Goal: Task Accomplishment & Management: Use online tool/utility

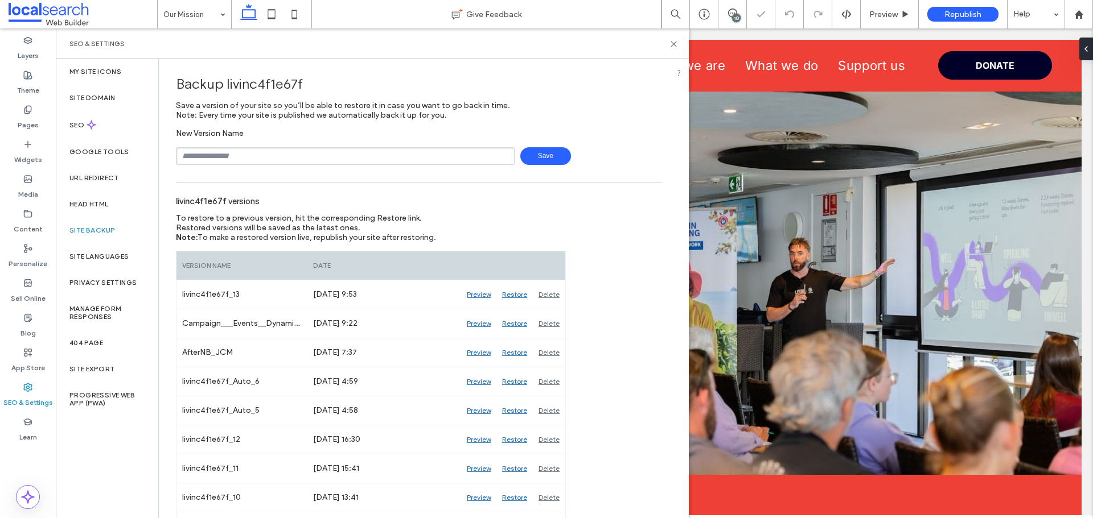
click at [234, 155] on input "text" at bounding box center [345, 156] width 339 height 18
click at [529, 161] on span "Save" at bounding box center [545, 156] width 51 height 18
click at [674, 46] on icon at bounding box center [673, 44] width 9 height 9
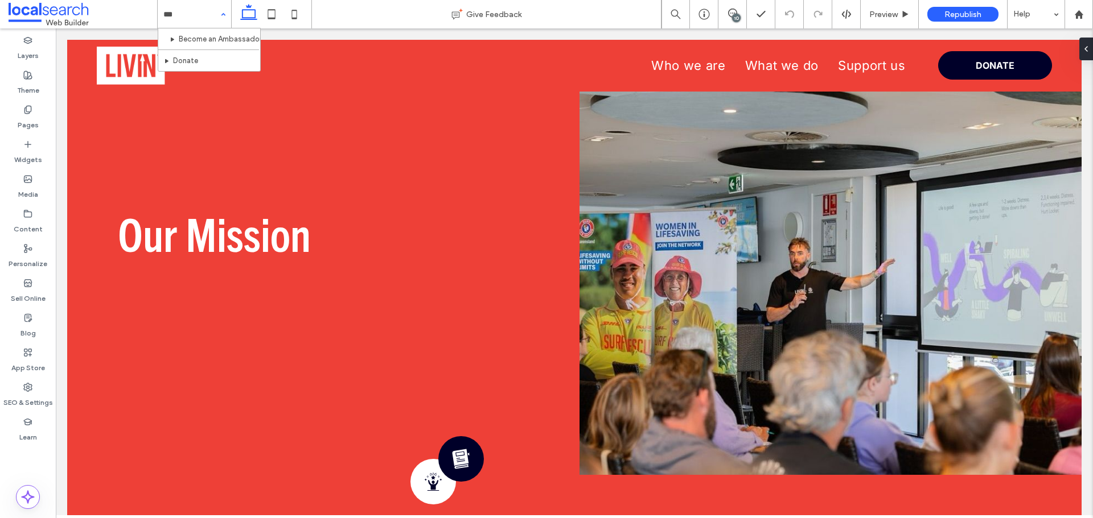
type input "****"
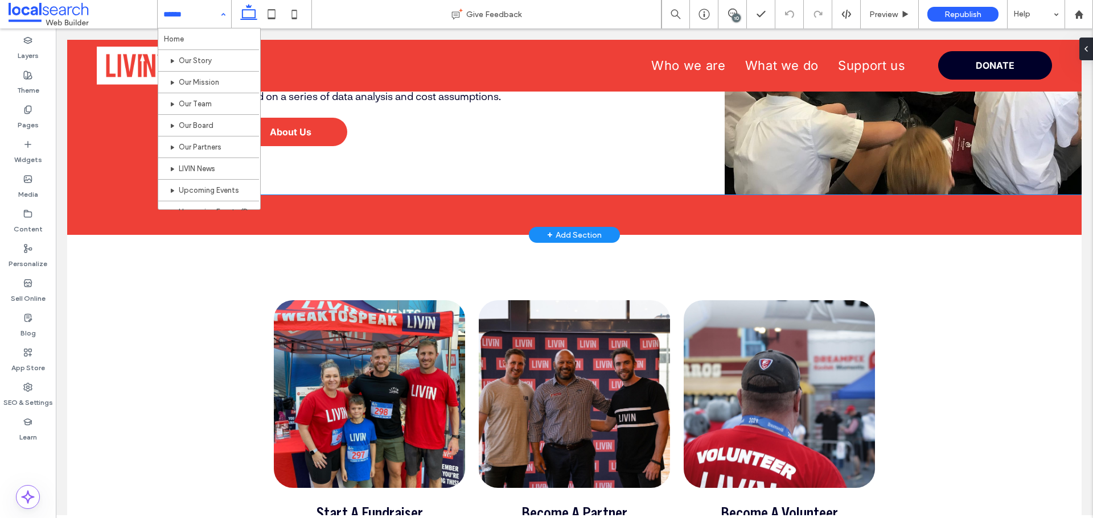
scroll to position [242, 0]
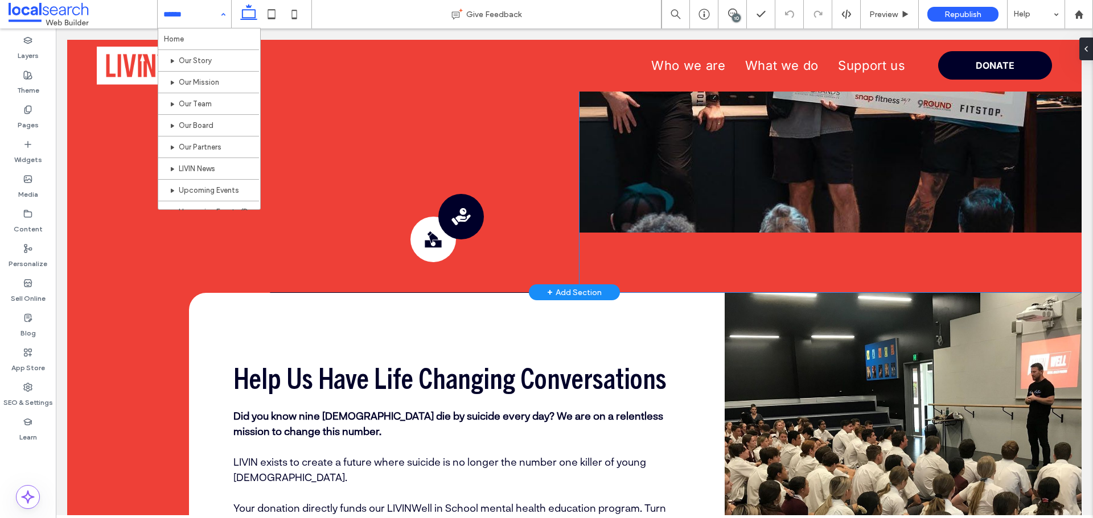
click at [704, 198] on link at bounding box center [830, 39] width 502 height 387
click at [694, 192] on link at bounding box center [830, 39] width 502 height 387
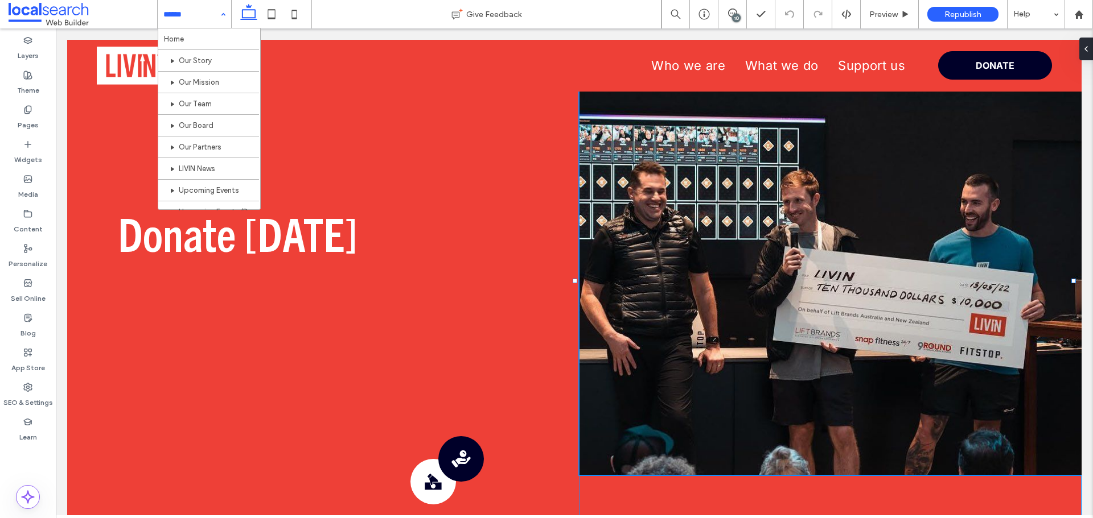
click at [603, 483] on div "Donation Icon Donate Icon" at bounding box center [830, 287] width 502 height 495
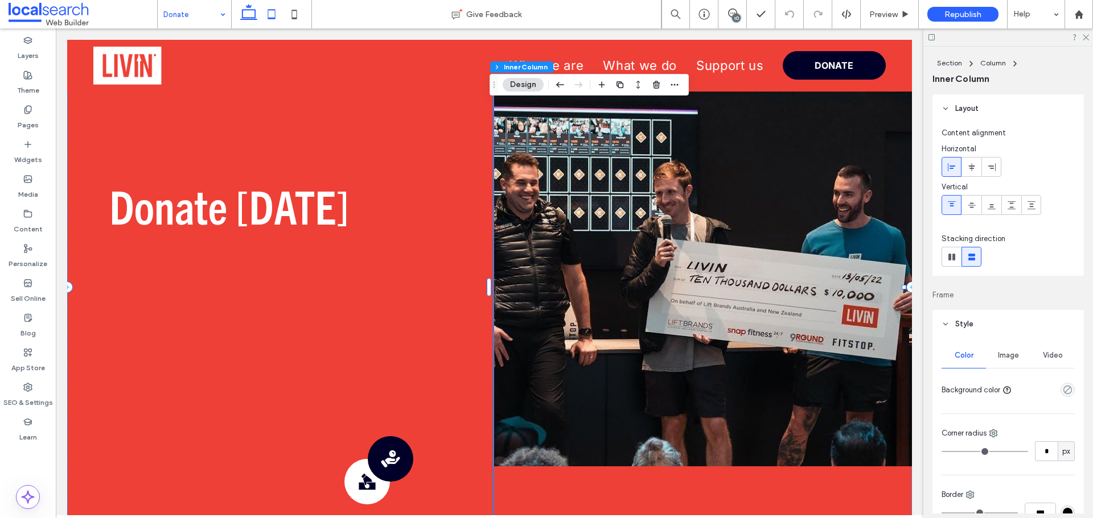
scroll to position [171, 0]
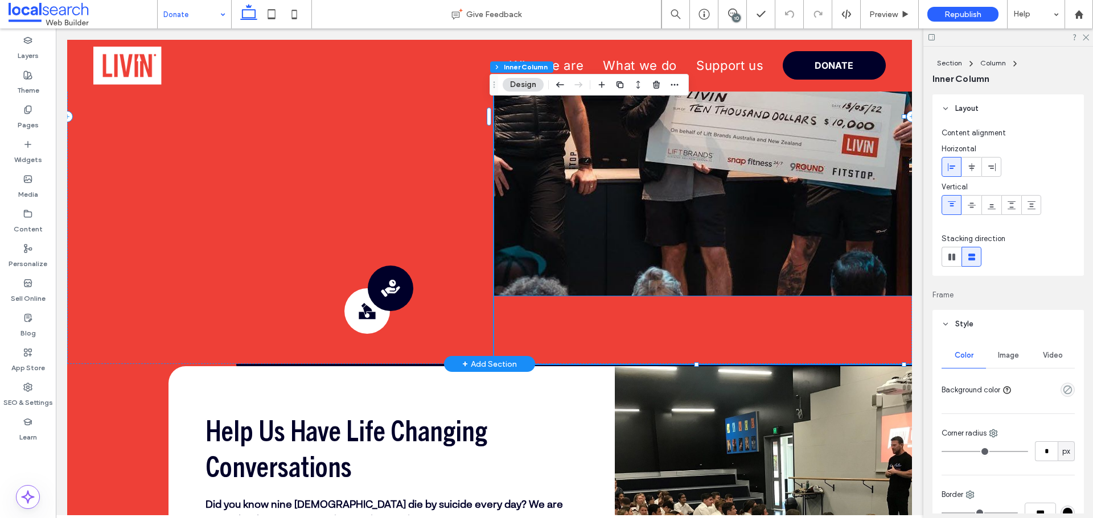
click at [562, 310] on div "Donation Icon Donate Icon" at bounding box center [703, 116] width 418 height 495
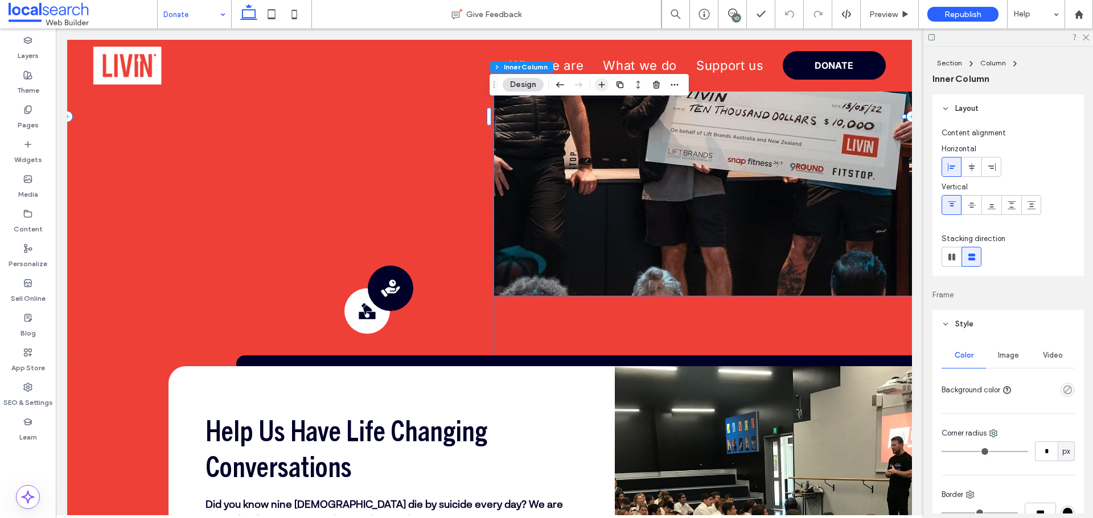
click at [600, 83] on icon "button" at bounding box center [601, 84] width 9 height 9
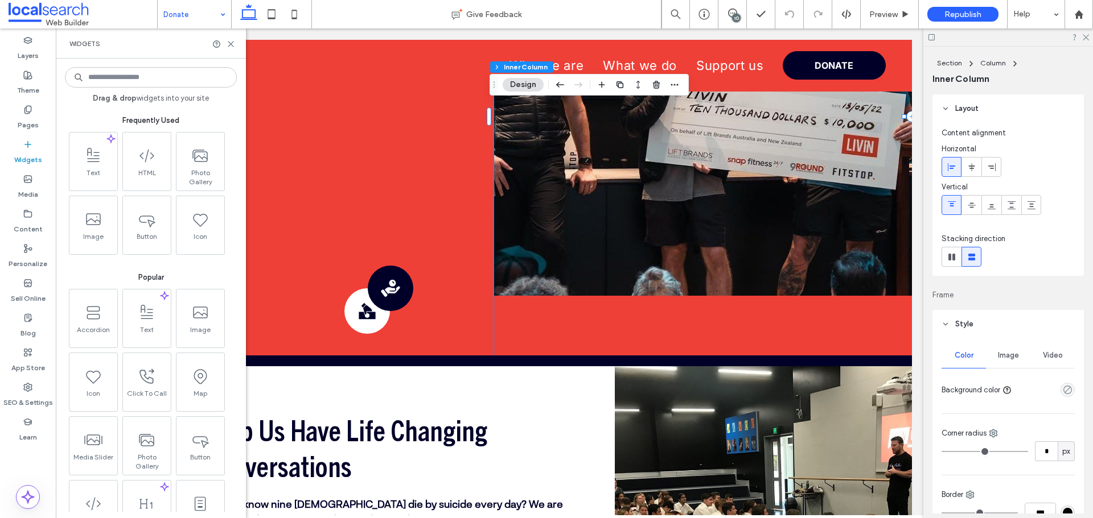
click at [122, 81] on input at bounding box center [151, 77] width 172 height 20
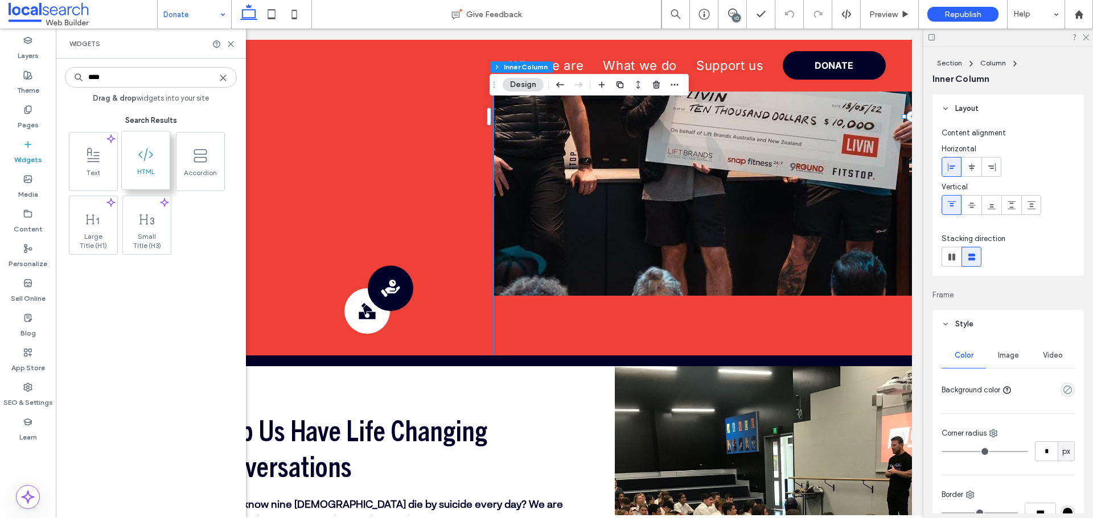
type input "****"
click at [151, 153] on use at bounding box center [145, 154] width 15 height 13
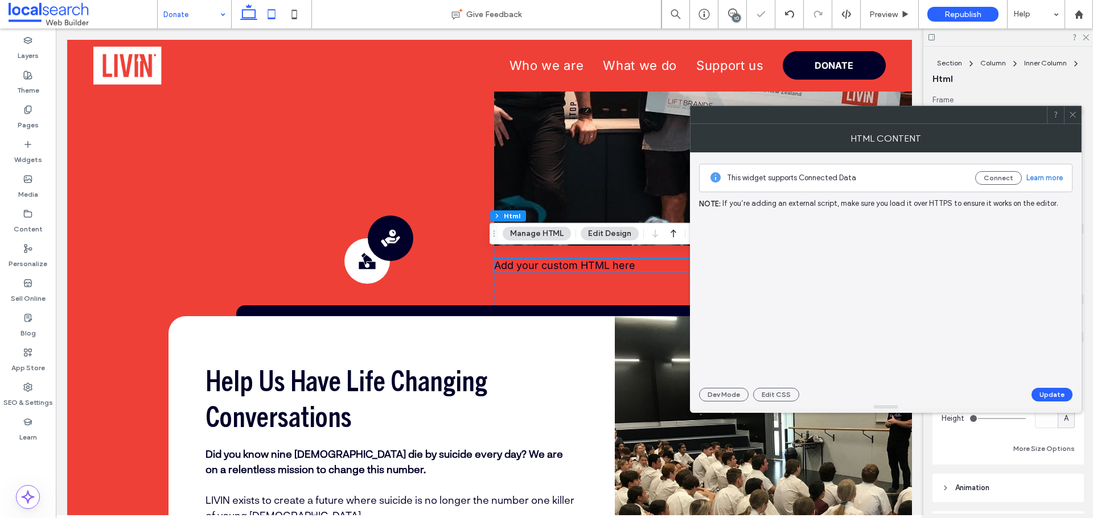
scroll to position [228, 0]
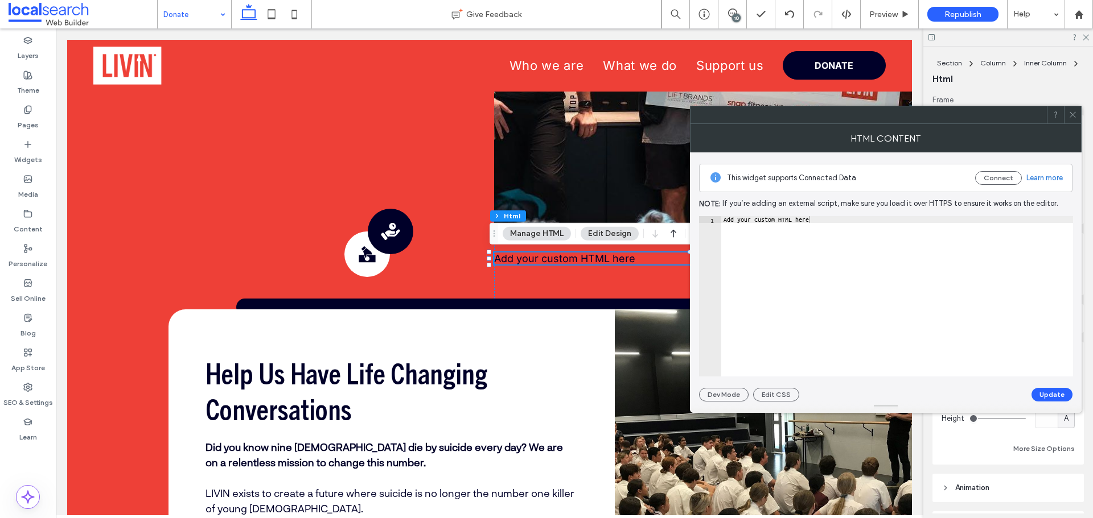
click at [805, 233] on div "Add your custom HTML here" at bounding box center [897, 303] width 352 height 174
type textarea "**********"
click at [814, 227] on div "Add your custom HTML here" at bounding box center [897, 303] width 352 height 174
paste textarea "Cursor at row 1"
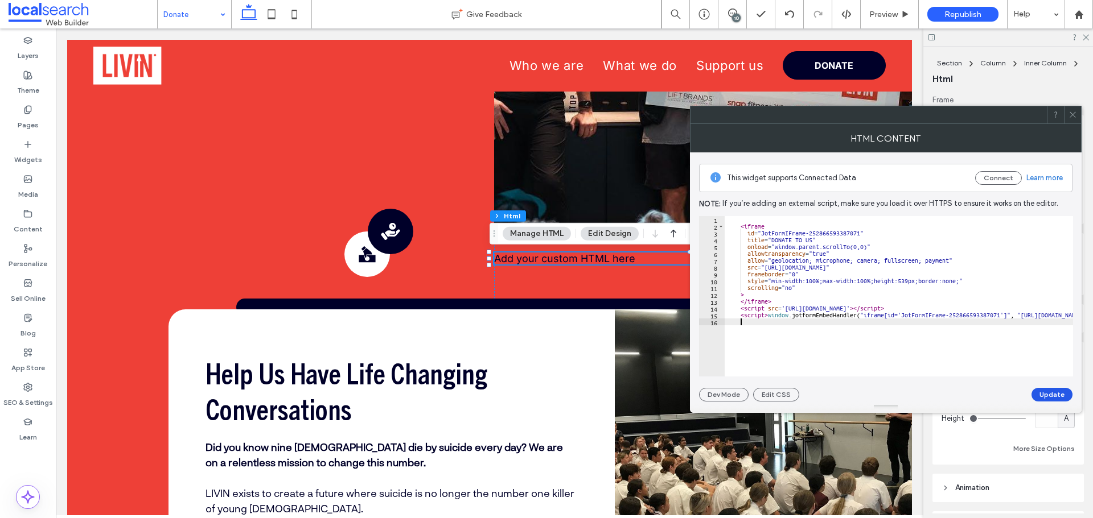
click at [1037, 394] on button "Update" at bounding box center [1051, 395] width 41 height 14
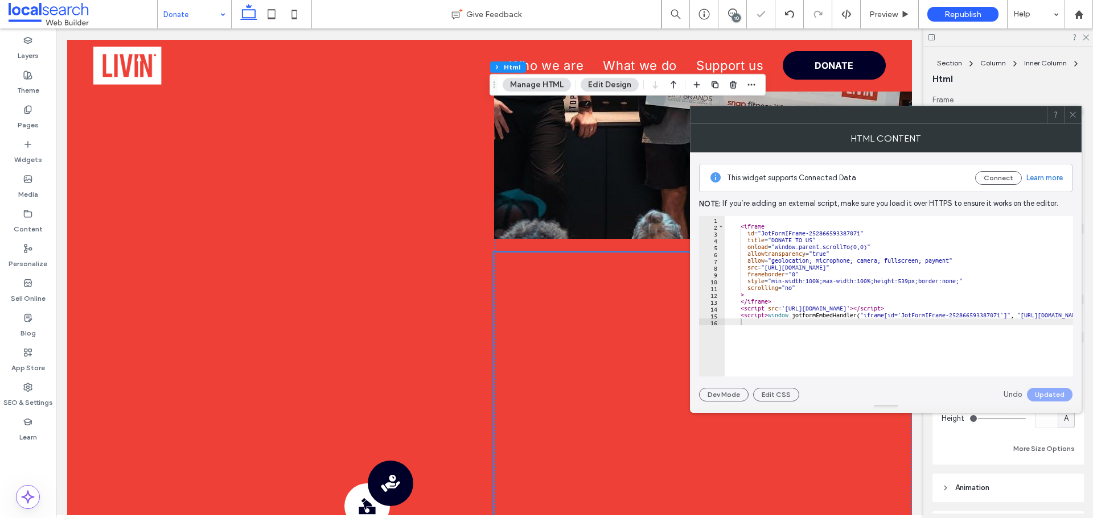
scroll to position [480, 0]
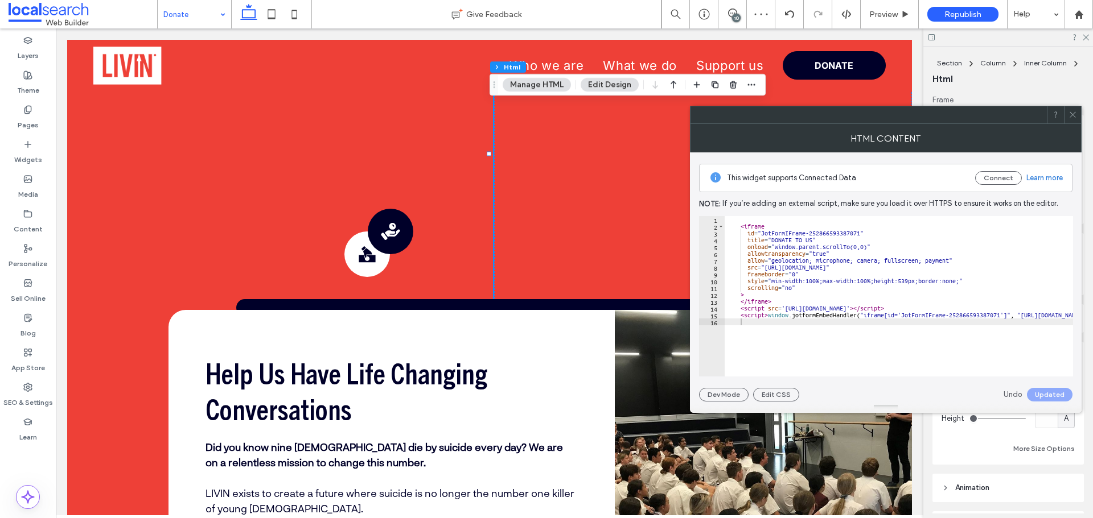
click at [1072, 116] on icon at bounding box center [1072, 114] width 9 height 9
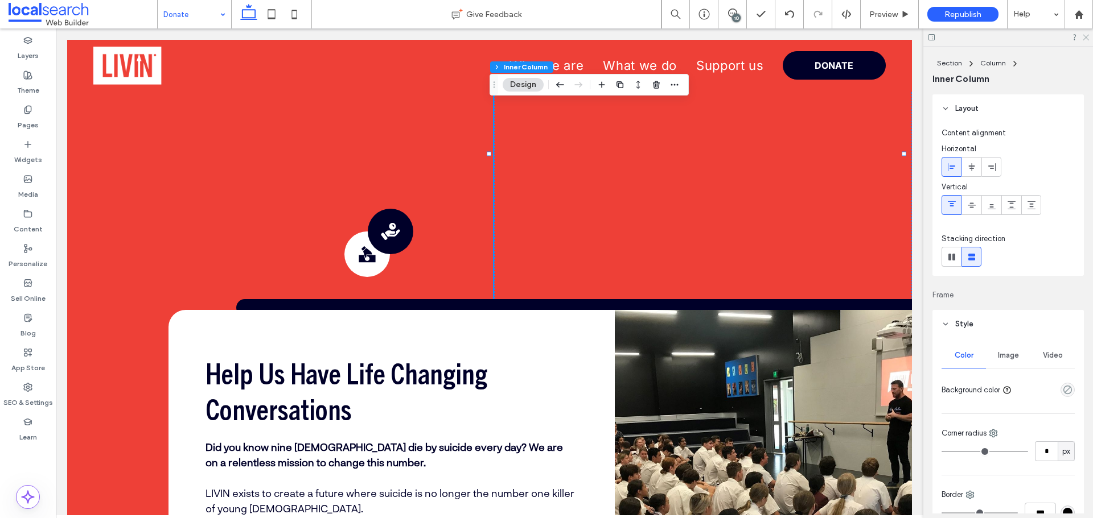
click at [1086, 39] on icon at bounding box center [1084, 36] width 7 height 7
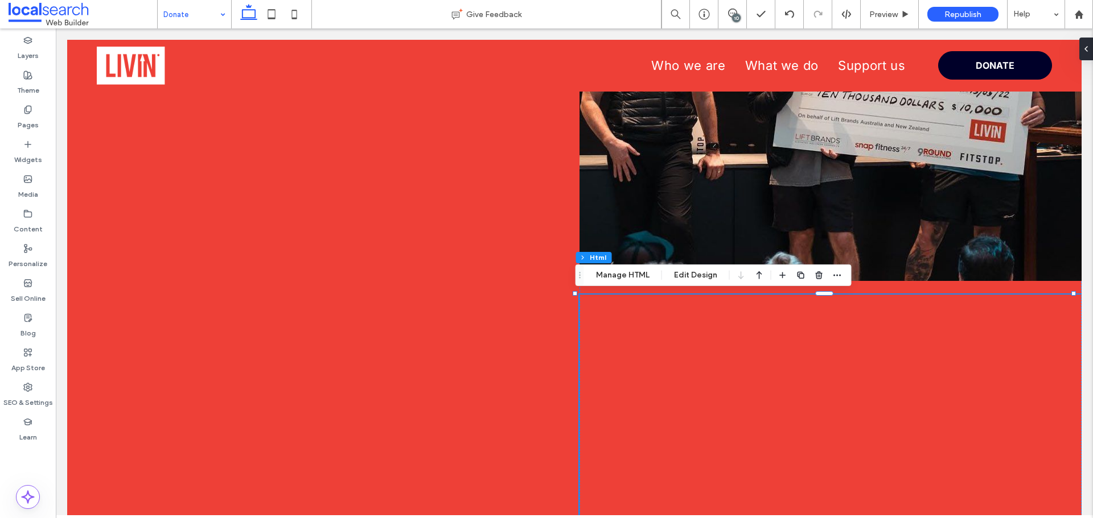
scroll to position [194, 0]
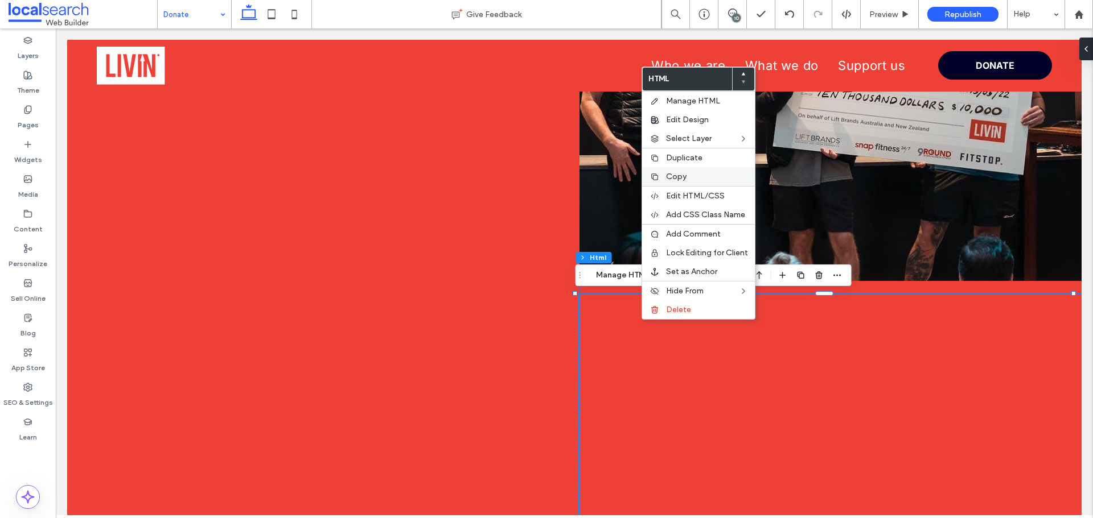
click at [675, 179] on span "Copy" at bounding box center [676, 177] width 20 height 10
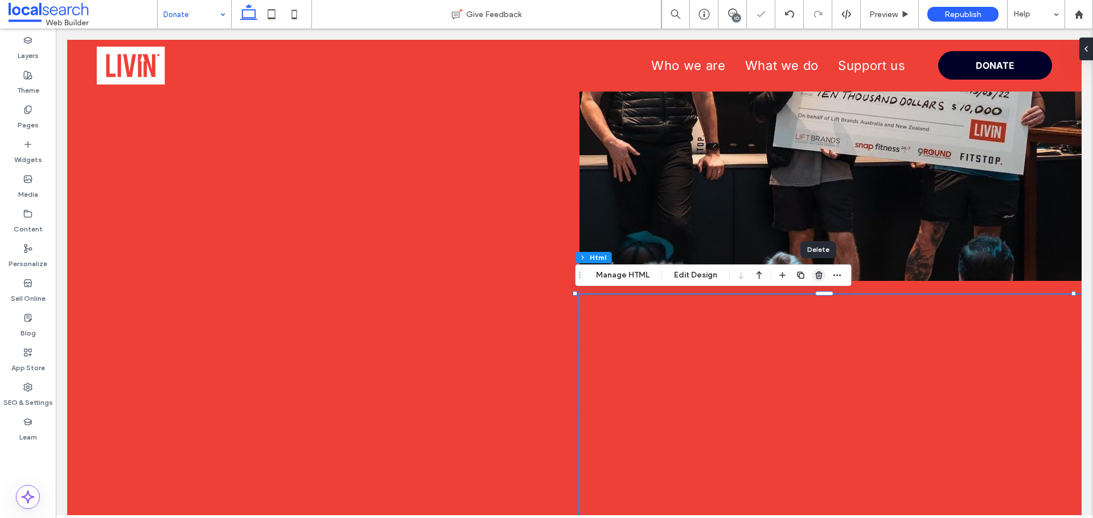
drag, startPoint x: 819, startPoint y: 275, endPoint x: 762, endPoint y: 246, distance: 63.6
click at [819, 275] on icon "button" at bounding box center [818, 275] width 9 height 9
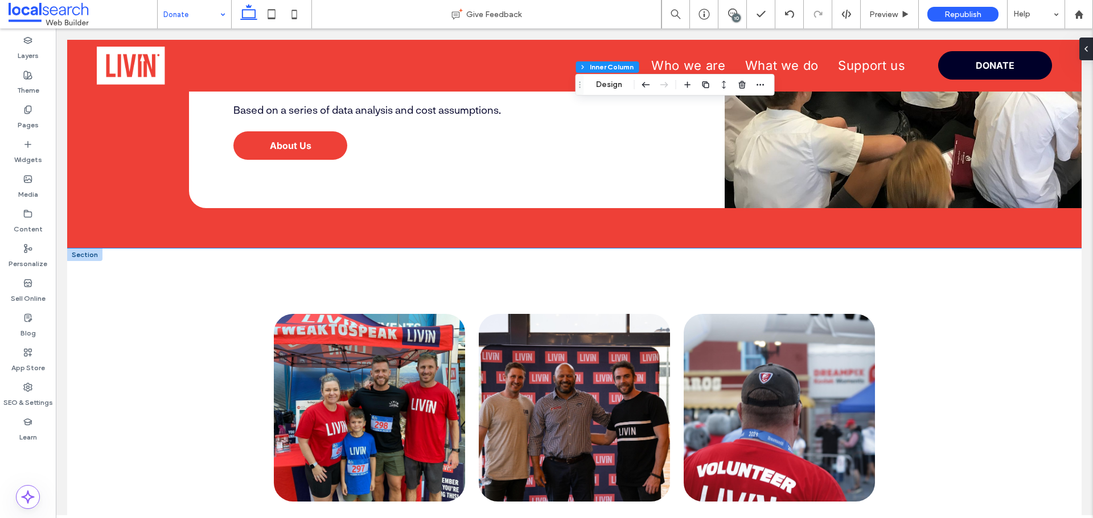
scroll to position [763, 0]
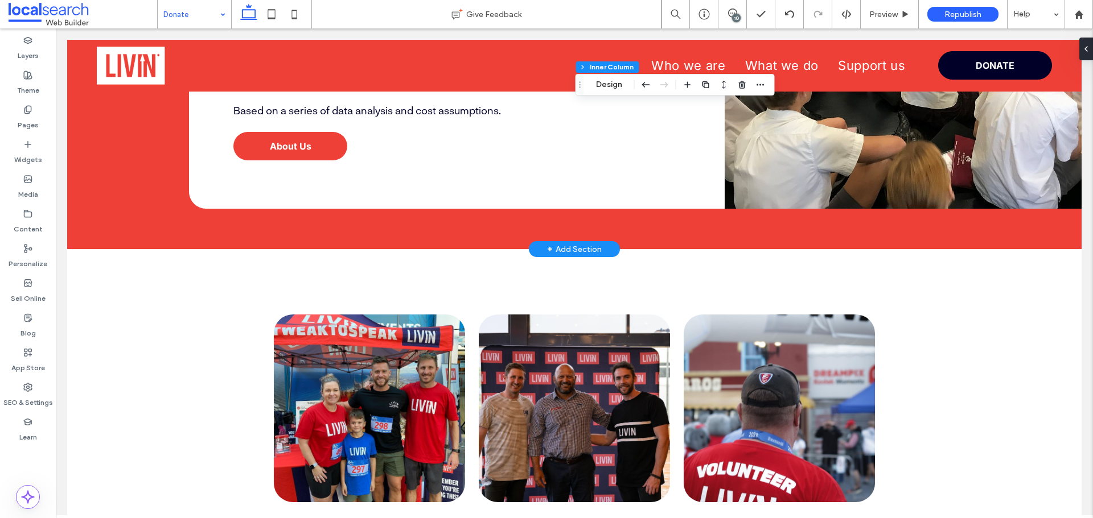
click at [567, 249] on div "+ Add Section" at bounding box center [574, 249] width 55 height 13
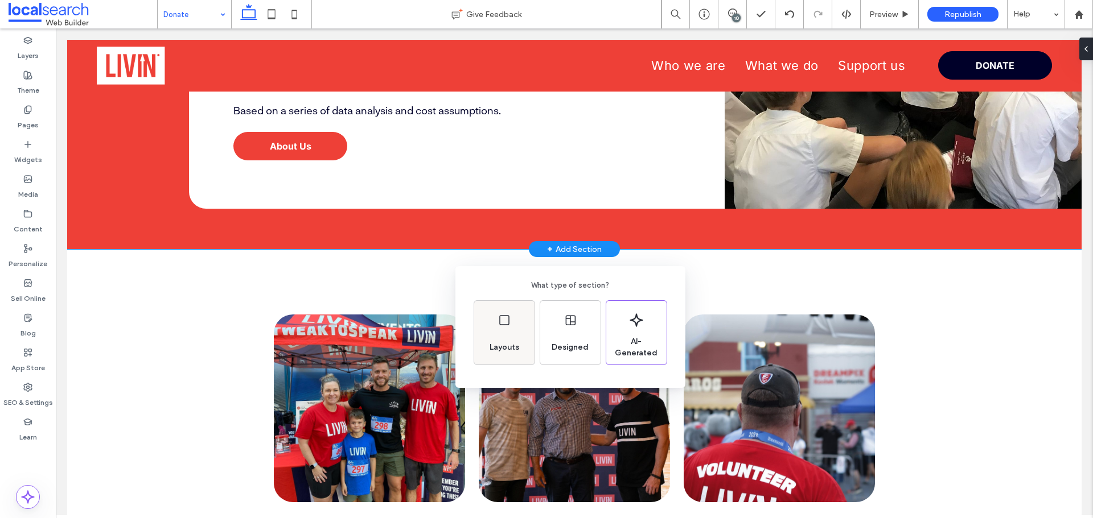
click at [509, 323] on use at bounding box center [504, 320] width 10 height 10
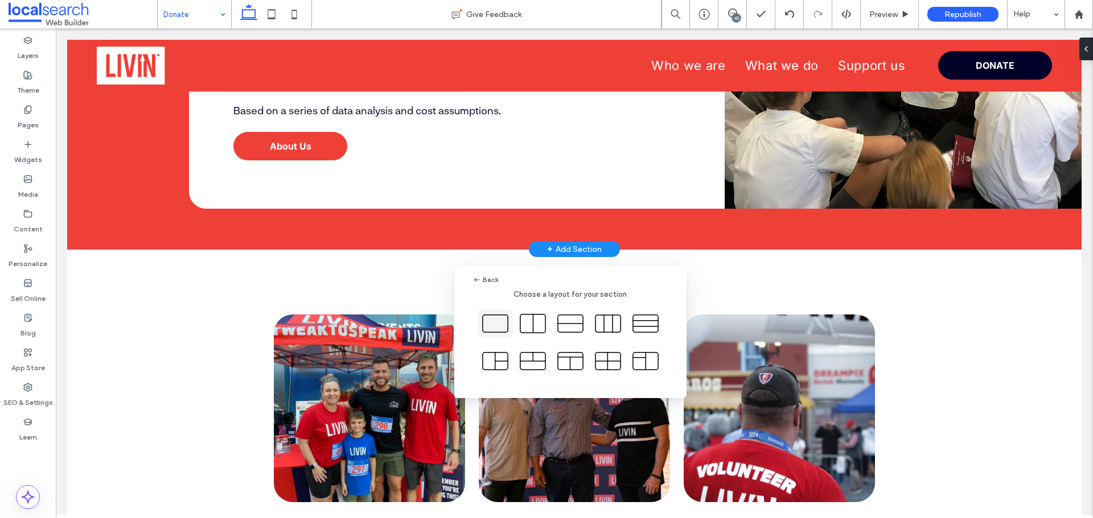
click at [504, 323] on icon at bounding box center [495, 324] width 28 height 28
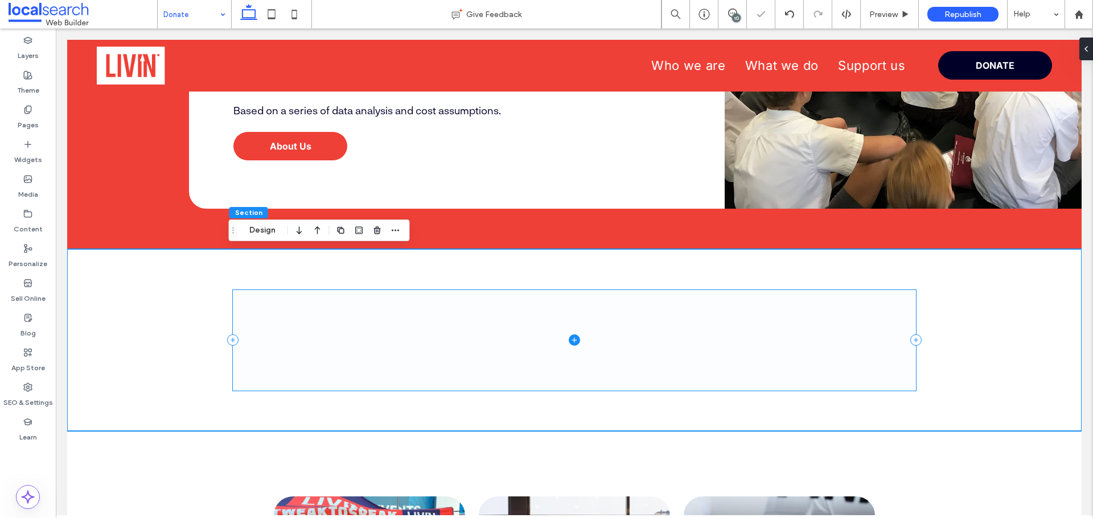
click at [505, 323] on span at bounding box center [574, 340] width 683 height 101
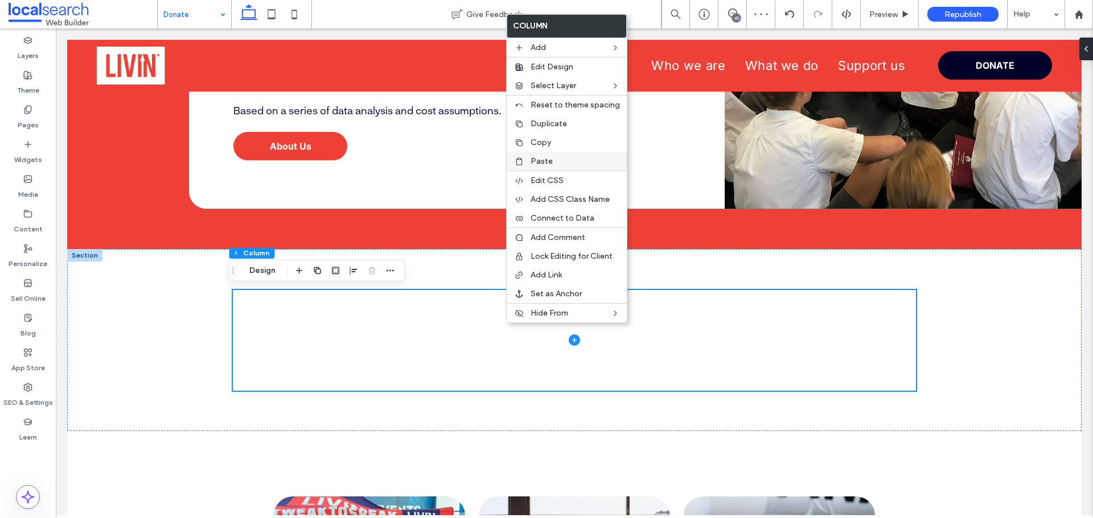
click at [542, 163] on span "Paste" at bounding box center [541, 161] width 22 height 10
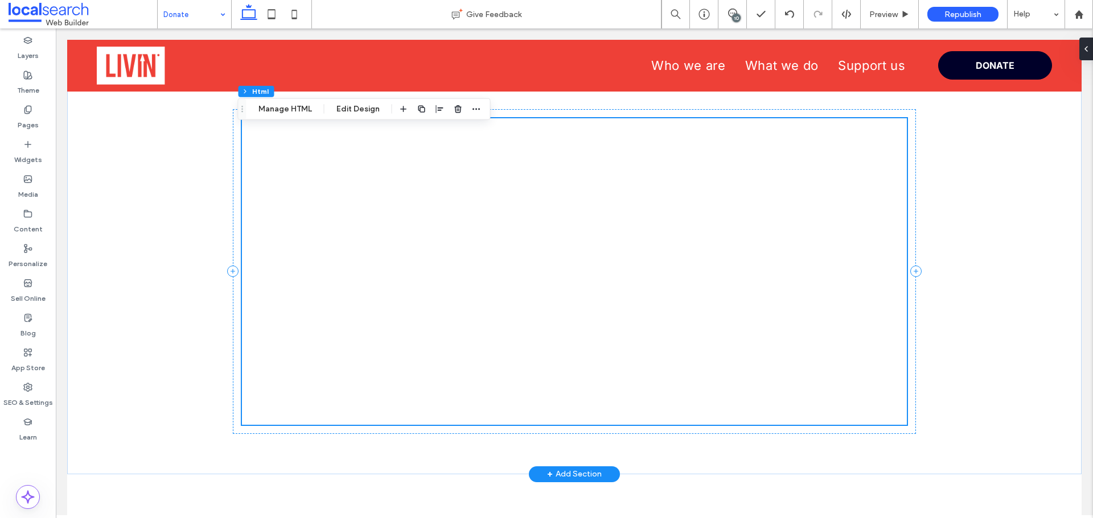
scroll to position [934, 0]
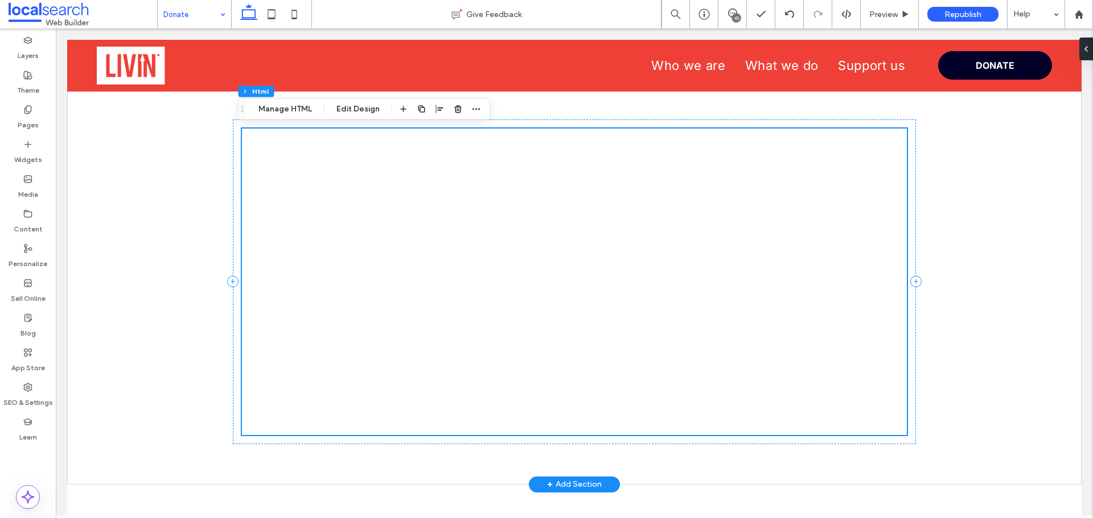
click at [827, 261] on div at bounding box center [574, 282] width 665 height 307
click at [277, 109] on button "Manage HTML" at bounding box center [285, 109] width 68 height 14
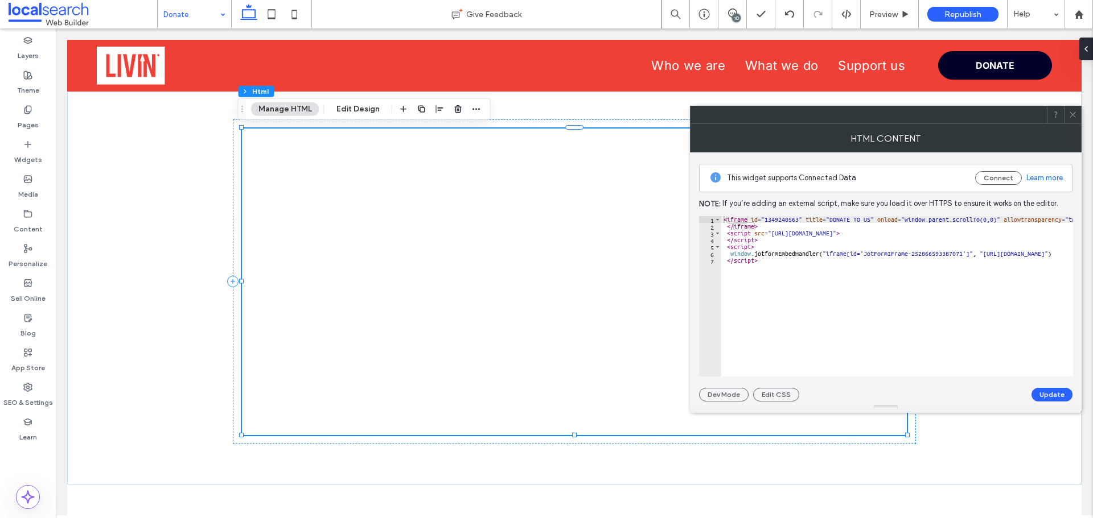
scroll to position [0, 0]
click at [1072, 116] on icon at bounding box center [1072, 114] width 9 height 9
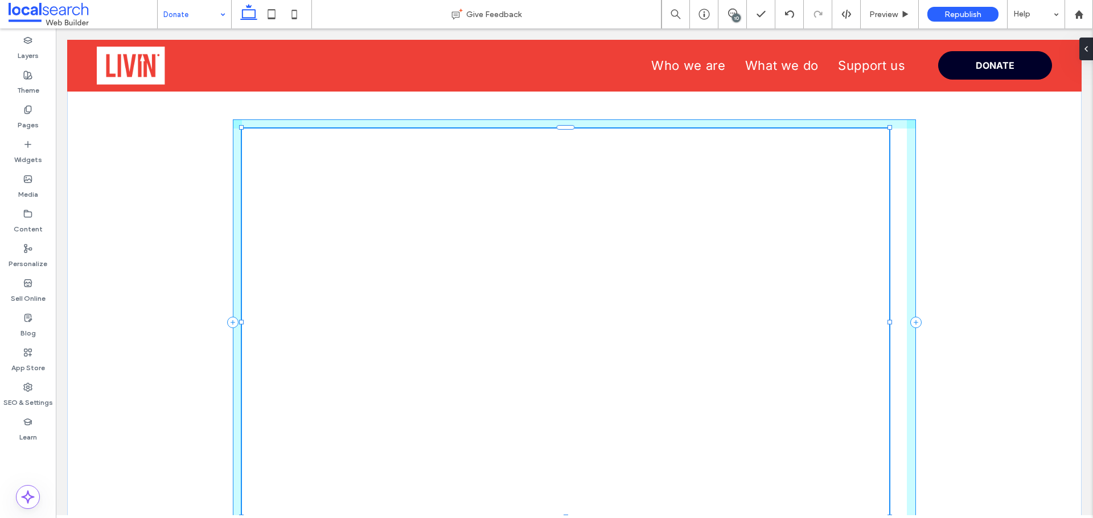
drag, startPoint x: 901, startPoint y: 435, endPoint x: 884, endPoint y: 476, distance: 44.6
click at [884, 476] on div "97% , 683px" at bounding box center [574, 323] width 683 height 488
type input "**"
type input "****"
type input "***"
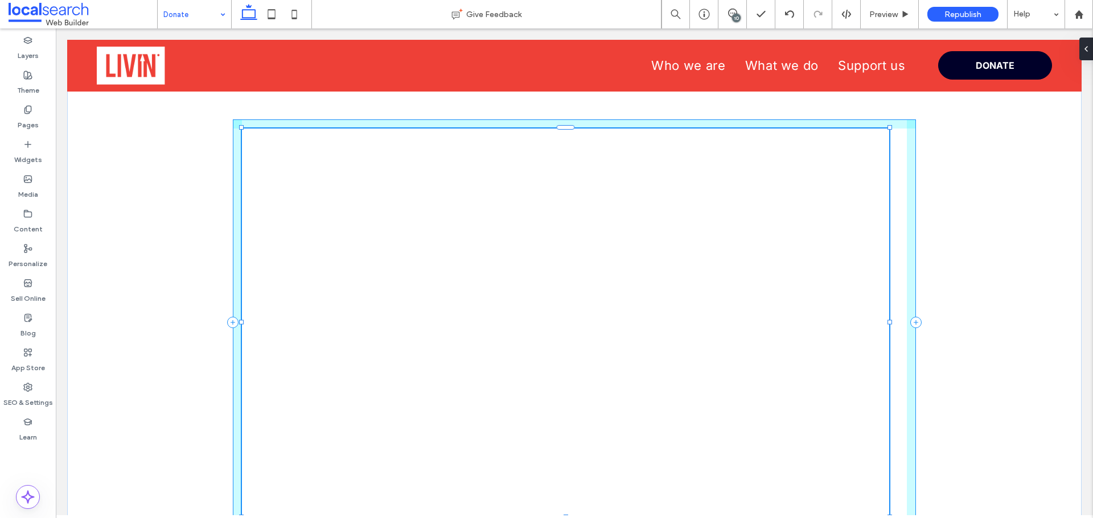
type input "***"
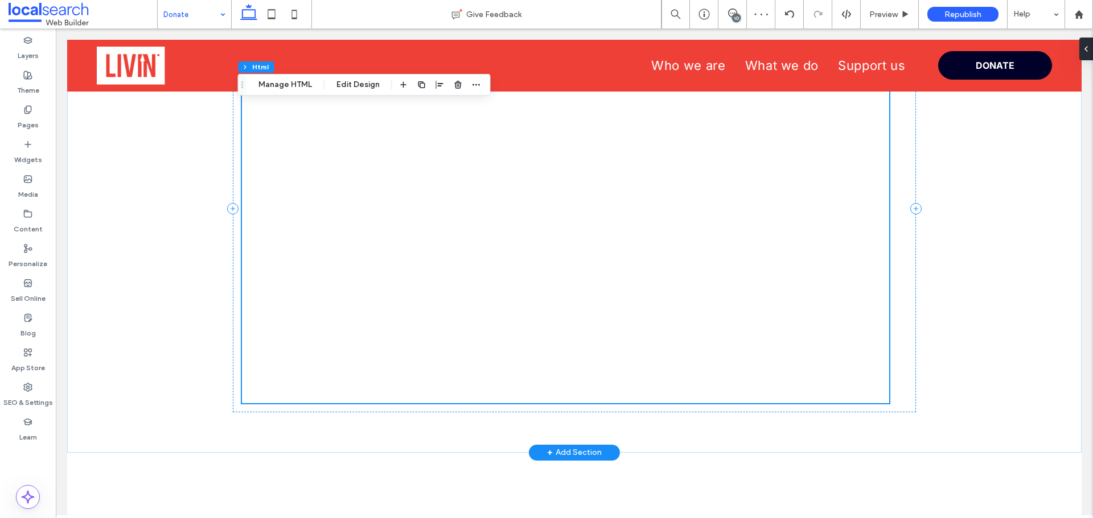
scroll to position [991, 0]
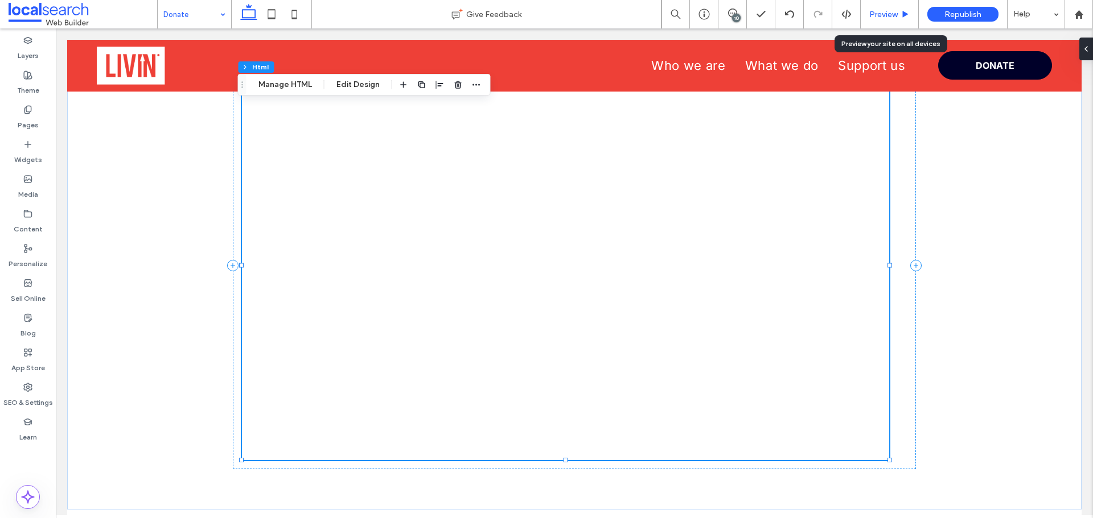
click at [872, 15] on span "Preview" at bounding box center [883, 15] width 28 height 10
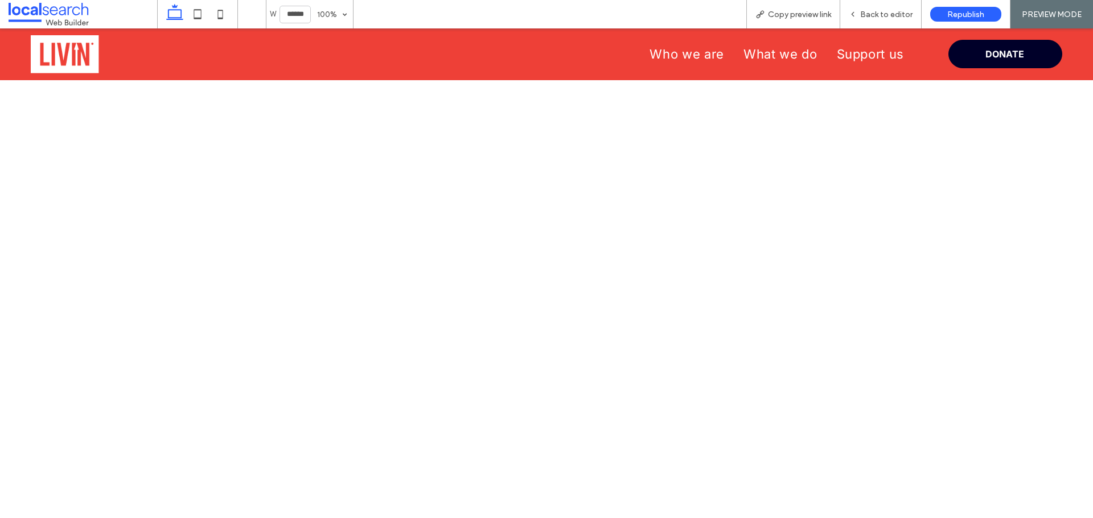
scroll to position [982, 0]
click at [814, 19] on span "Copy preview link" at bounding box center [799, 15] width 63 height 10
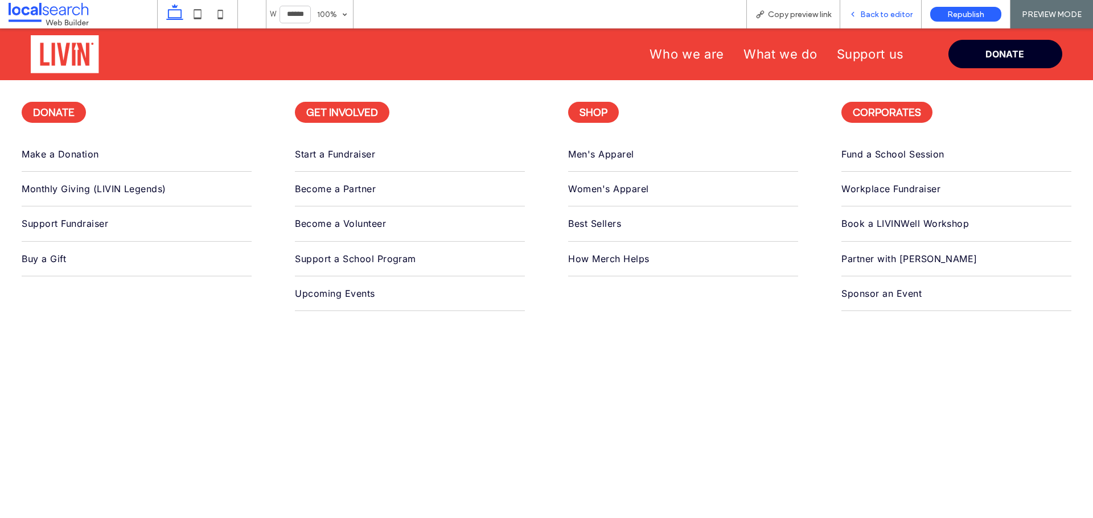
click at [871, 18] on span "Back to editor" at bounding box center [886, 15] width 52 height 10
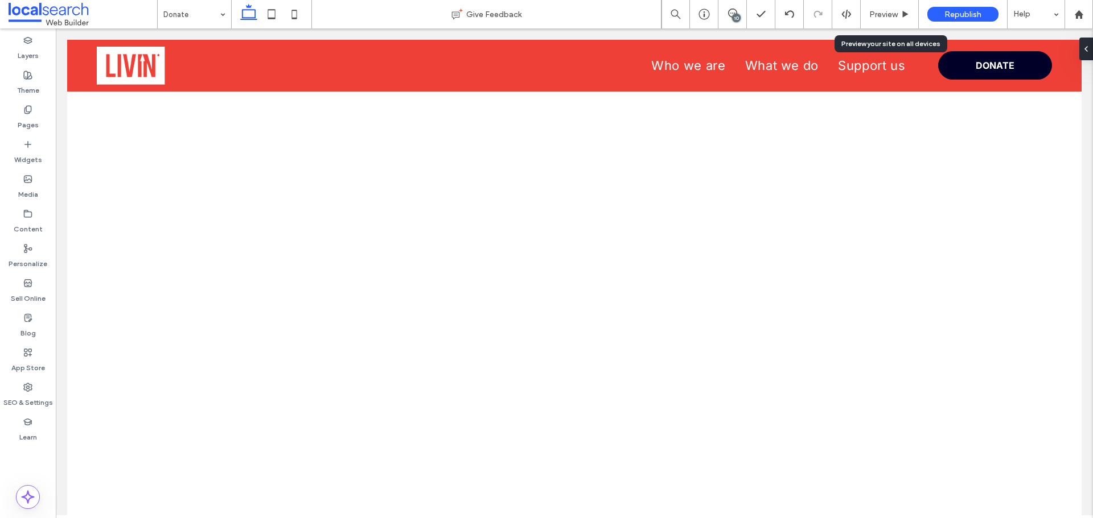
scroll to position [991, 0]
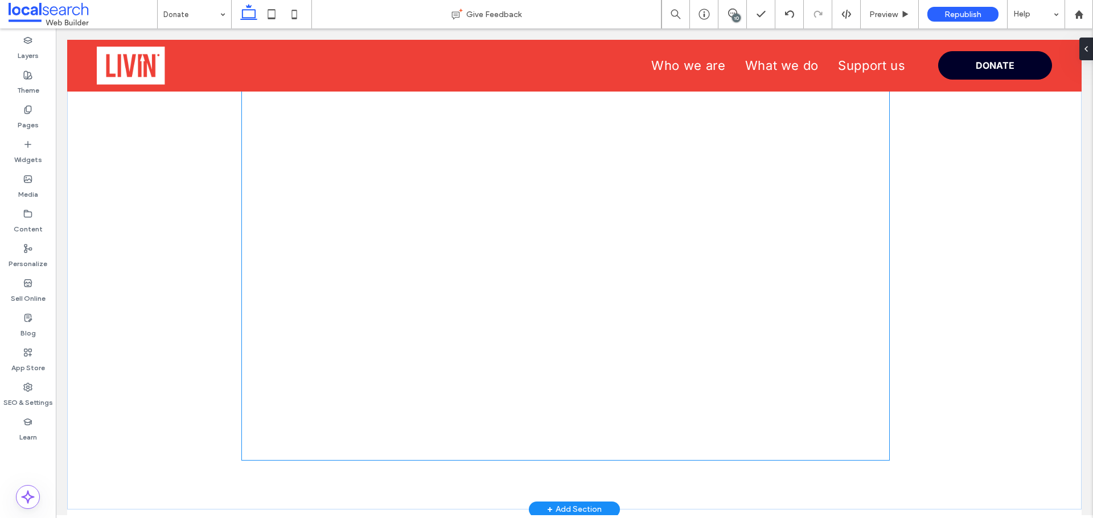
click at [606, 269] on div at bounding box center [565, 266] width 647 height 389
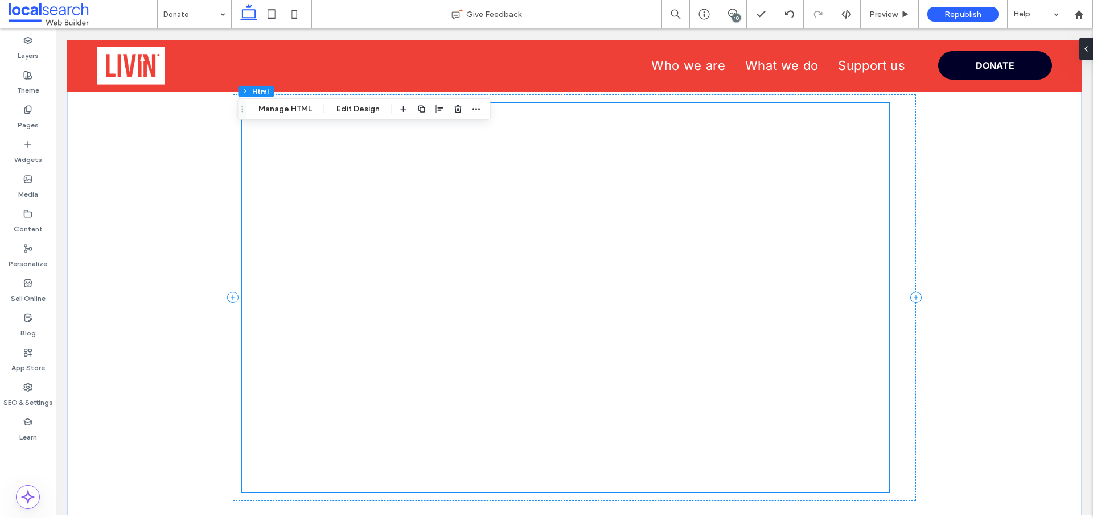
scroll to position [934, 0]
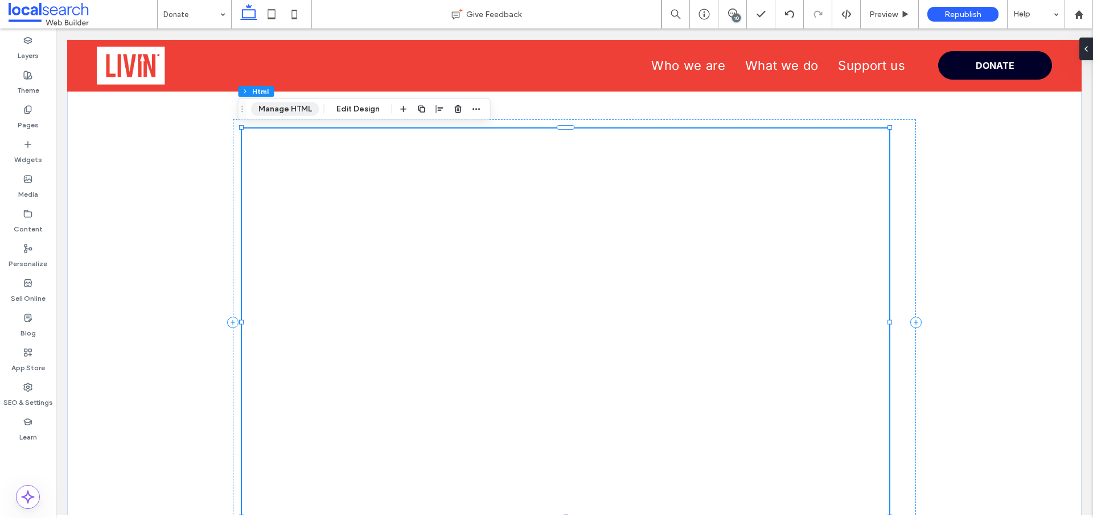
click at [307, 111] on button "Manage HTML" at bounding box center [285, 109] width 68 height 14
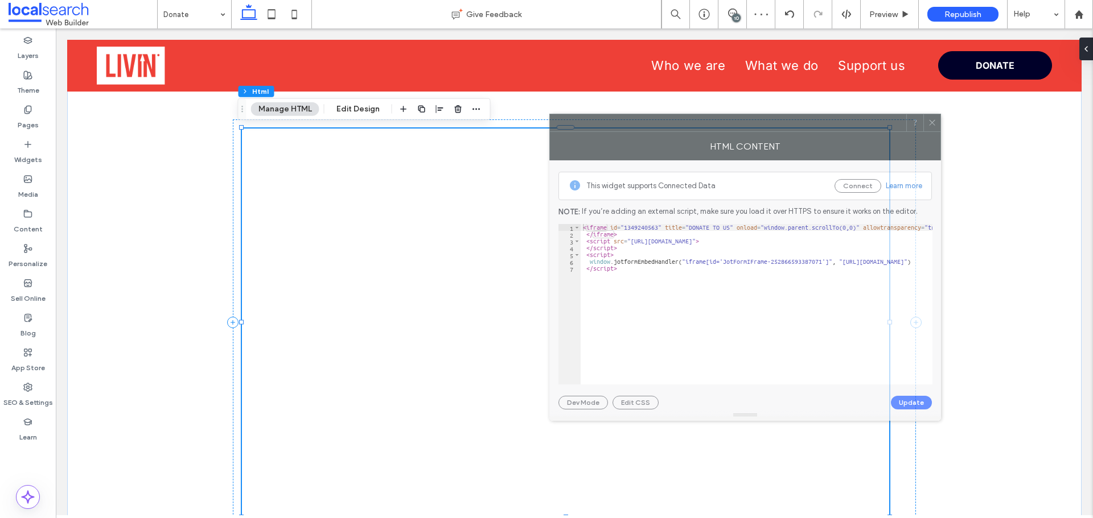
drag, startPoint x: 821, startPoint y: 117, endPoint x: 683, endPoint y: 123, distance: 137.9
click at [683, 123] on div at bounding box center [728, 122] width 356 height 17
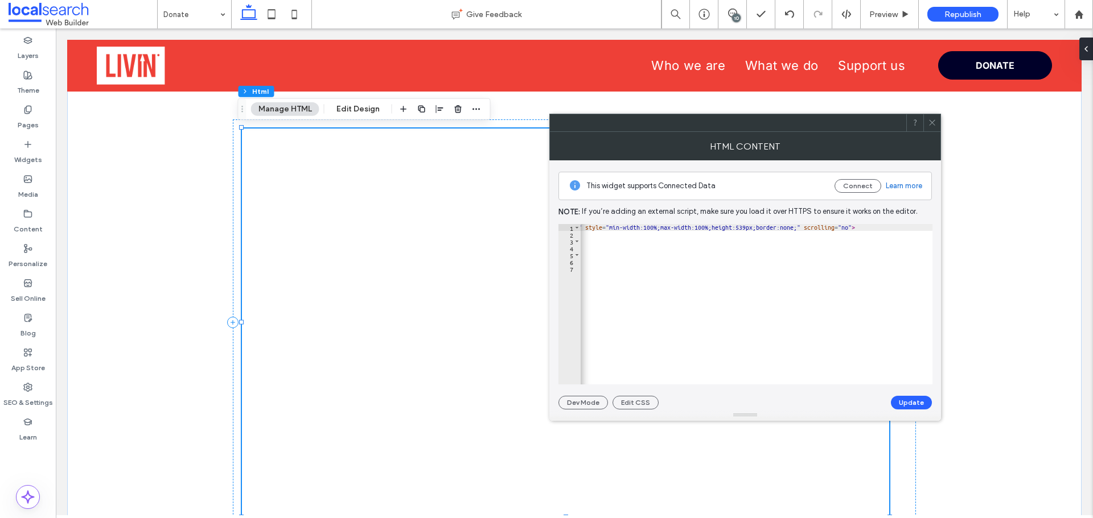
scroll to position [0, 711]
click at [818, 226] on div "< iframe id = "1349240563" title = "DONATE TO US" onload = "window.parent.scrol…" at bounding box center [400, 307] width 1063 height 166
type textarea "**********"
click at [909, 402] on button "Update" at bounding box center [911, 403] width 41 height 14
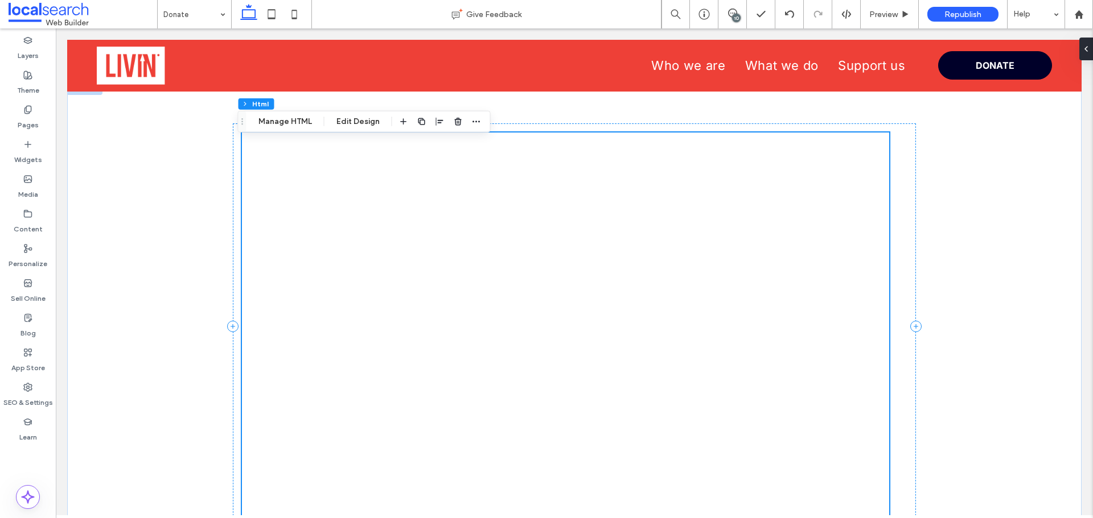
scroll to position [870, 0]
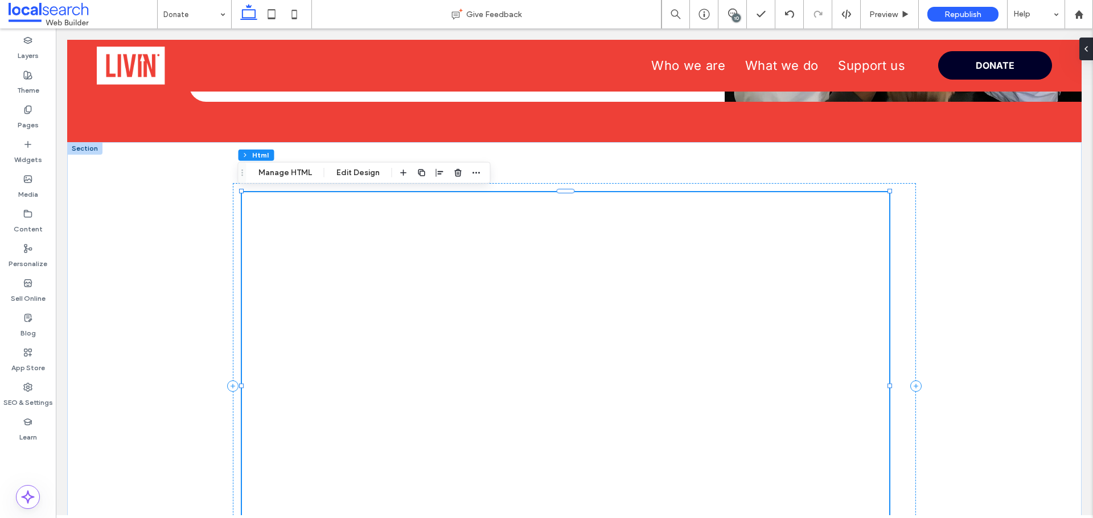
click at [440, 211] on div at bounding box center [565, 386] width 647 height 389
click at [288, 175] on button "Manage HTML" at bounding box center [285, 173] width 68 height 14
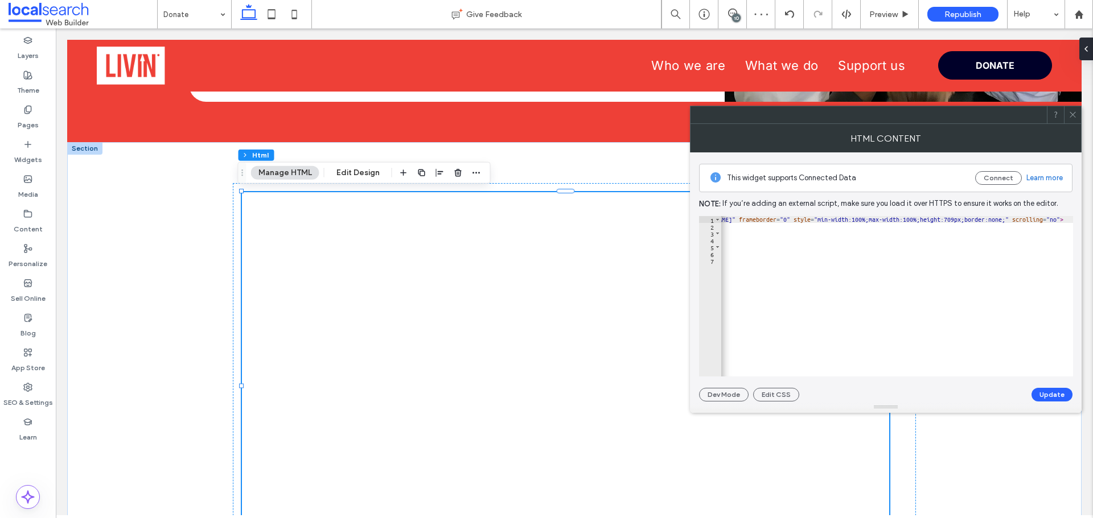
scroll to position [0, 654]
click at [1015, 223] on div "< iframe id = "1349240563" title = "DONATE TO US" onload = "window.parent.scrol…" at bounding box center [598, 299] width 1063 height 166
click at [1014, 220] on div "< iframe id = "1349240563" title = "DONATE TO US" onload = "window.parent.scrol…" at bounding box center [897, 296] width 352 height 160
click at [1016, 221] on div "< iframe id = "1349240563" title = "DONATE TO US" onload = "window.parent.scrol…" at bounding box center [598, 299] width 1063 height 166
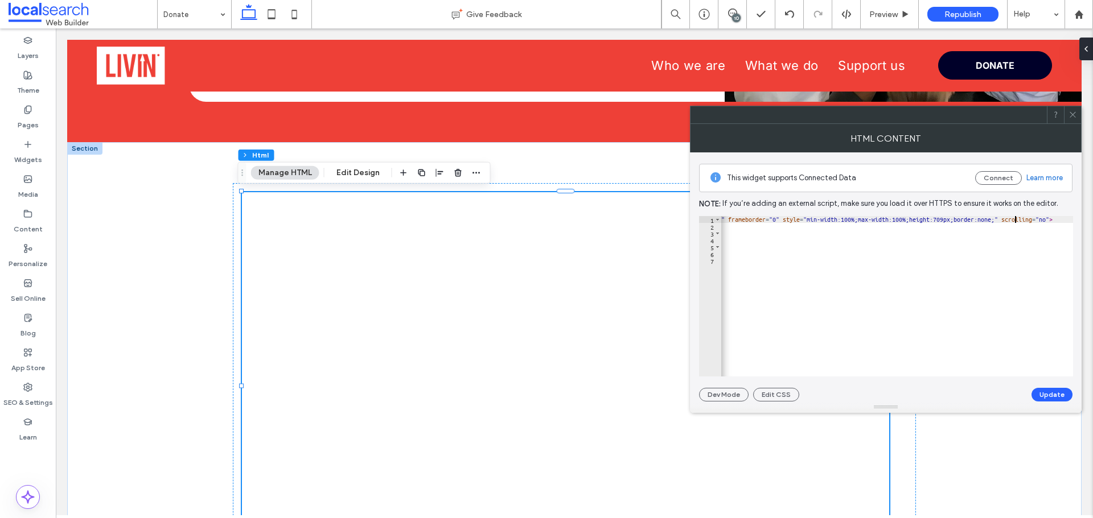
click at [1018, 223] on div "< iframe id = "1349240563" title = "DONATE TO US" onload = "window.parent.scrol…" at bounding box center [598, 299] width 1063 height 166
type textarea "**********"
click at [1045, 390] on button "Update" at bounding box center [1051, 395] width 41 height 14
click at [1072, 114] on use at bounding box center [1072, 115] width 6 height 6
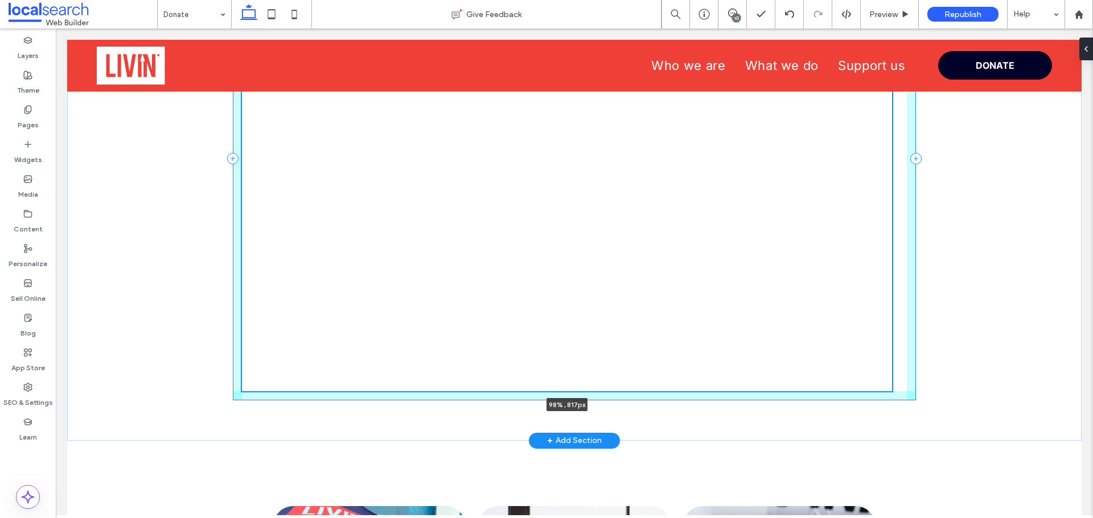
scroll to position [1133, 0]
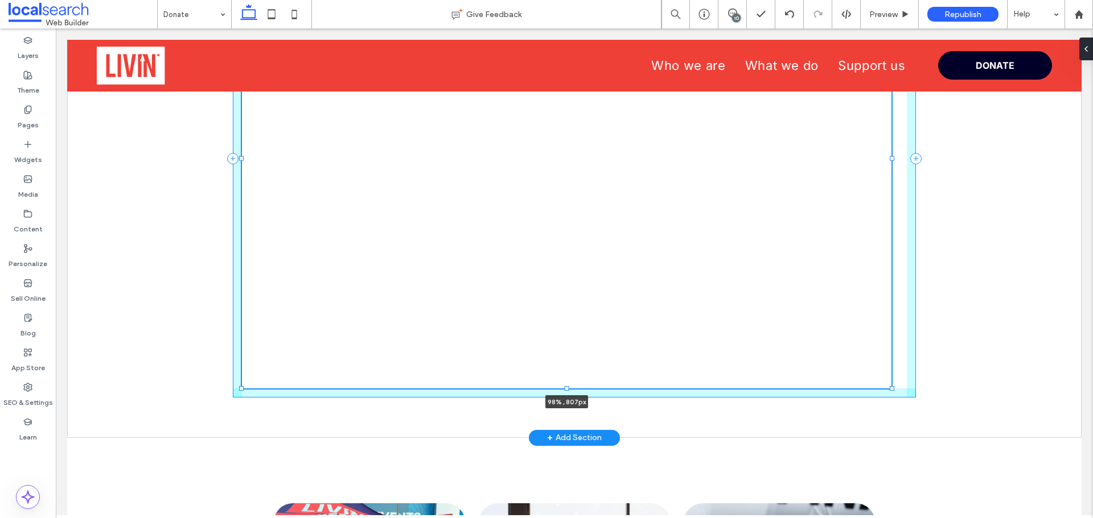
drag, startPoint x: 884, startPoint y: 352, endPoint x: 887, endPoint y: 388, distance: 35.4
click at [889, 388] on div at bounding box center [891, 388] width 5 height 5
type input "**"
type input "****"
type input "***"
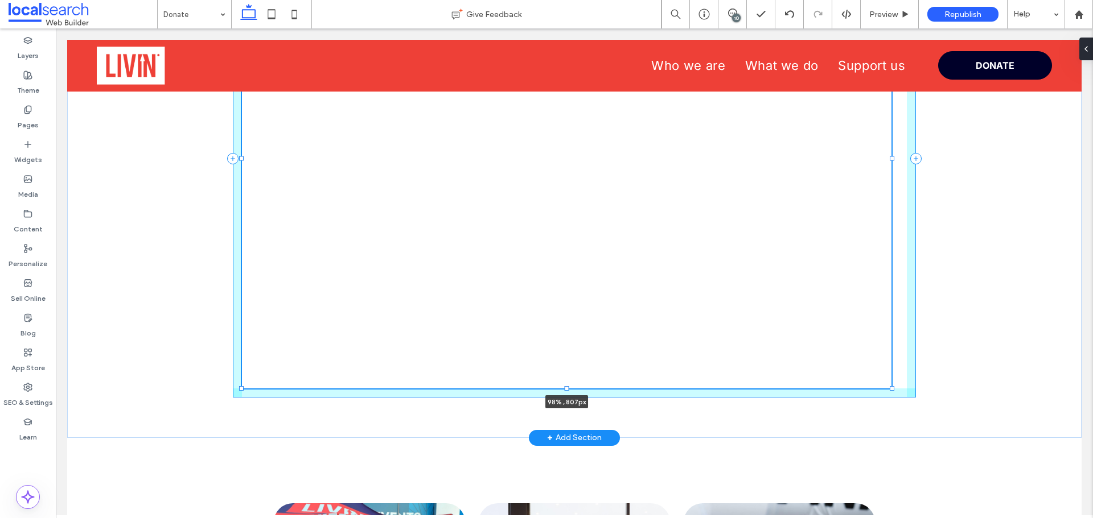
type input "***"
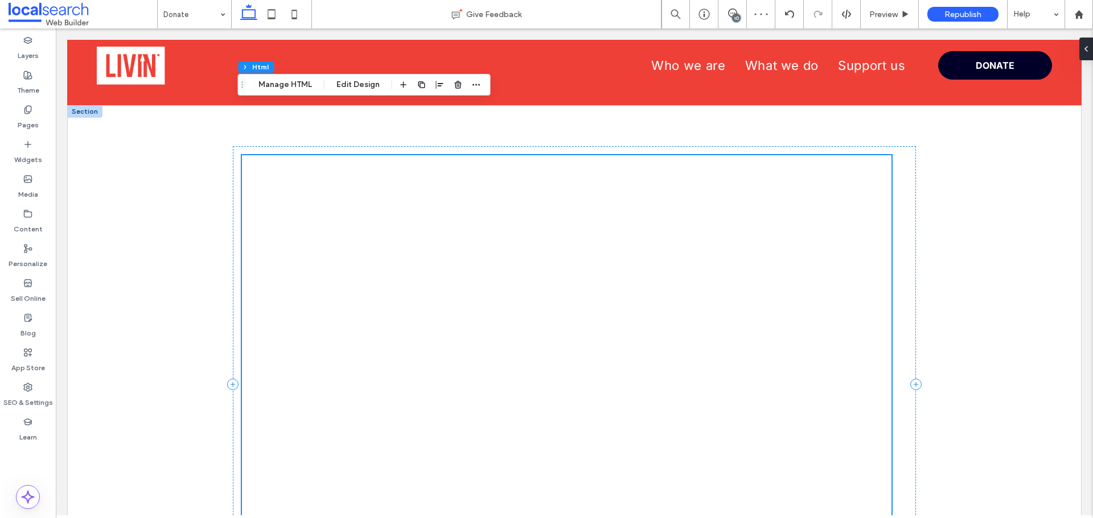
scroll to position [905, 0]
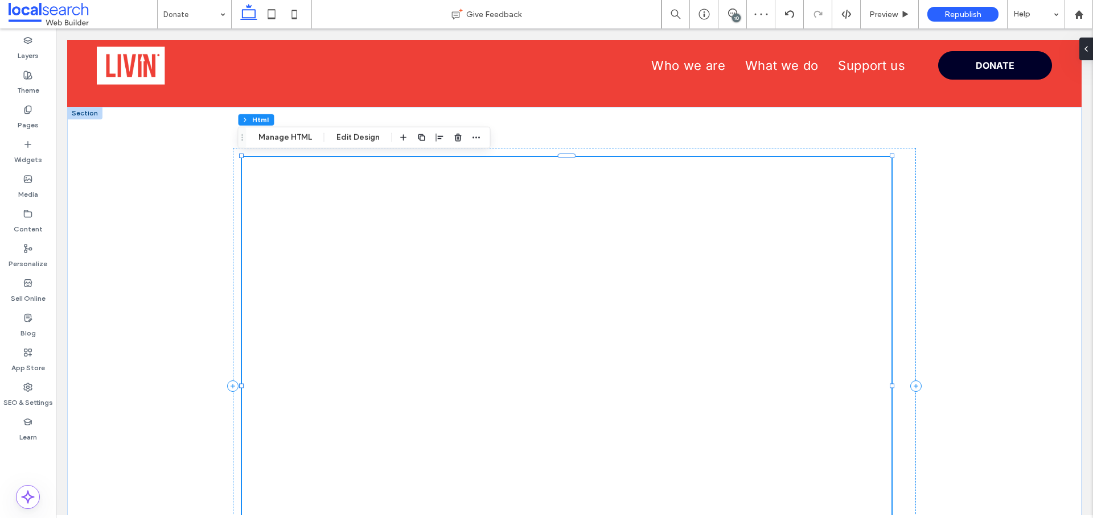
click at [815, 216] on div at bounding box center [566, 386] width 649 height 459
click at [609, 173] on div at bounding box center [566, 386] width 649 height 459
click at [307, 131] on button "Manage HTML" at bounding box center [285, 138] width 68 height 14
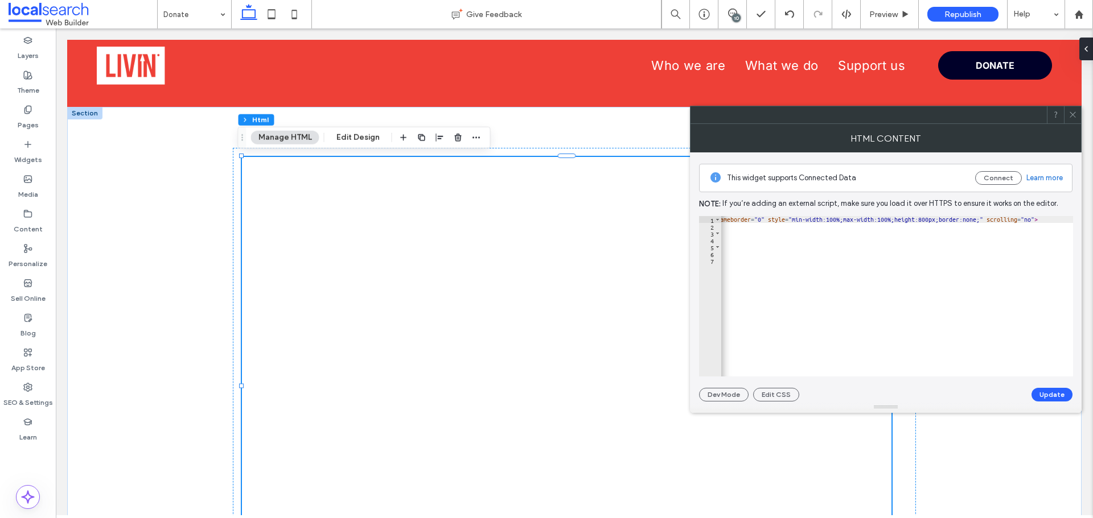
scroll to position [0, 671]
click at [997, 219] on div "< iframe id = "1349240563" title = "DONATE TO US" onload = "window.parent.scrol…" at bounding box center [581, 299] width 1063 height 166
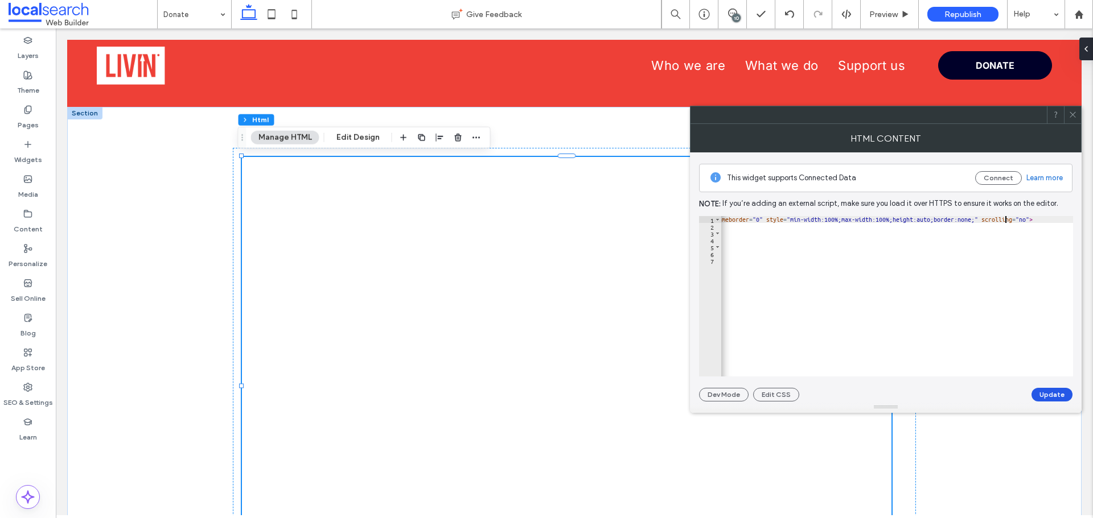
type textarea "**********"
click at [1050, 390] on button "Update" at bounding box center [1051, 395] width 41 height 14
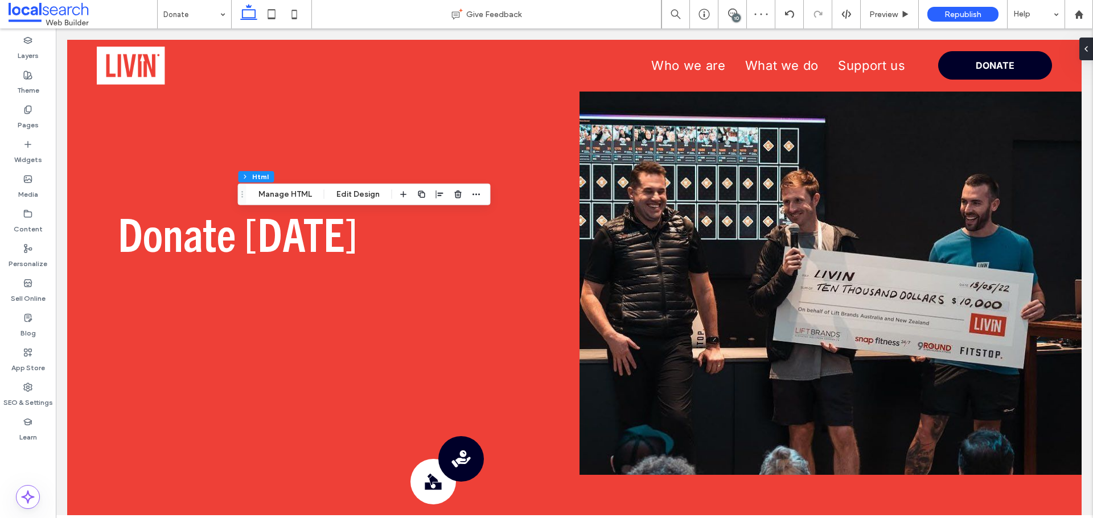
scroll to position [849, 0]
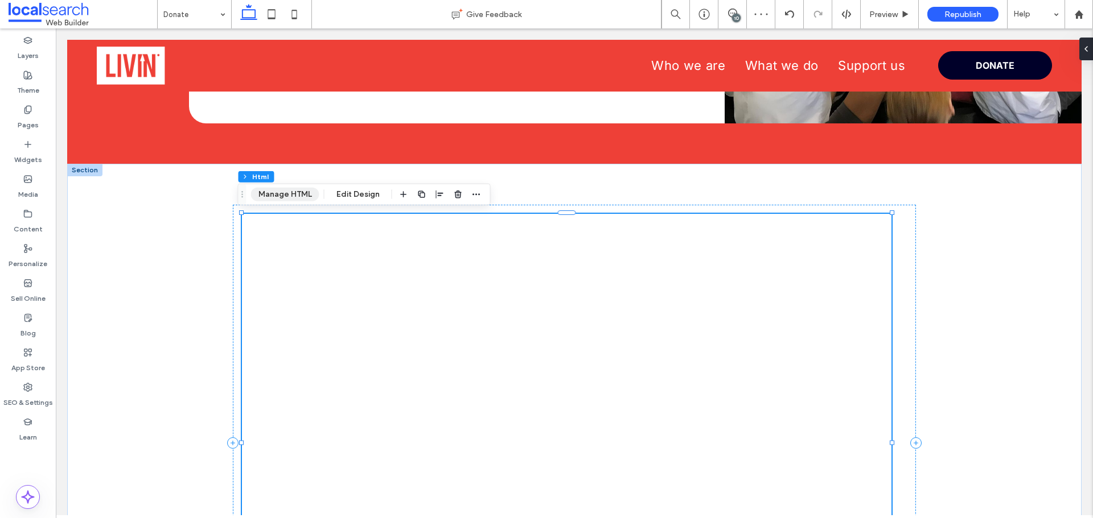
click at [290, 199] on button "Manage HTML" at bounding box center [285, 195] width 68 height 14
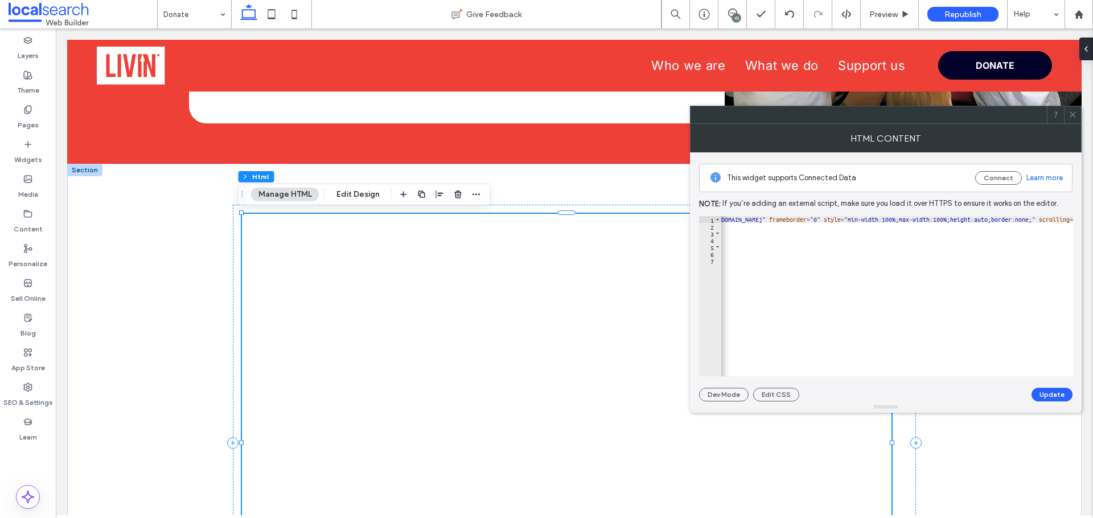
scroll to position [0, 657]
click at [1009, 221] on div "< iframe id = "1349240563" title = "DONATE TO US" onload = "window.parent.scrol…" at bounding box center [594, 299] width 1060 height 166
type textarea "**********"
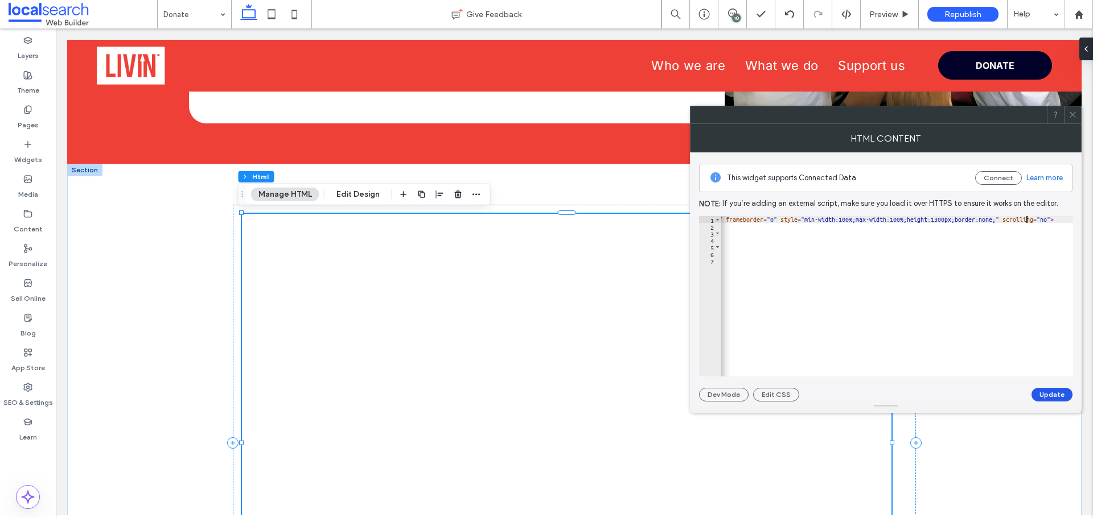
click at [1043, 391] on button "Update" at bounding box center [1051, 395] width 41 height 14
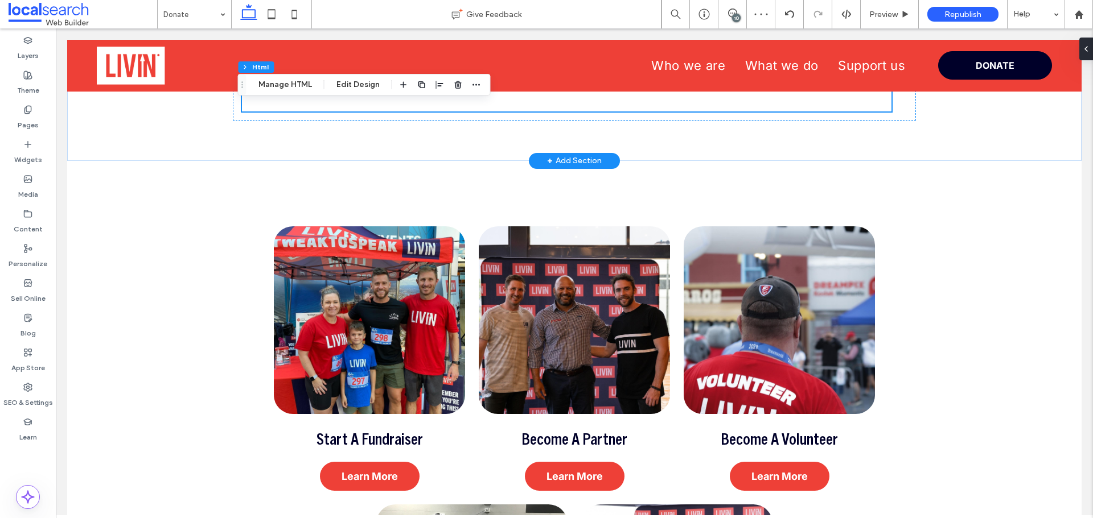
scroll to position [1309, 0]
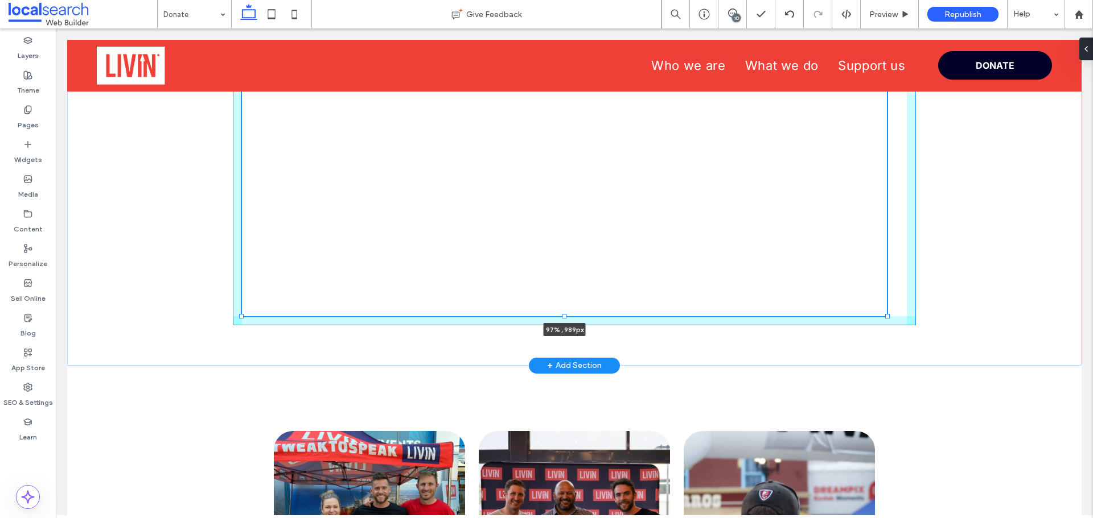
drag, startPoint x: 888, startPoint y: 214, endPoint x: 883, endPoint y: 266, distance: 52.0
click at [883, 266] on div "97% , 989px" at bounding box center [574, 35] width 683 height 662
type input "**"
type input "***"
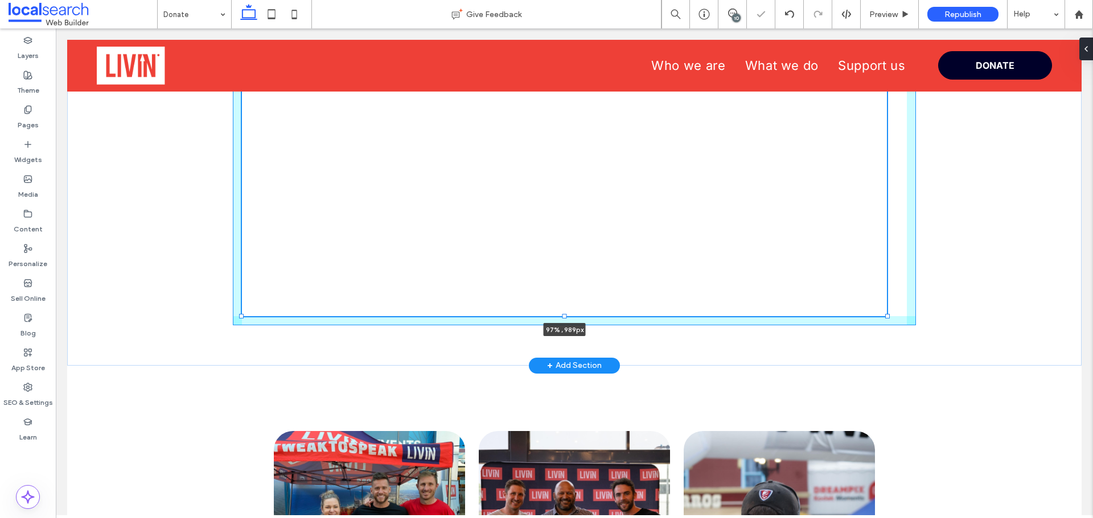
type input "***"
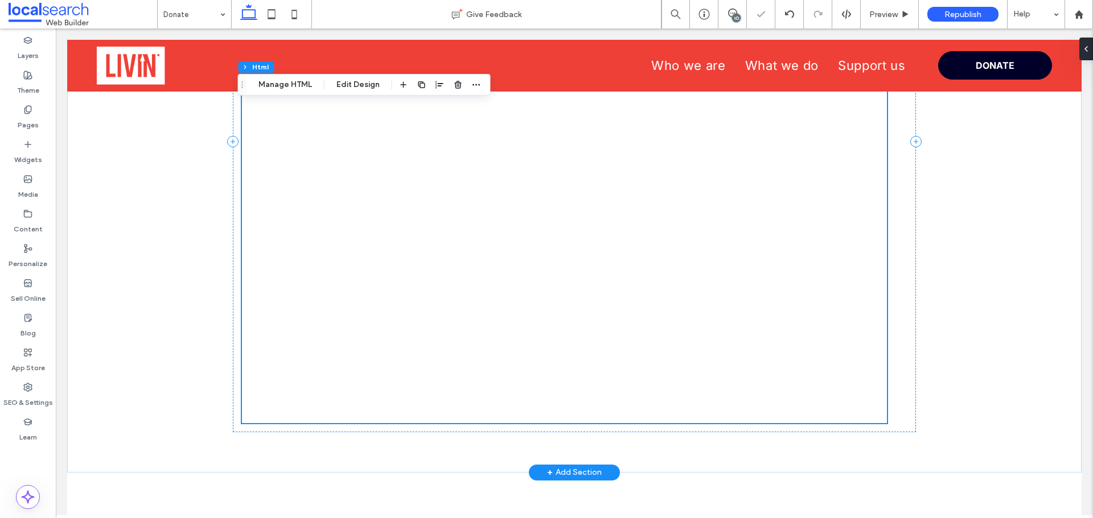
scroll to position [1252, 0]
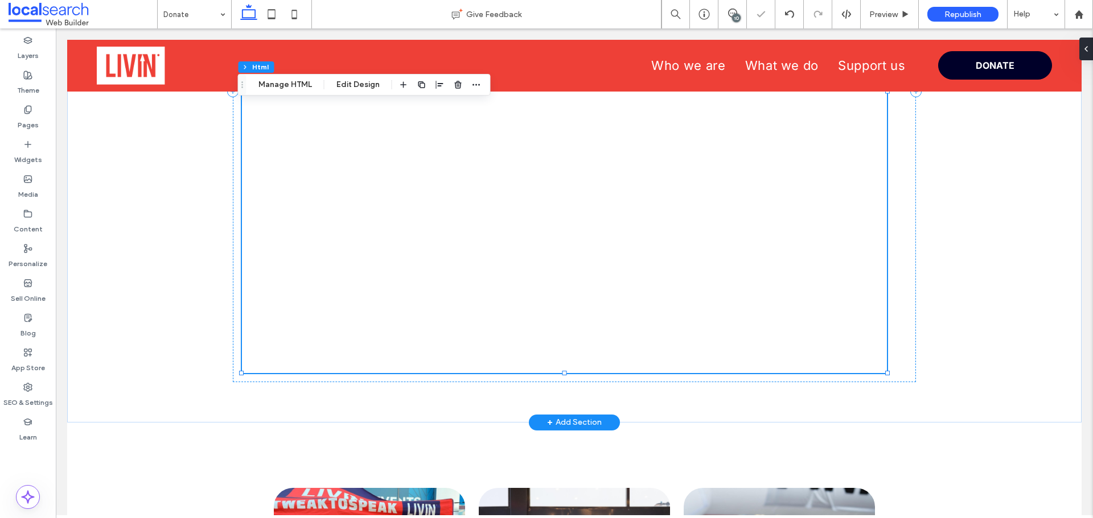
click at [872, 341] on div at bounding box center [564, 91] width 645 height 563
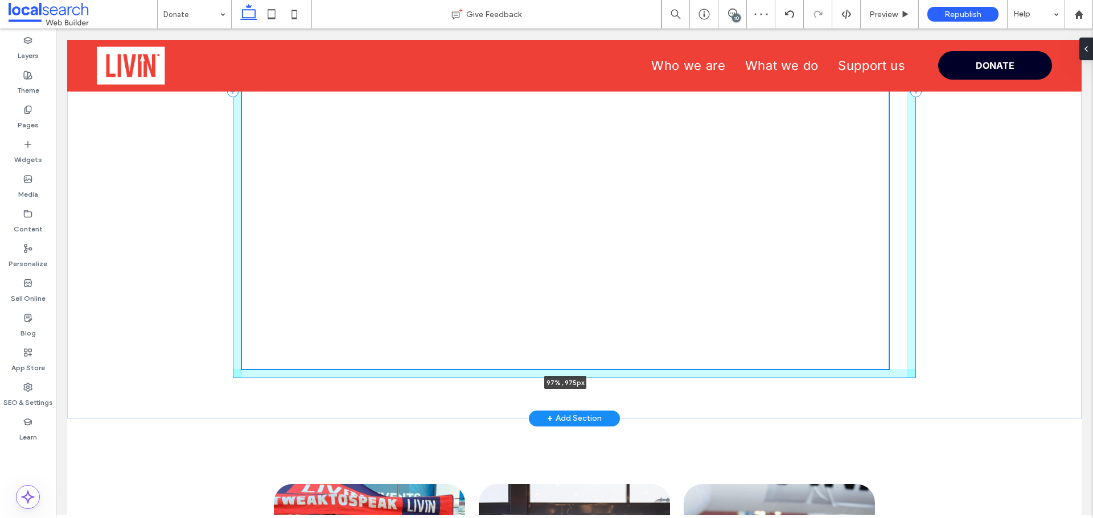
scroll to position [1250, 0]
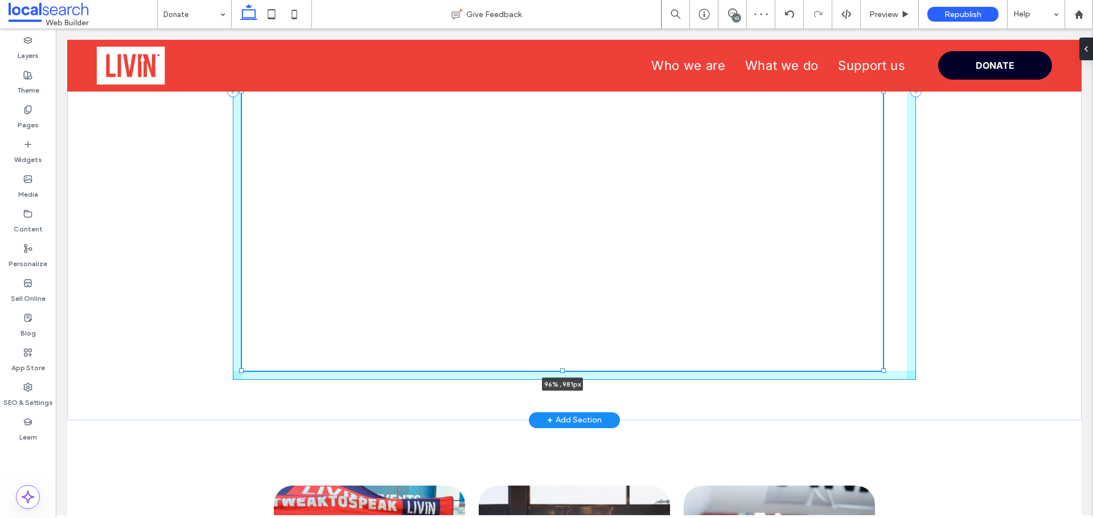
click at [881, 372] on div at bounding box center [883, 371] width 5 height 5
type input "**"
type input "****"
type input "***"
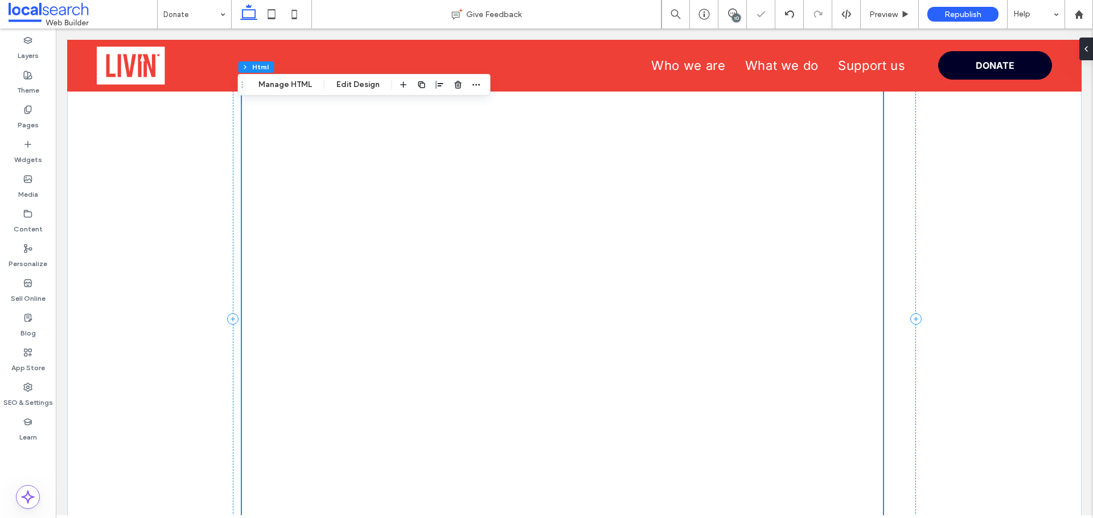
scroll to position [908, 0]
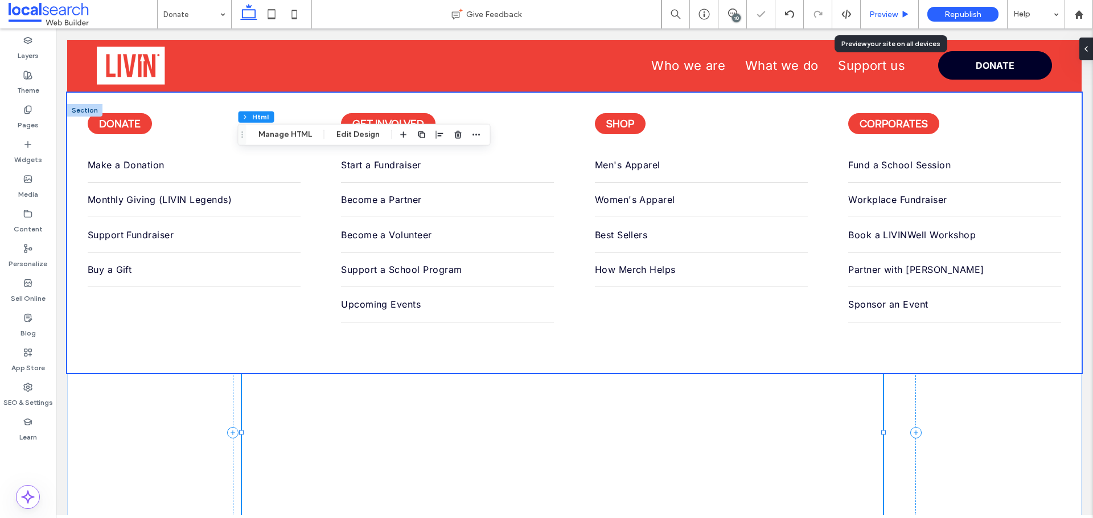
click at [879, 14] on span "Preview" at bounding box center [883, 15] width 28 height 10
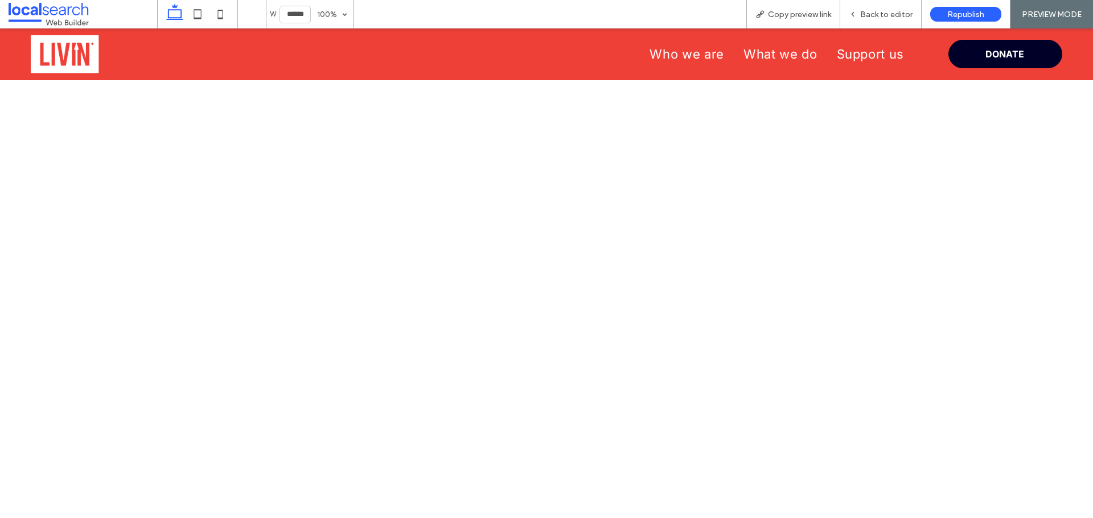
scroll to position [1188, 0]
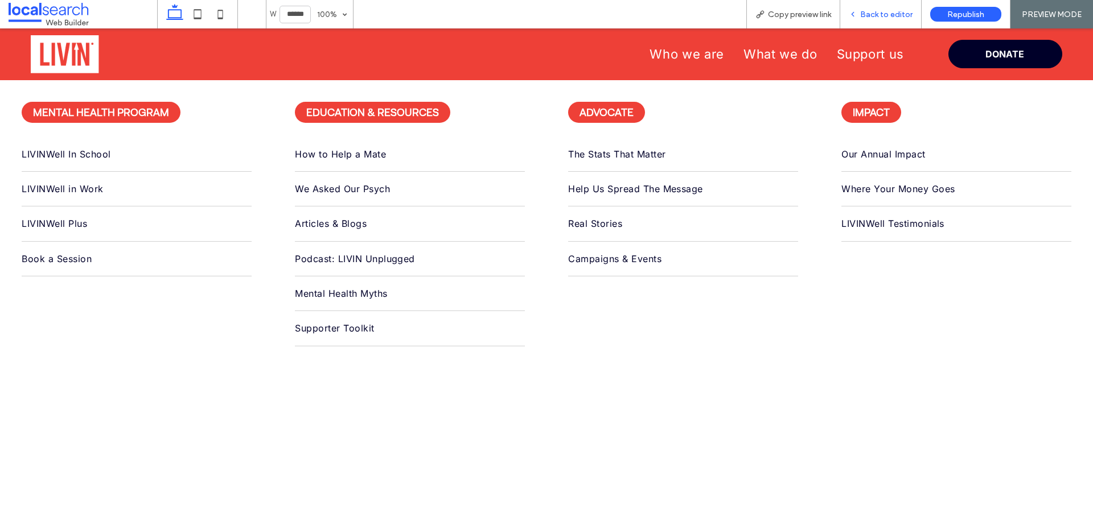
click at [883, 13] on span "Back to editor" at bounding box center [886, 15] width 52 height 10
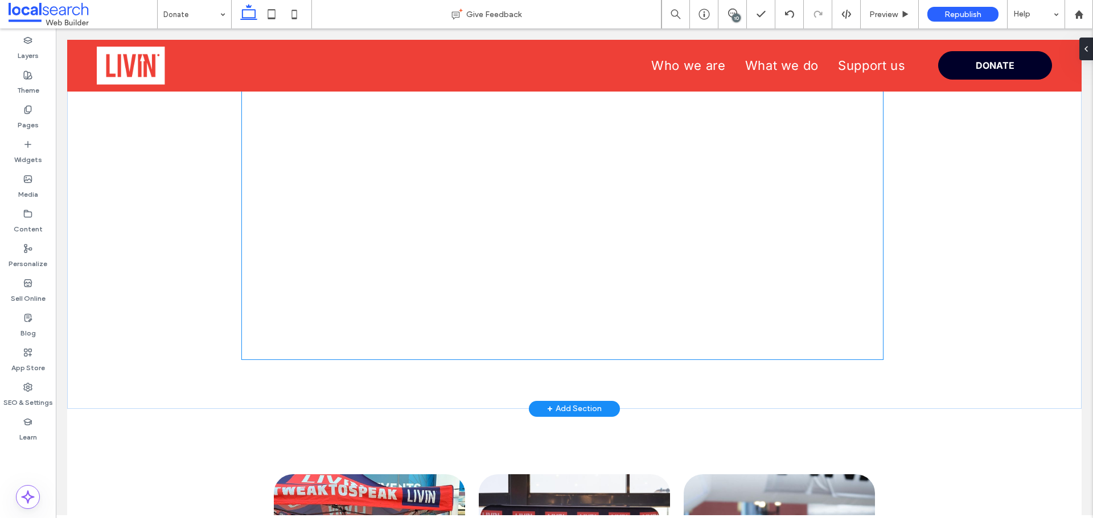
scroll to position [1308, 0]
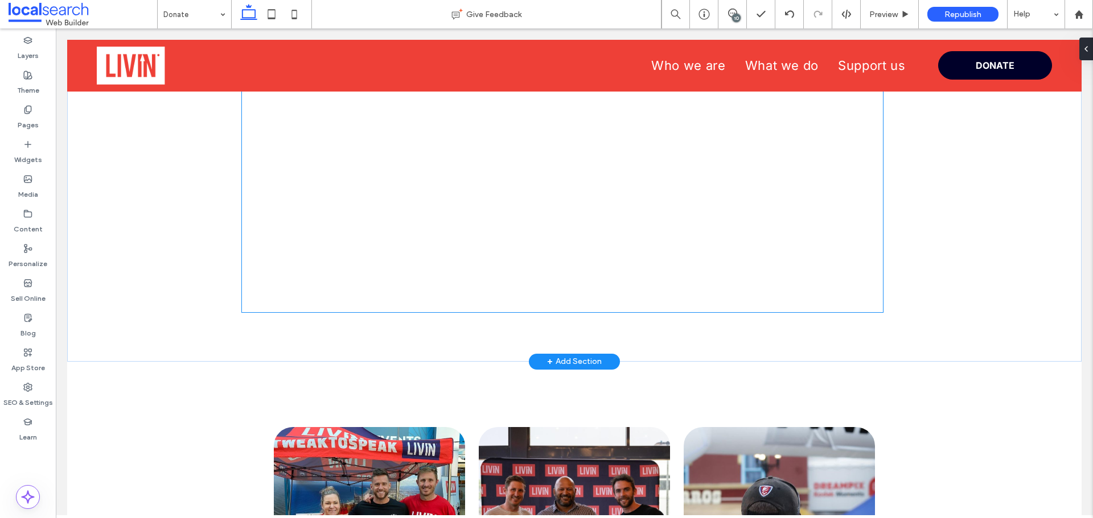
click at [764, 286] on div at bounding box center [562, 33] width 641 height 558
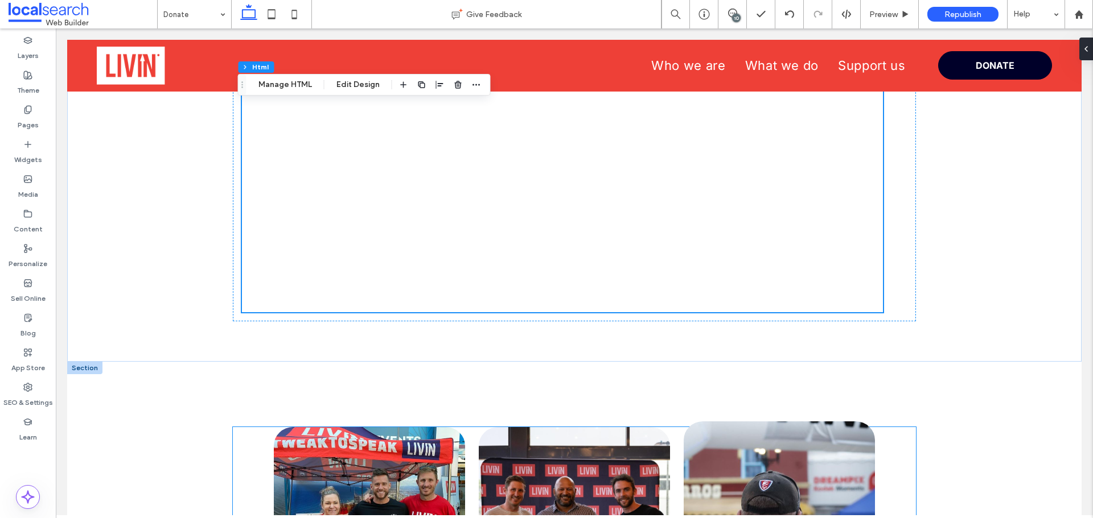
scroll to position [1365, 0]
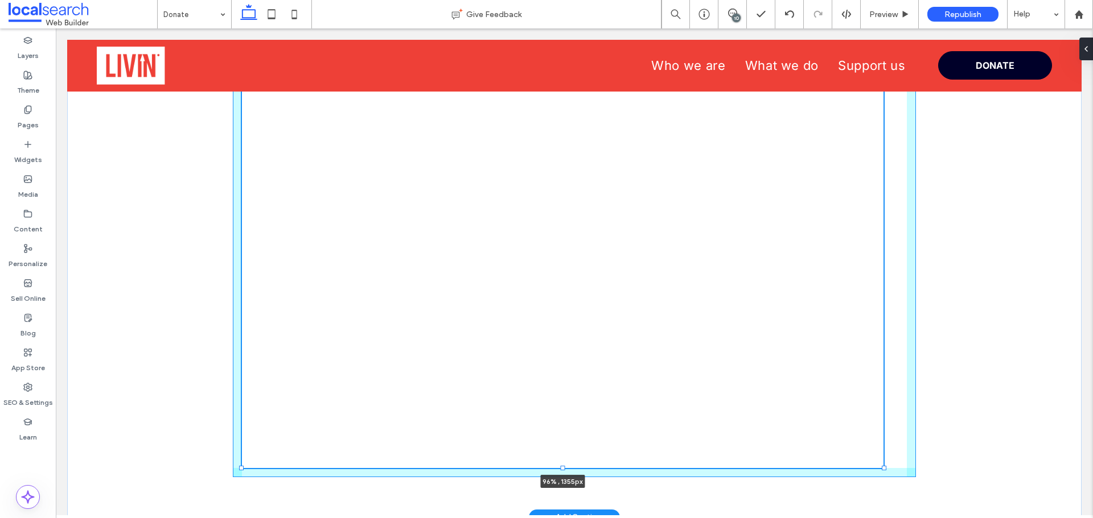
drag, startPoint x: 879, startPoint y: 255, endPoint x: 879, endPoint y: 361, distance: 106.4
type input "****"
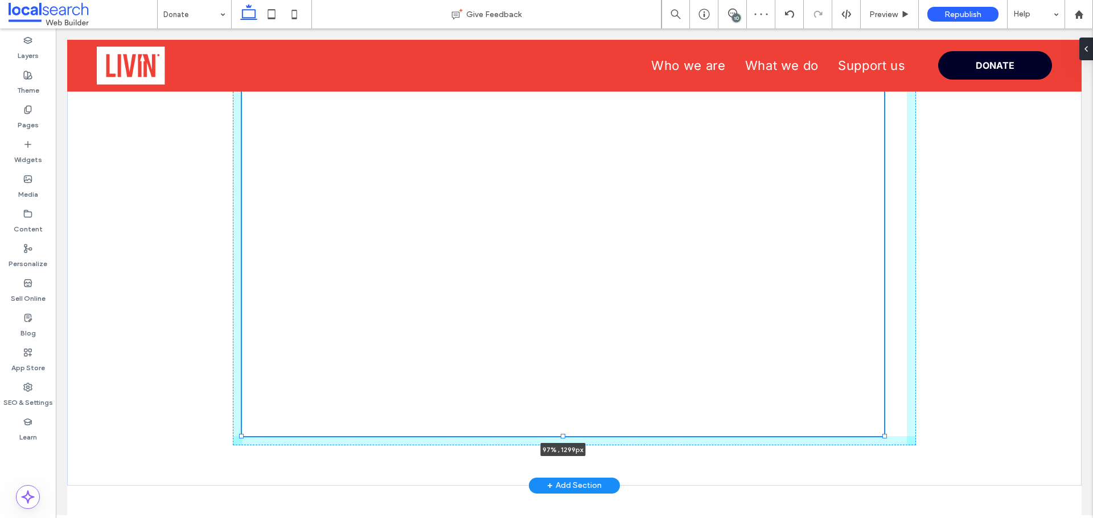
drag, startPoint x: 880, startPoint y: 469, endPoint x: 881, endPoint y: 453, distance: 15.9
click at [881, 453] on div "97% , 1299px" at bounding box center [574, 66] width 683 height 839
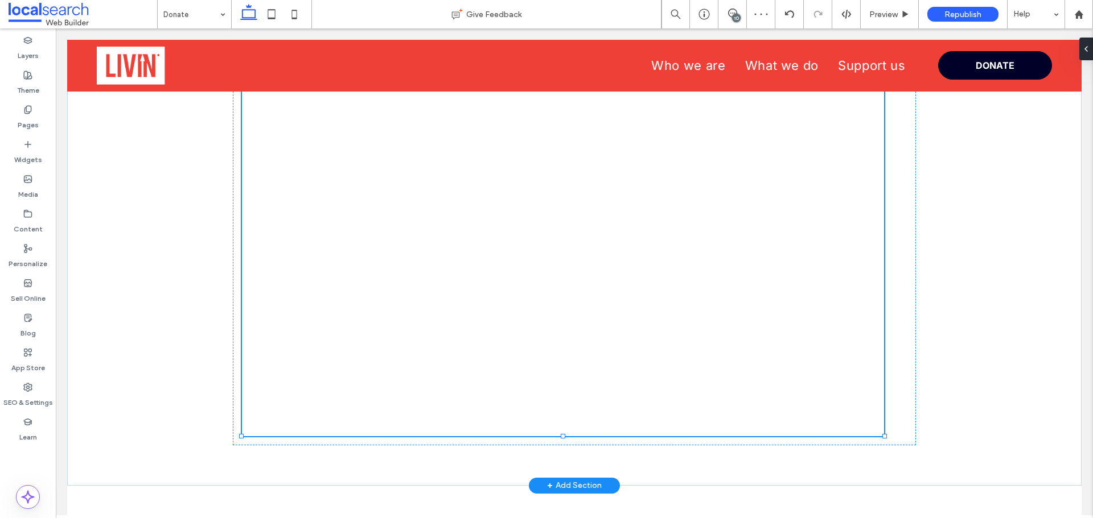
type input "**"
type input "****"
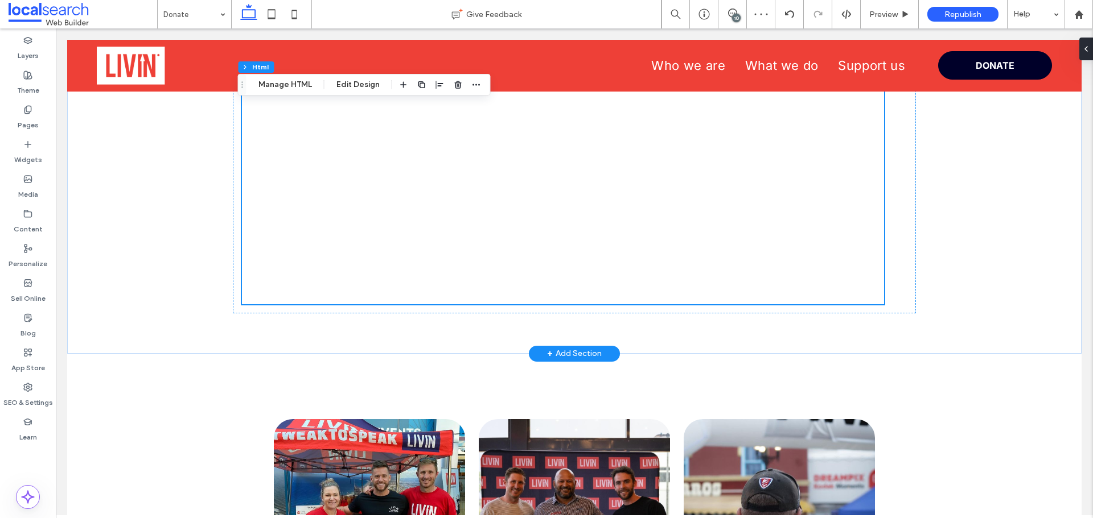
scroll to position [1479, 0]
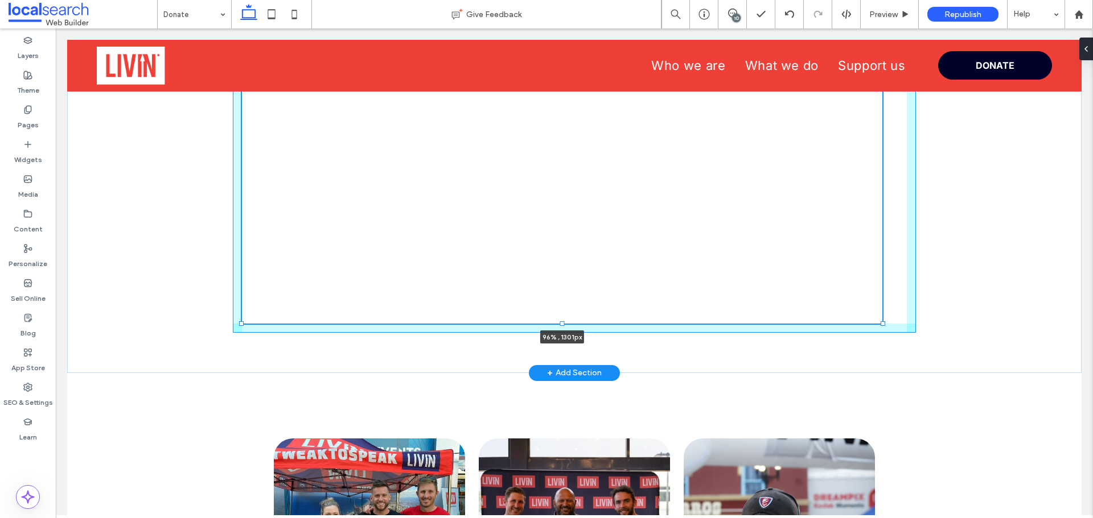
click at [880, 325] on div at bounding box center [882, 324] width 5 height 5
type input "**"
type input "****"
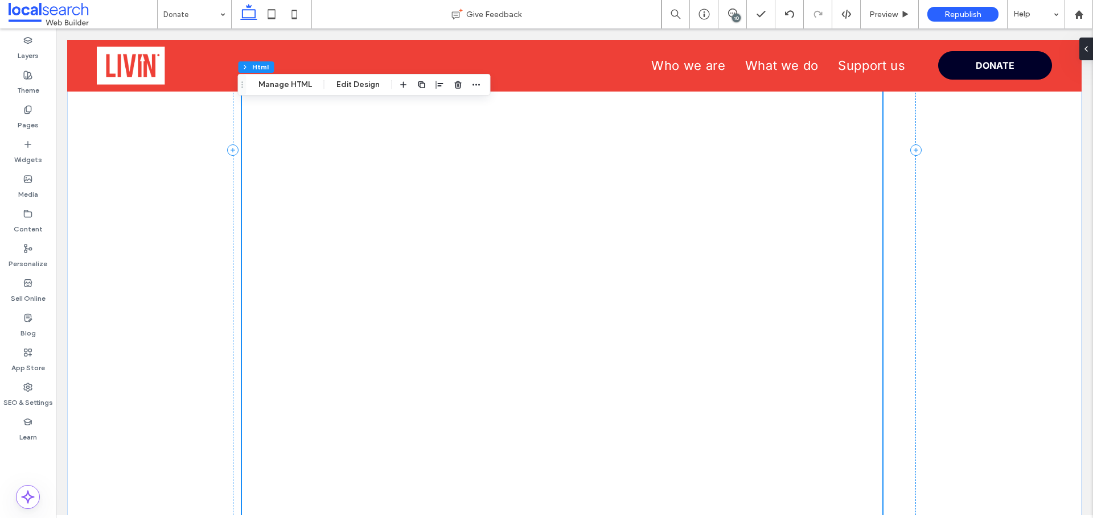
scroll to position [1308, 0]
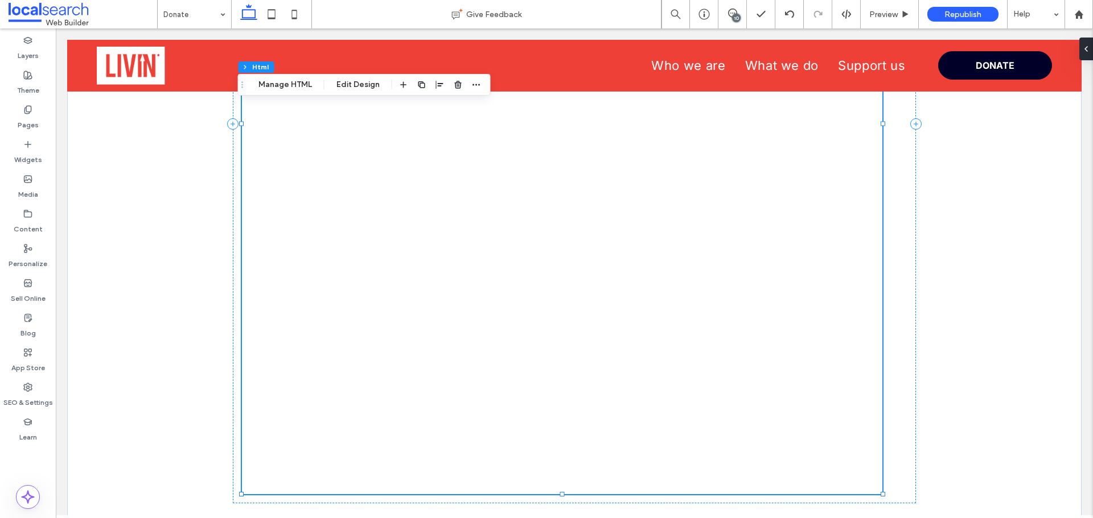
click at [823, 309] on div at bounding box center [562, 124] width 640 height 740
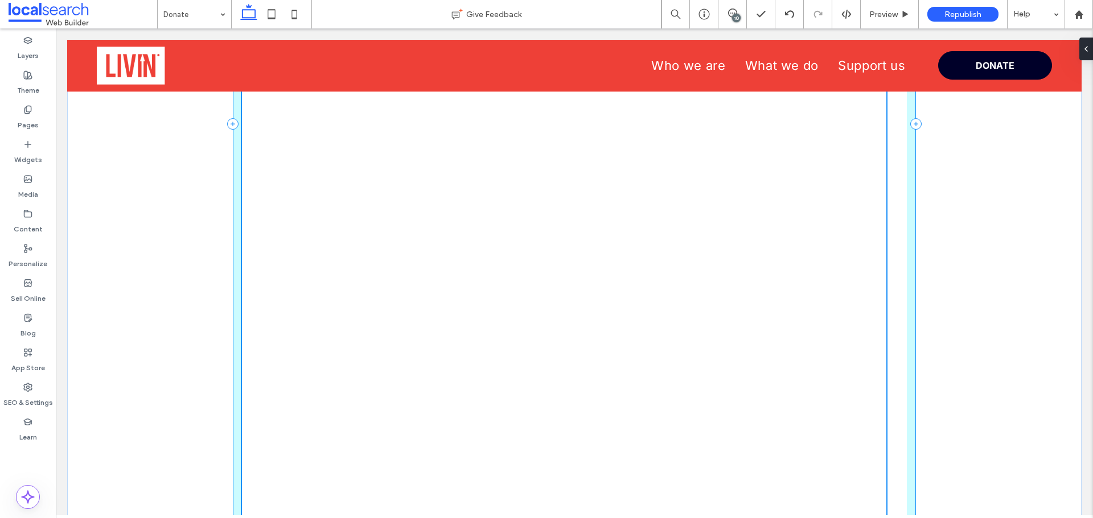
drag, startPoint x: 879, startPoint y: 493, endPoint x: 893, endPoint y: 403, distance: 91.0
click at [883, 518] on html "Who we are What we do Support us DONATE DONATE Menu Icon Section Advanced Heade…" at bounding box center [574, 400] width 1037 height 3422
type input "**"
type input "****"
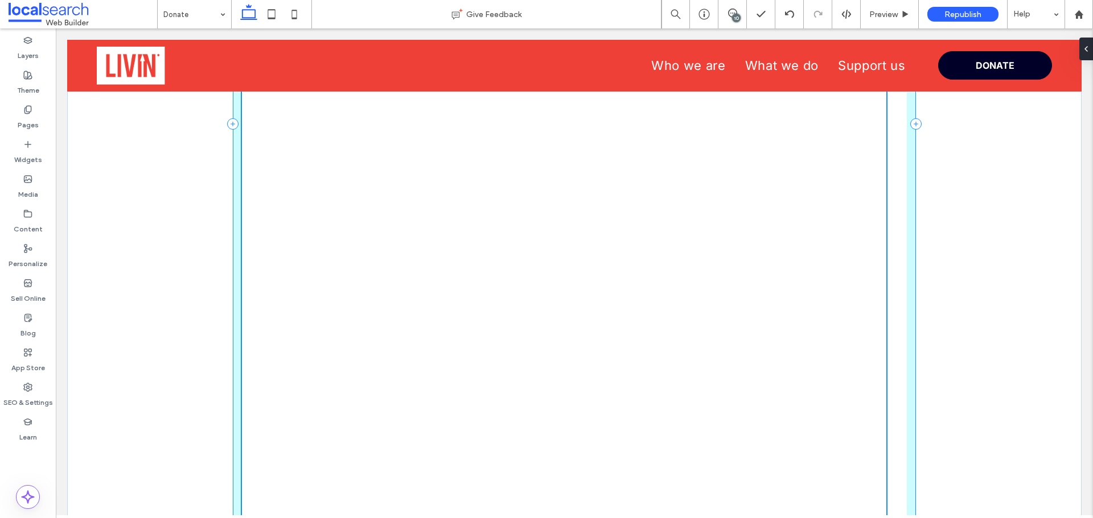
type input "****"
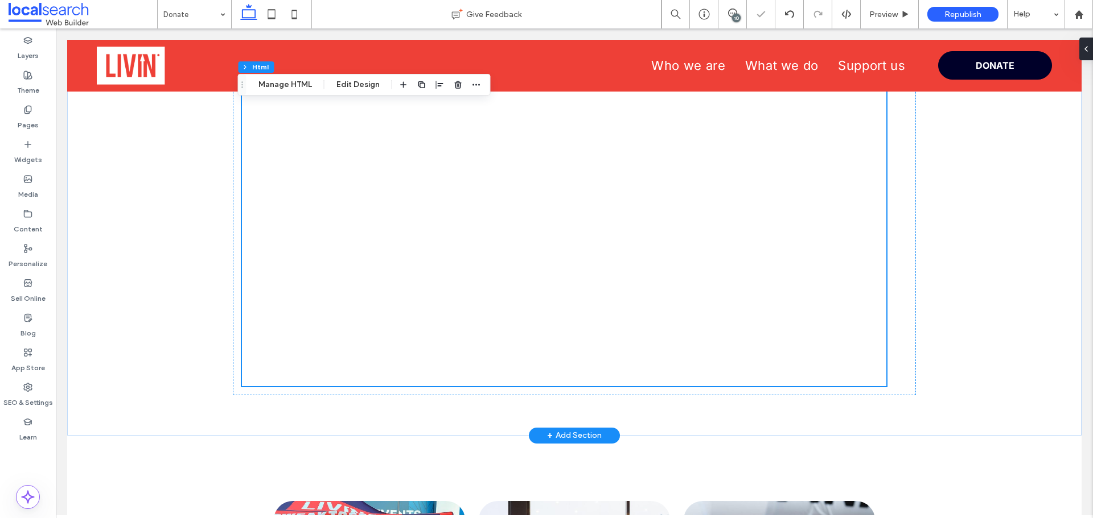
scroll to position [1509, 0]
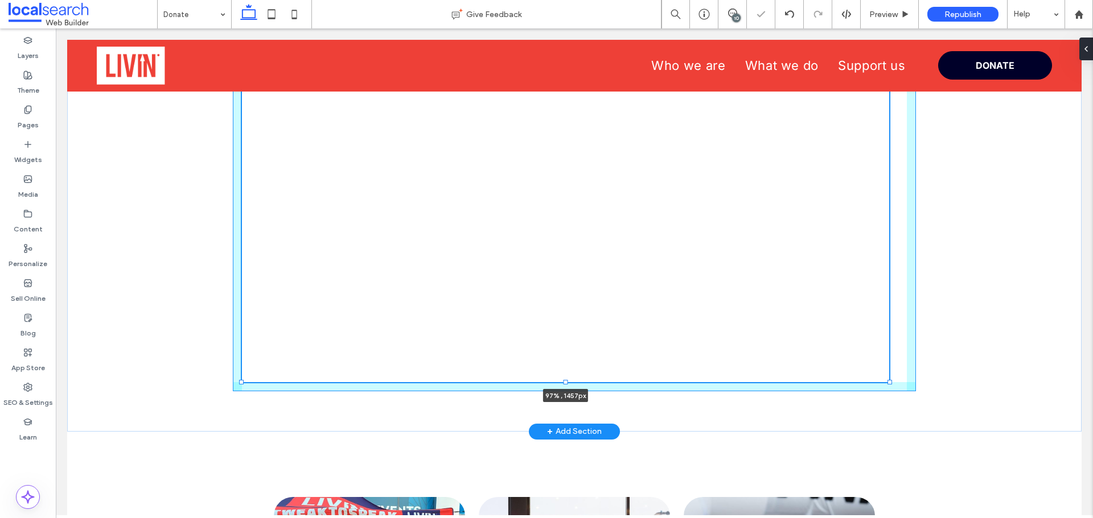
drag, startPoint x: 882, startPoint y: 355, endPoint x: 884, endPoint y: 369, distance: 14.5
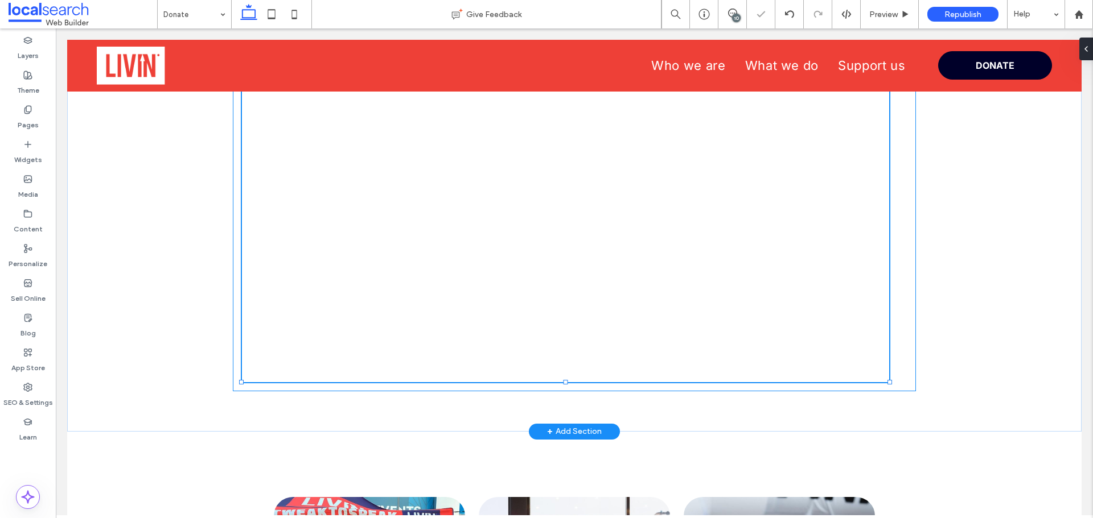
type input "****"
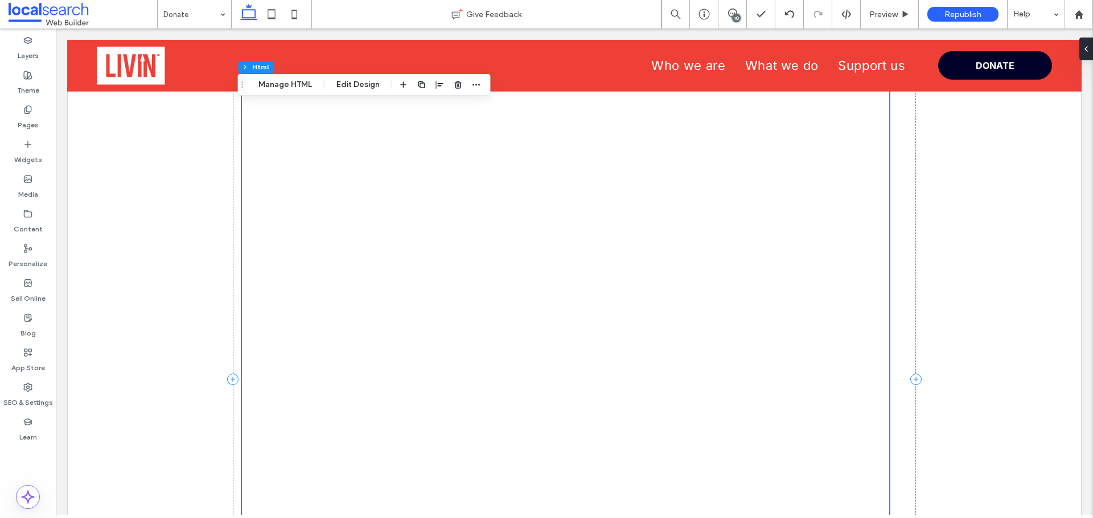
scroll to position [1054, 0]
click at [882, 13] on span "Preview" at bounding box center [883, 15] width 28 height 10
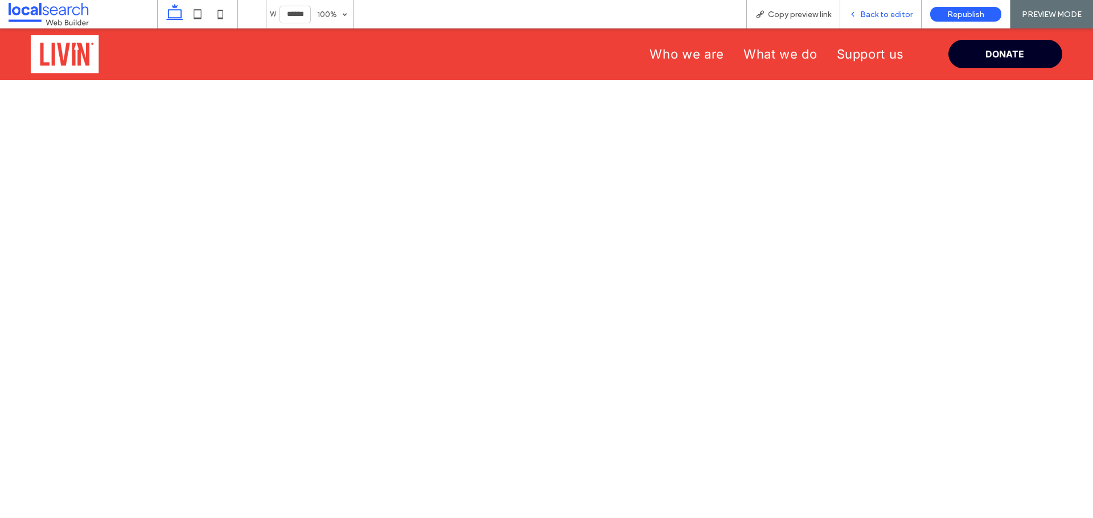
scroll to position [1048, 0]
click at [804, 14] on span "Copy preview link" at bounding box center [799, 15] width 63 height 10
click at [869, 19] on span "Back to editor" at bounding box center [886, 15] width 52 height 10
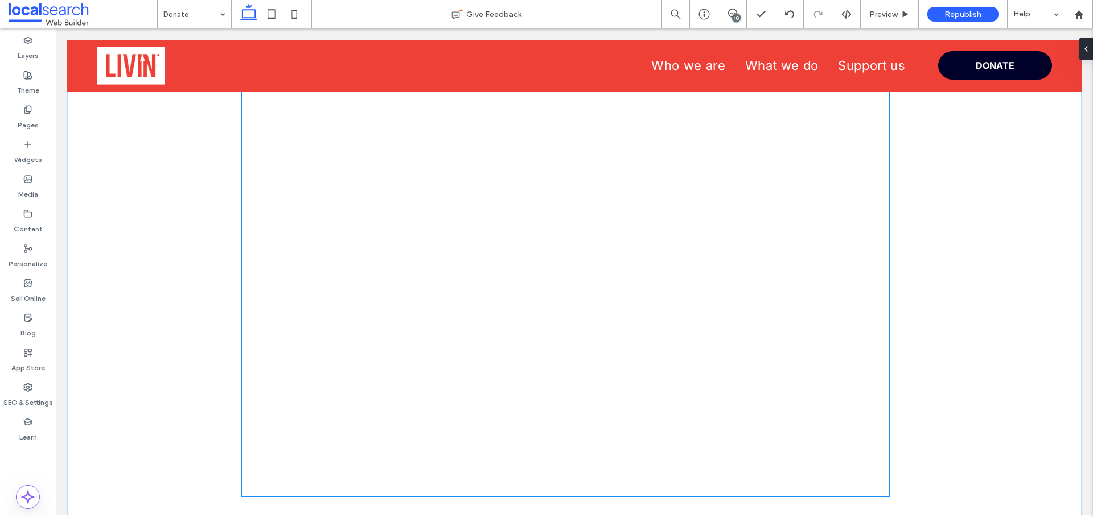
scroll to position [1395, 0]
click at [711, 316] on div at bounding box center [565, 81] width 647 height 829
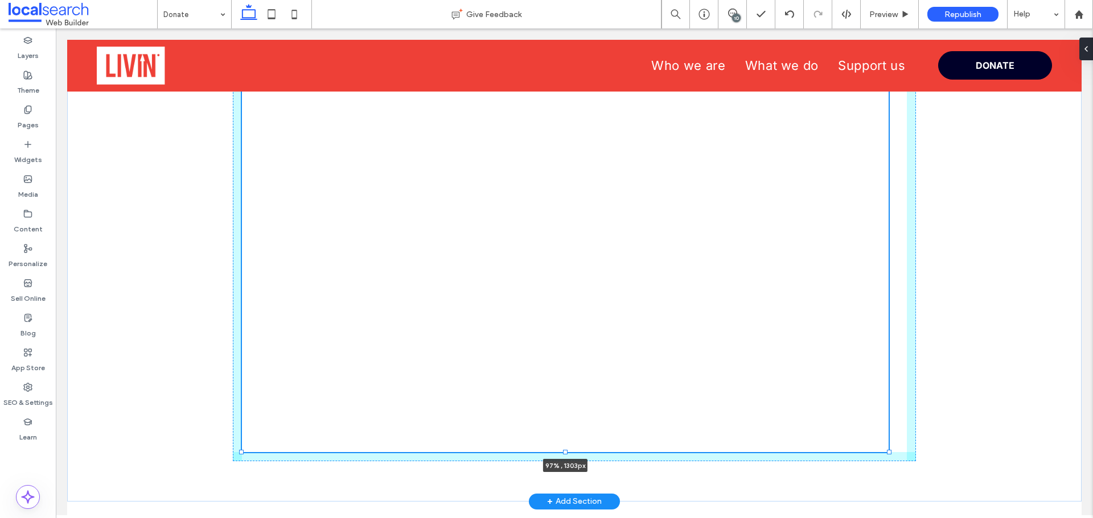
scroll to position [1350, 0]
drag, startPoint x: 885, startPoint y: 495, endPoint x: 884, endPoint y: 450, distance: 45.0
click at [886, 450] on div at bounding box center [888, 451] width 5 height 5
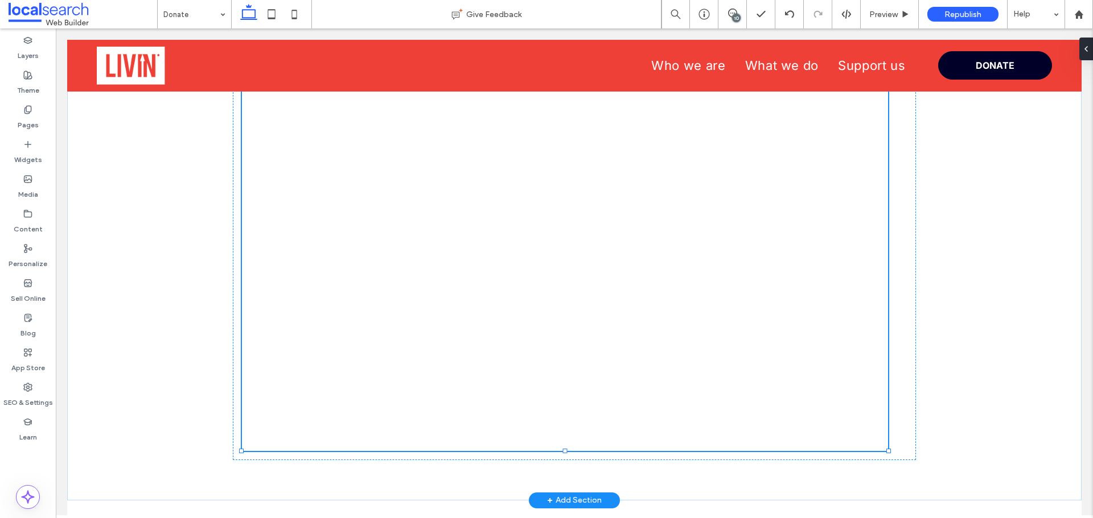
type input "****"
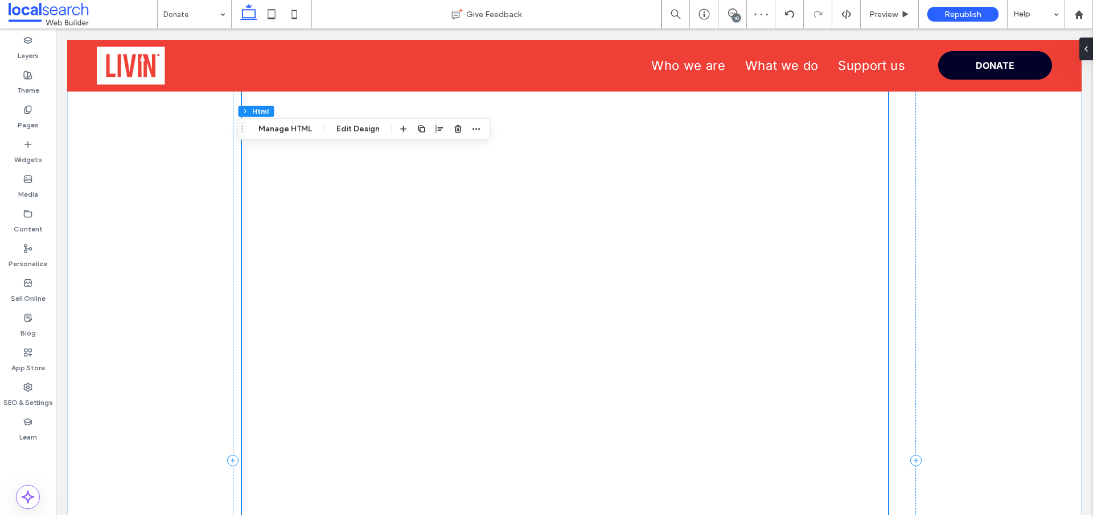
scroll to position [895, 0]
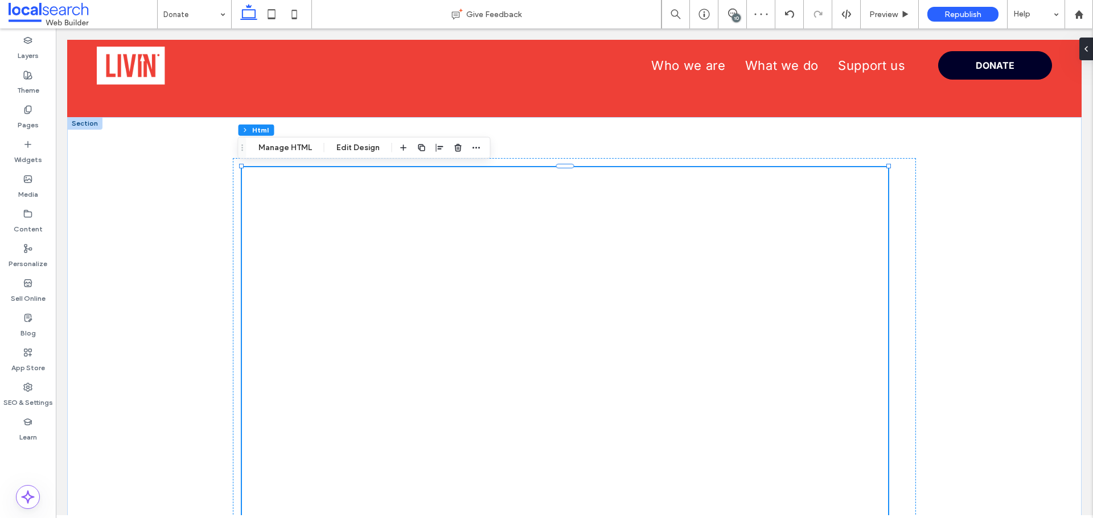
click at [279, 151] on button "Manage HTML" at bounding box center [285, 148] width 68 height 14
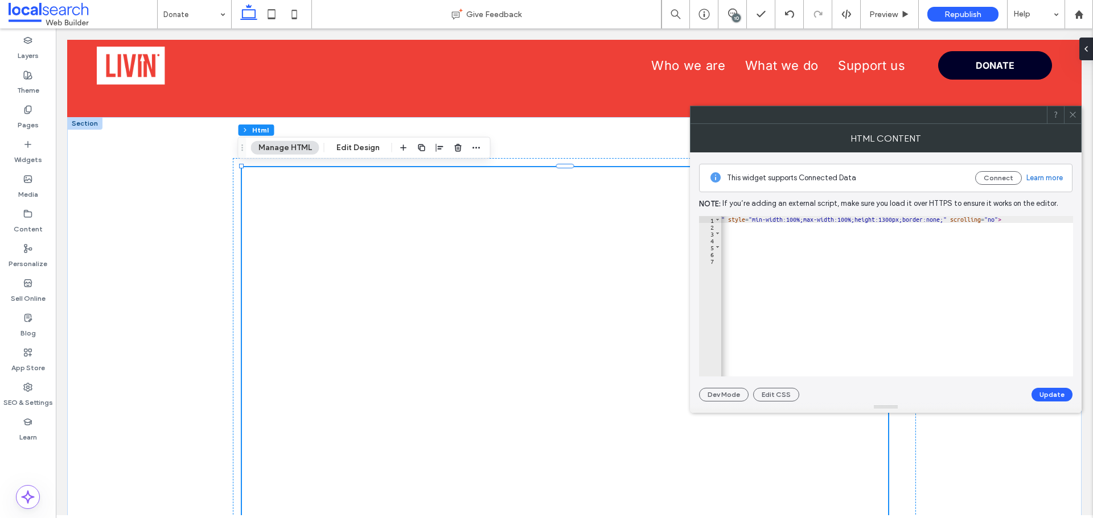
scroll to position [0, 715]
click at [955, 223] on div "< iframe id = "1349240563" title = "DONATE TO US" onload = "window.parent.scrol…" at bounding box center [539, 299] width 1066 height 166
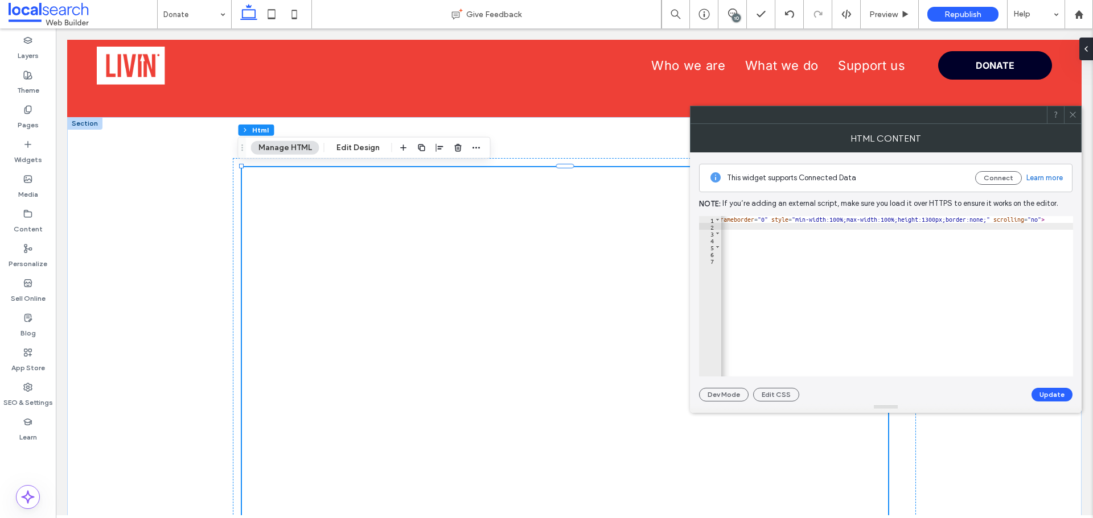
scroll to position [0, 668]
click at [1013, 221] on div "< iframe id = "1349240563" title = "DONATE TO US" onload = "window.parent.scrol…" at bounding box center [586, 299] width 1066 height 166
click at [1014, 222] on div "< iframe id = "1349240563" title = "DONATE TO US" onload = "window.parent.scrol…" at bounding box center [586, 299] width 1066 height 166
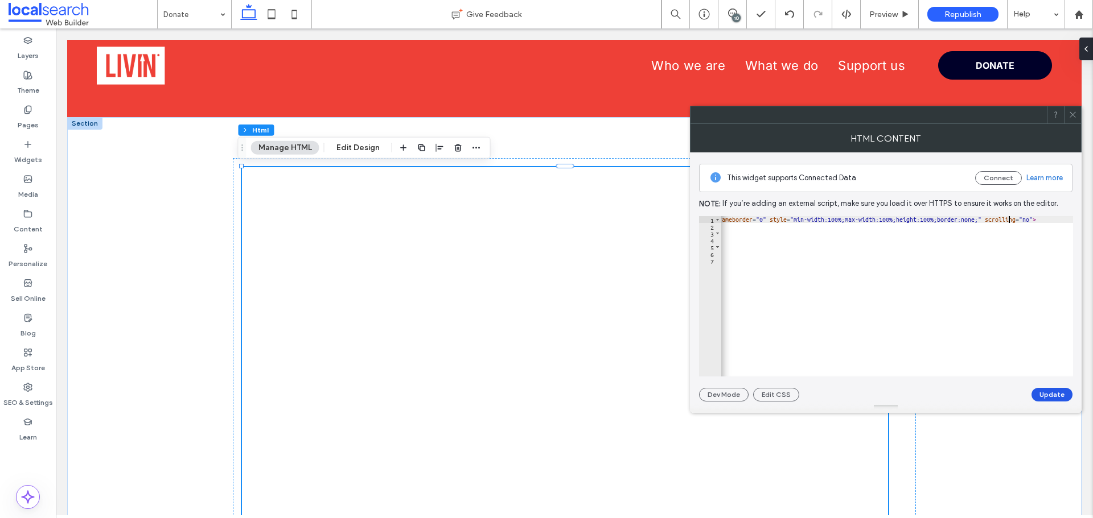
type textarea "**********"
click at [1045, 397] on button "Update" at bounding box center [1051, 395] width 41 height 14
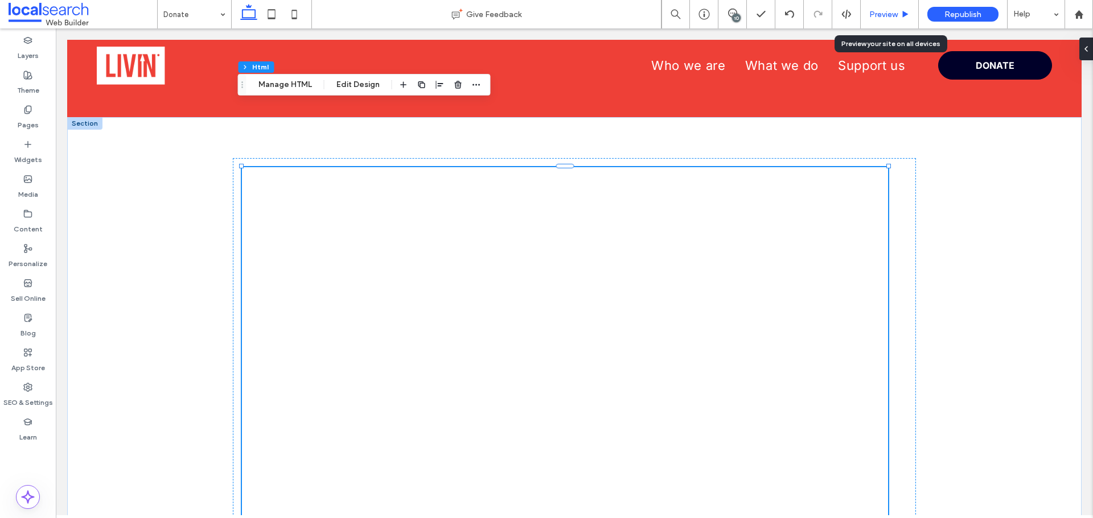
click at [877, 15] on span "Preview" at bounding box center [883, 15] width 28 height 10
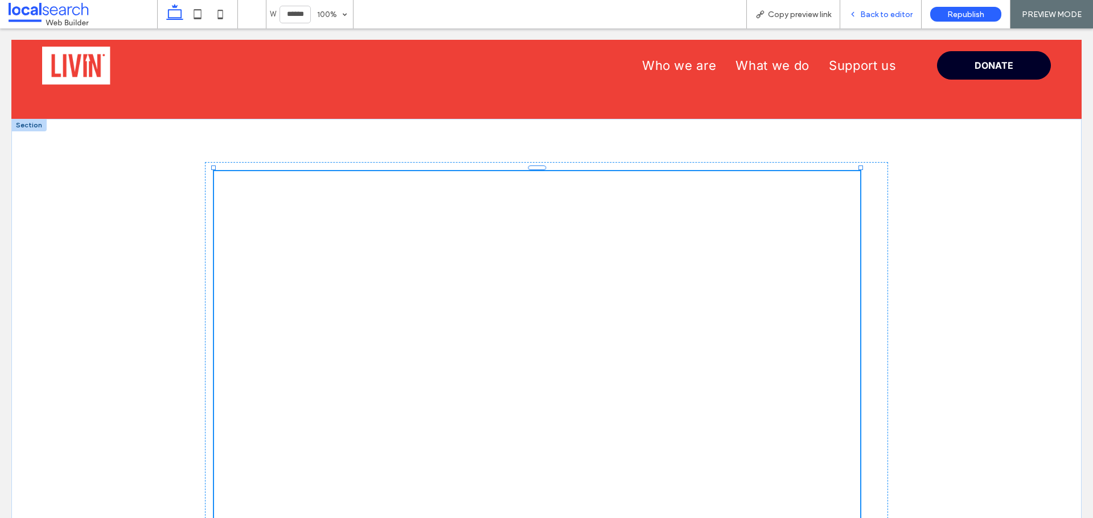
click at [887, 13] on span "Back to editor" at bounding box center [886, 15] width 52 height 10
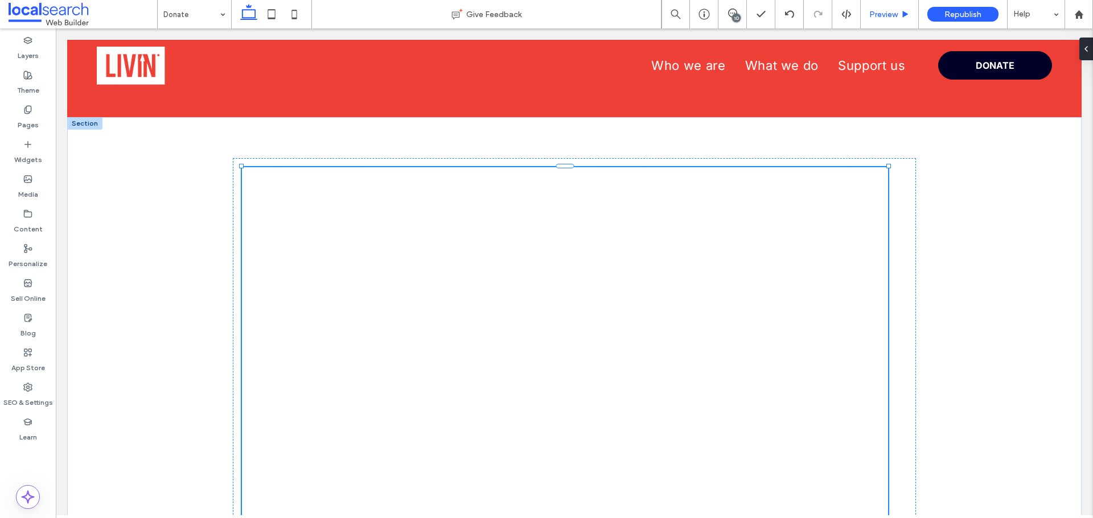
type input "****"
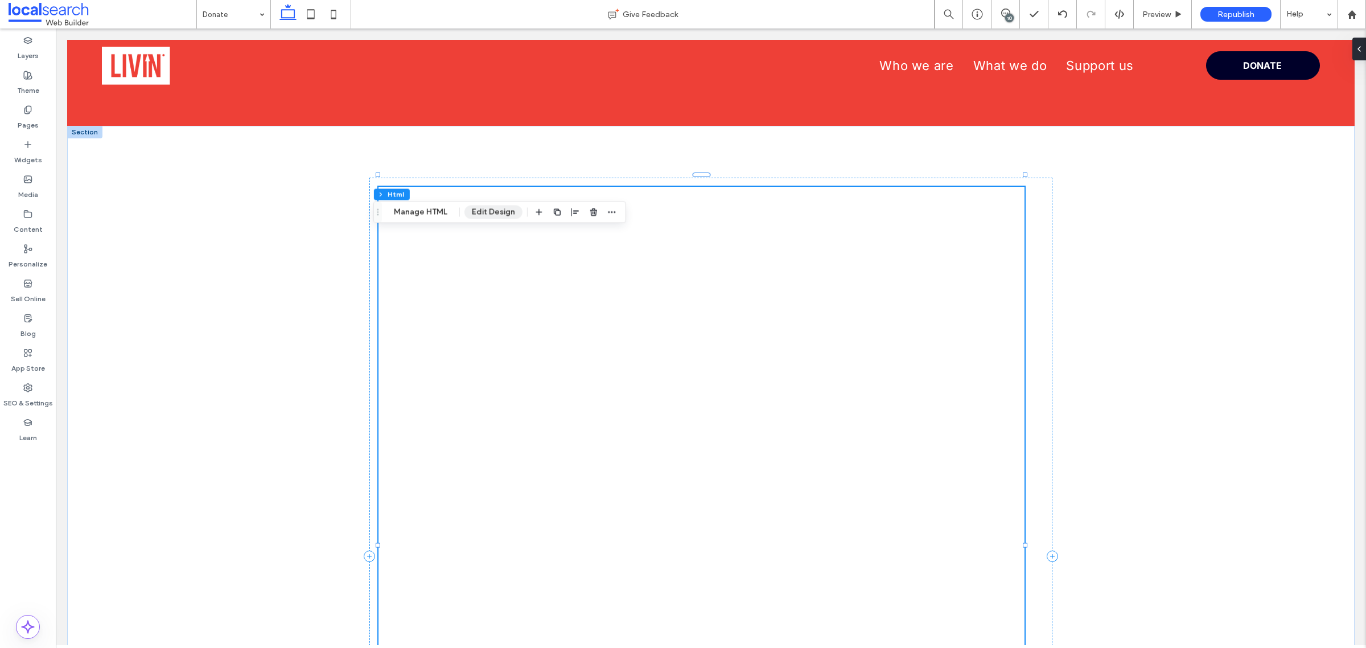
click at [477, 211] on button "Edit Design" at bounding box center [493, 212] width 58 height 14
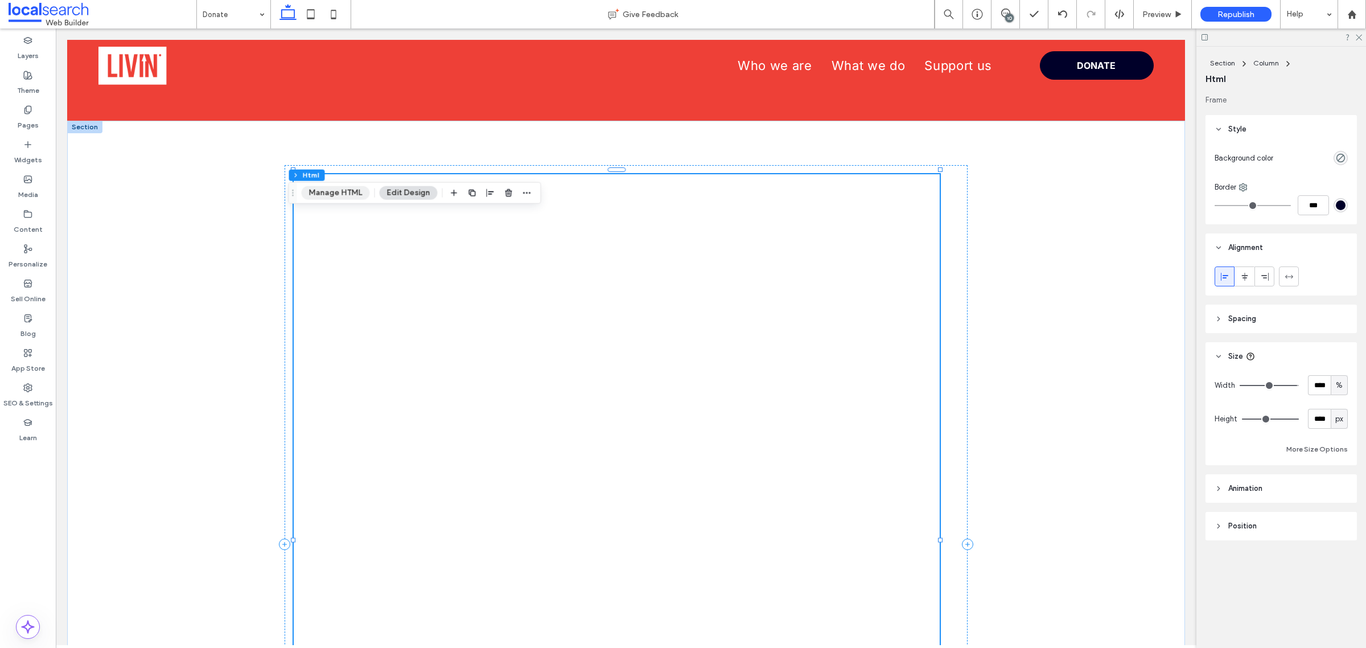
click at [363, 192] on button "Manage HTML" at bounding box center [335, 193] width 68 height 14
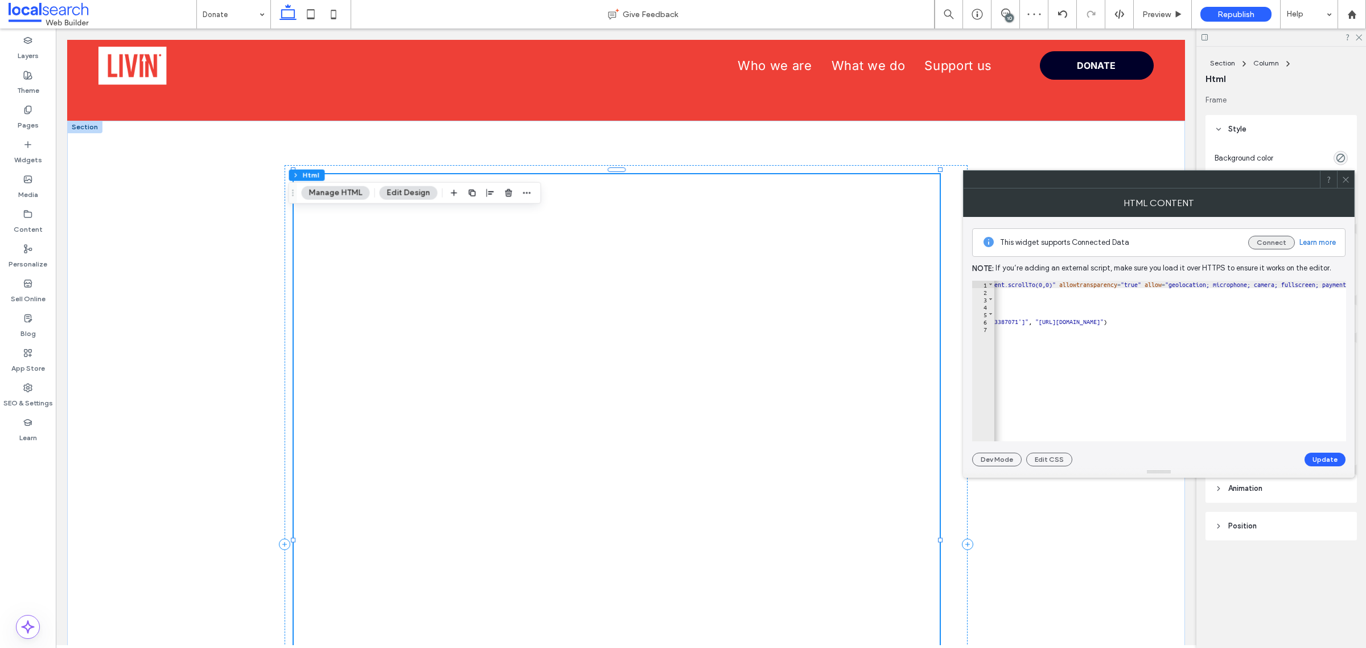
scroll to position [0, 220]
click at [1092, 179] on icon at bounding box center [1345, 179] width 9 height 9
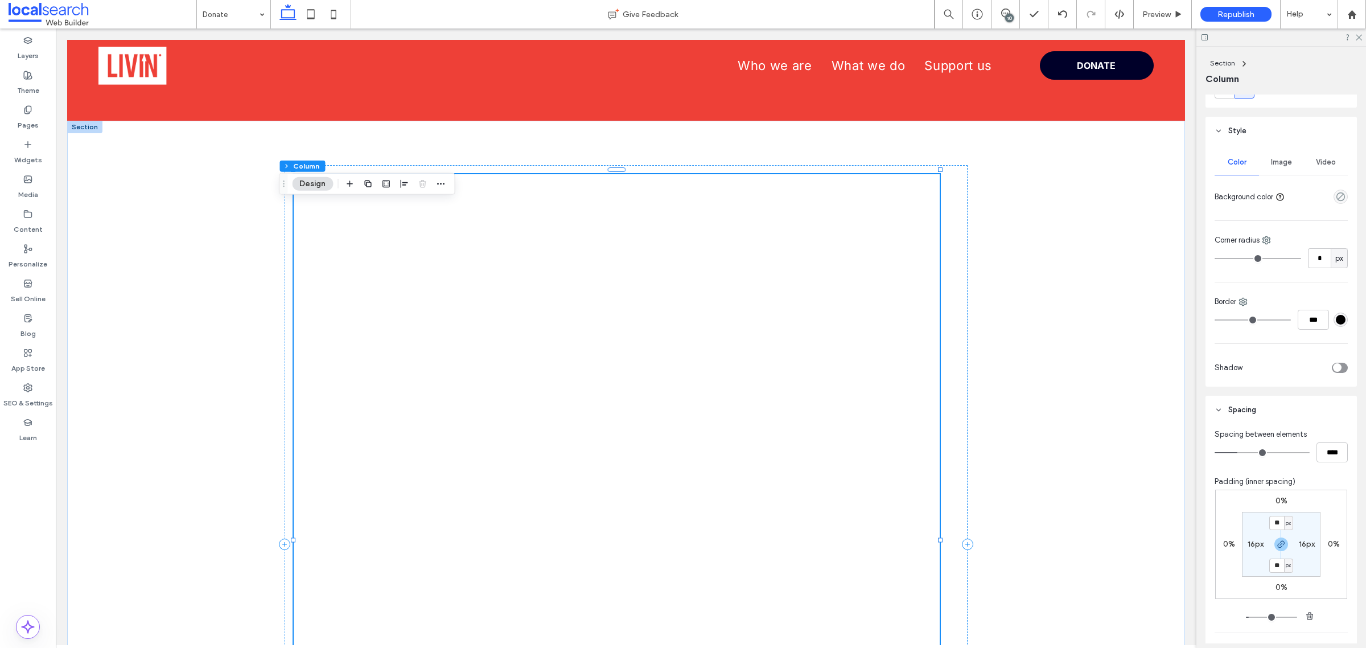
scroll to position [285, 0]
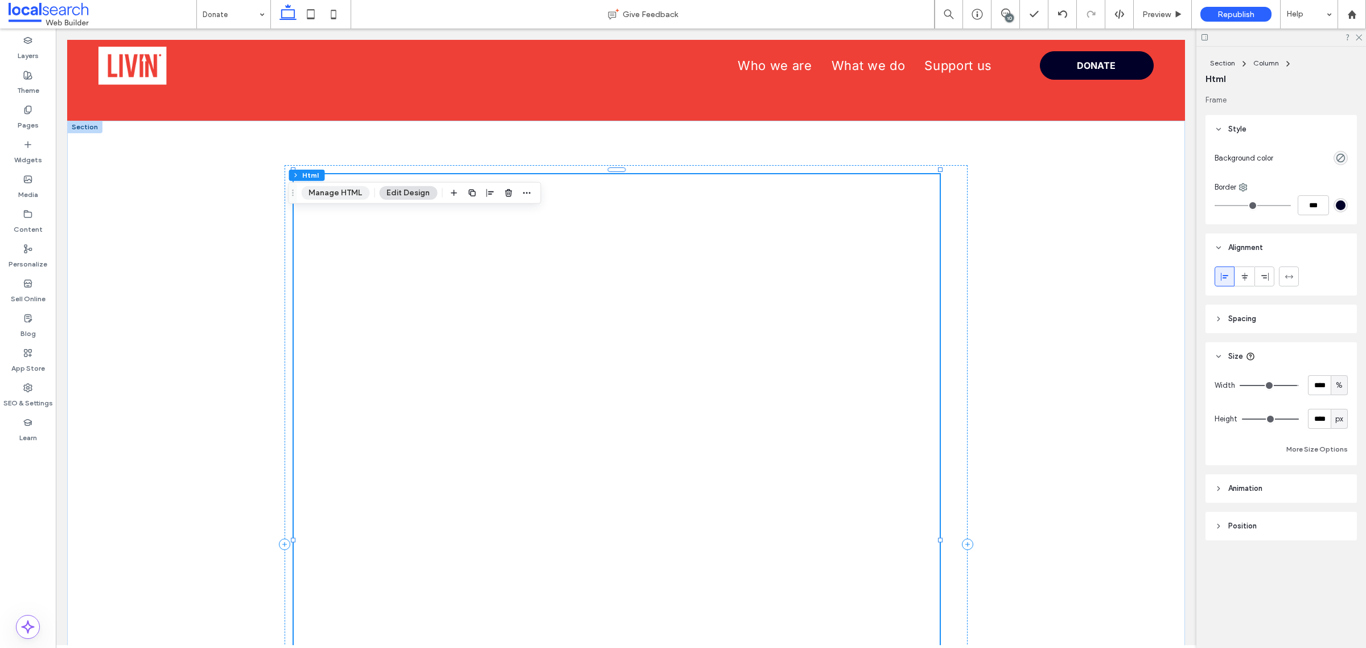
click at [345, 199] on button "Manage HTML" at bounding box center [335, 193] width 68 height 14
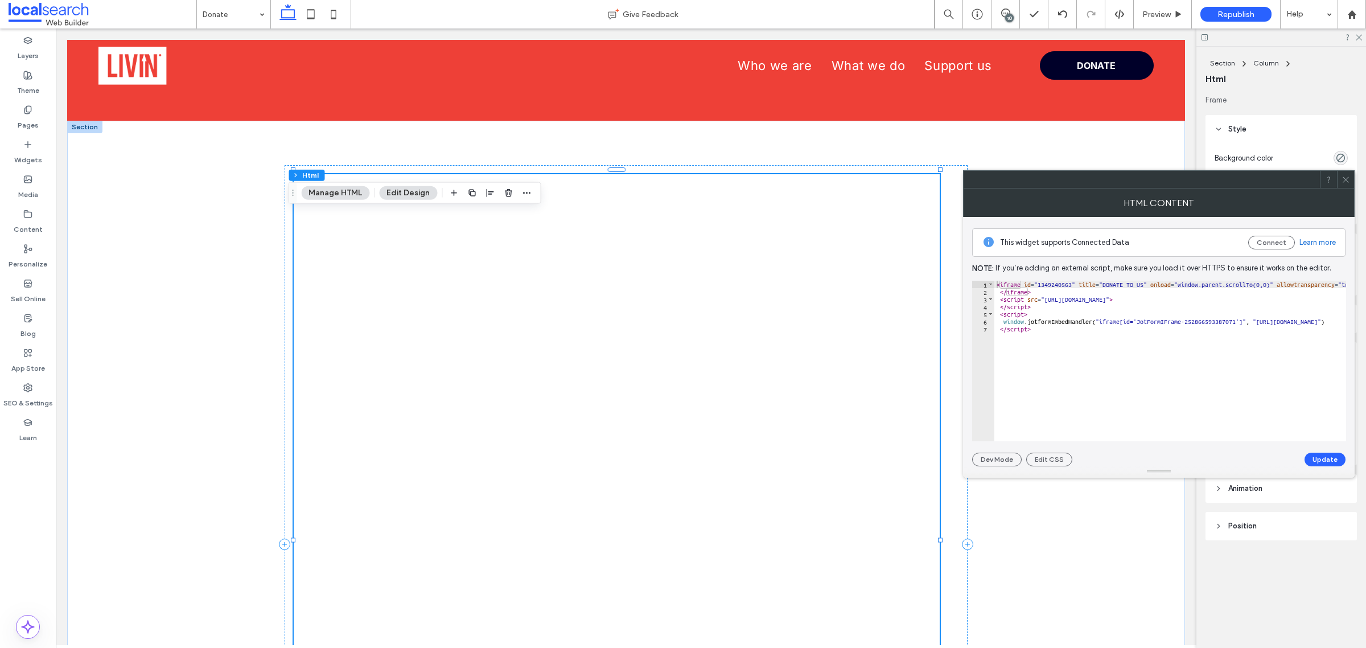
click at [1092, 181] on icon at bounding box center [1345, 179] width 9 height 9
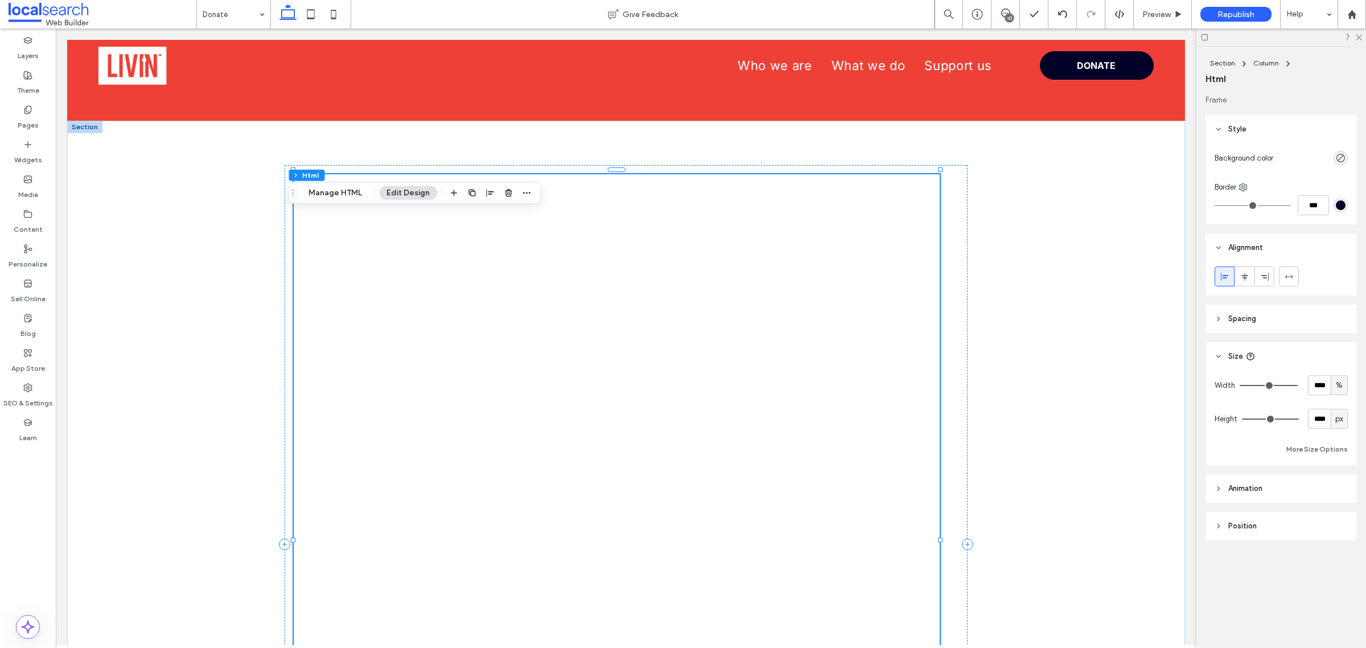
click at [1092, 418] on span "px" at bounding box center [1339, 418] width 8 height 11
click at [1092, 513] on span "A" at bounding box center [1339, 518] width 5 height 11
type input "*"
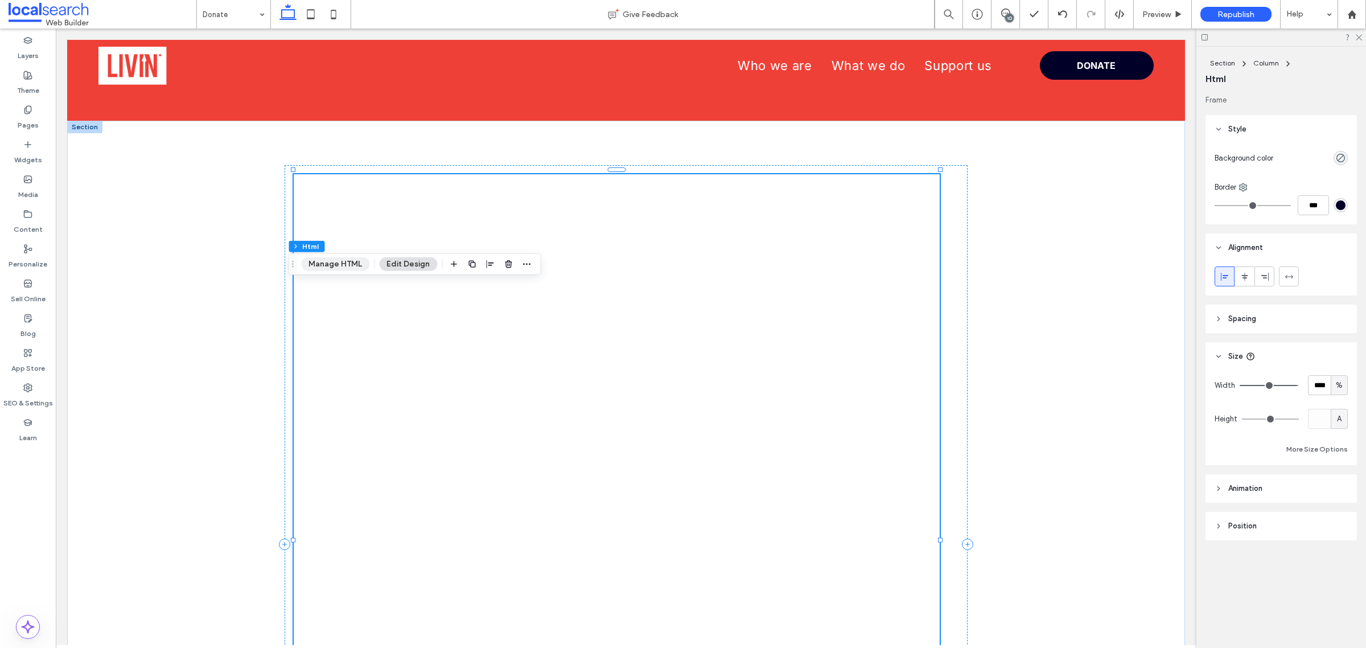
click at [354, 265] on button "Manage HTML" at bounding box center [335, 264] width 68 height 14
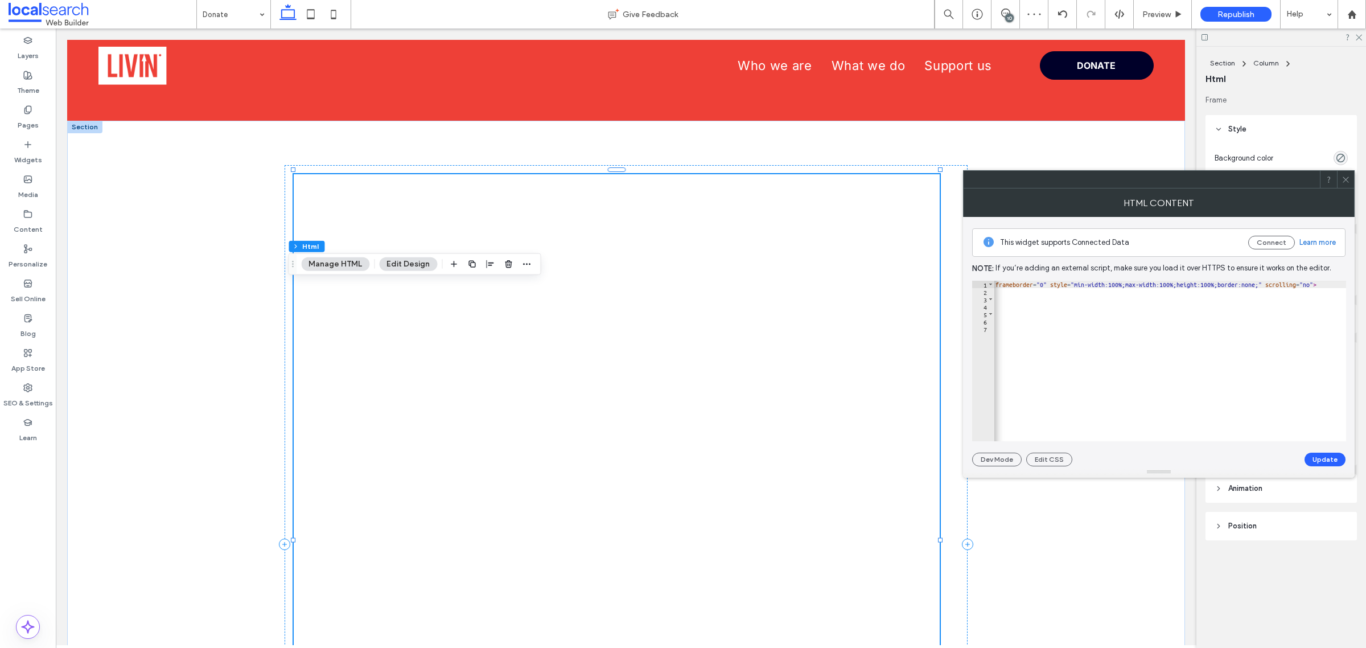
scroll to position [0, 666]
click at [1092, 286] on div "< iframe id = "1349240563" title = "DONATE TO US" onload = "window.parent.scrol…" at bounding box center [858, 363] width 1060 height 164
click at [1092, 289] on div "< iframe id = "1349240563" title = "DONATE TO US" onload = "window.parent.scrol…" at bounding box center [858, 363] width 1060 height 164
type textarea "*********"
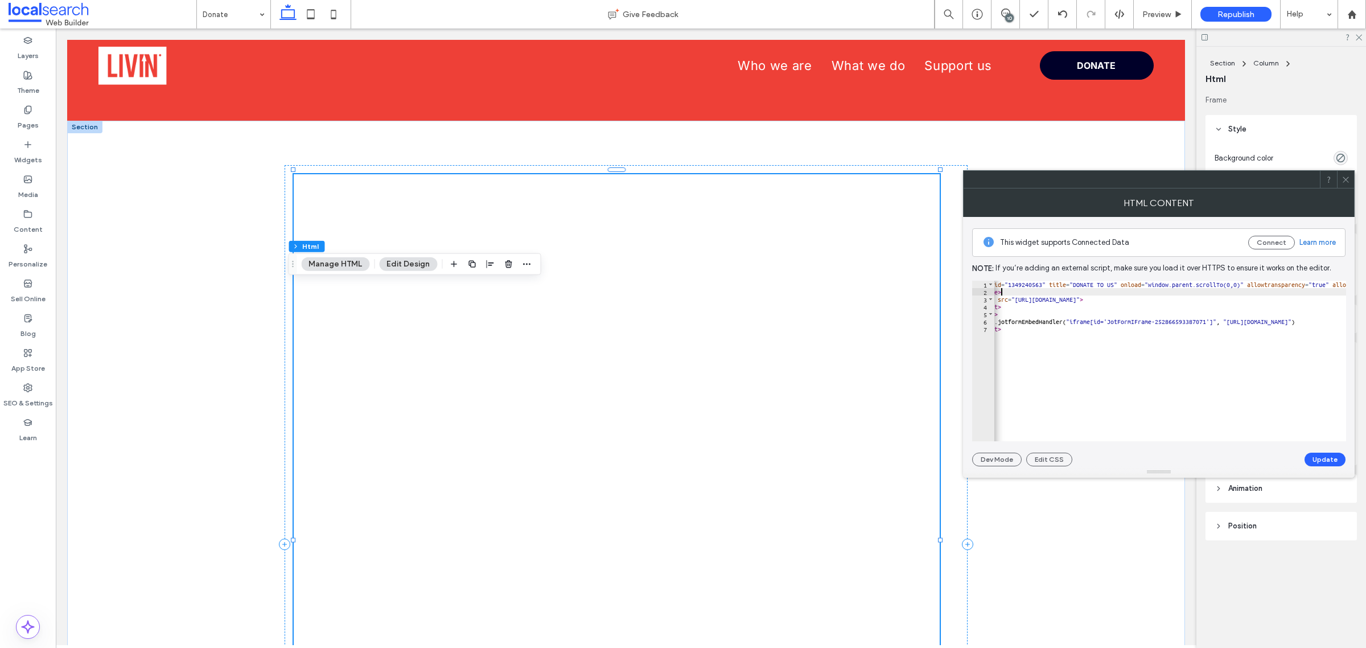
click at [1092, 183] on icon at bounding box center [1345, 179] width 9 height 9
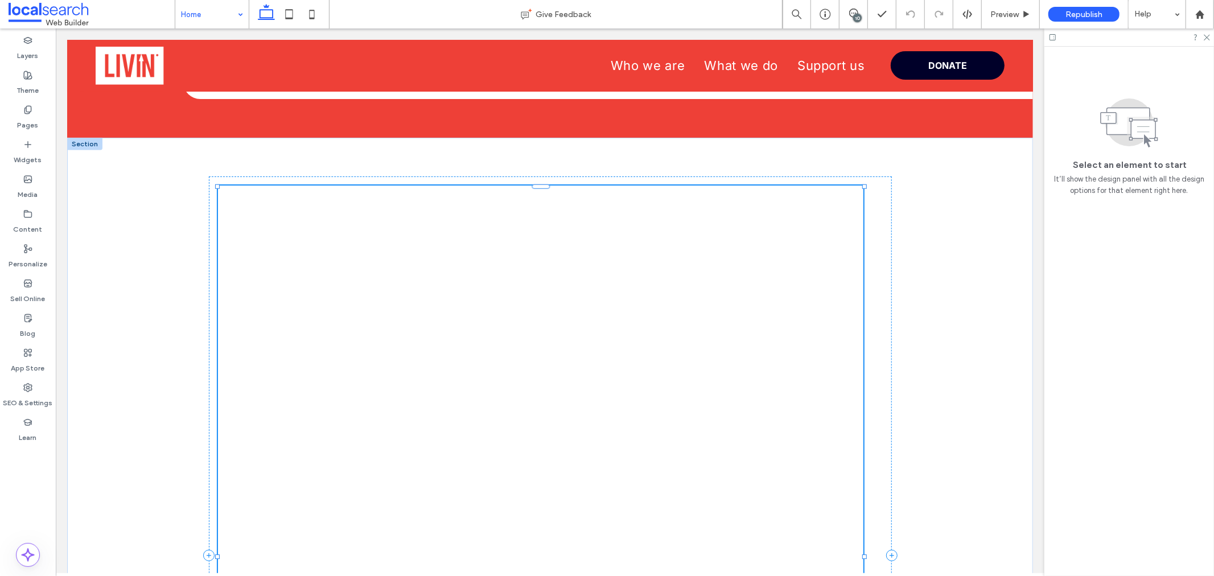
click at [1092, 139] on div "Select an element to start It’ll show the design panel with all the design opti…" at bounding box center [1128, 145] width 151 height 101
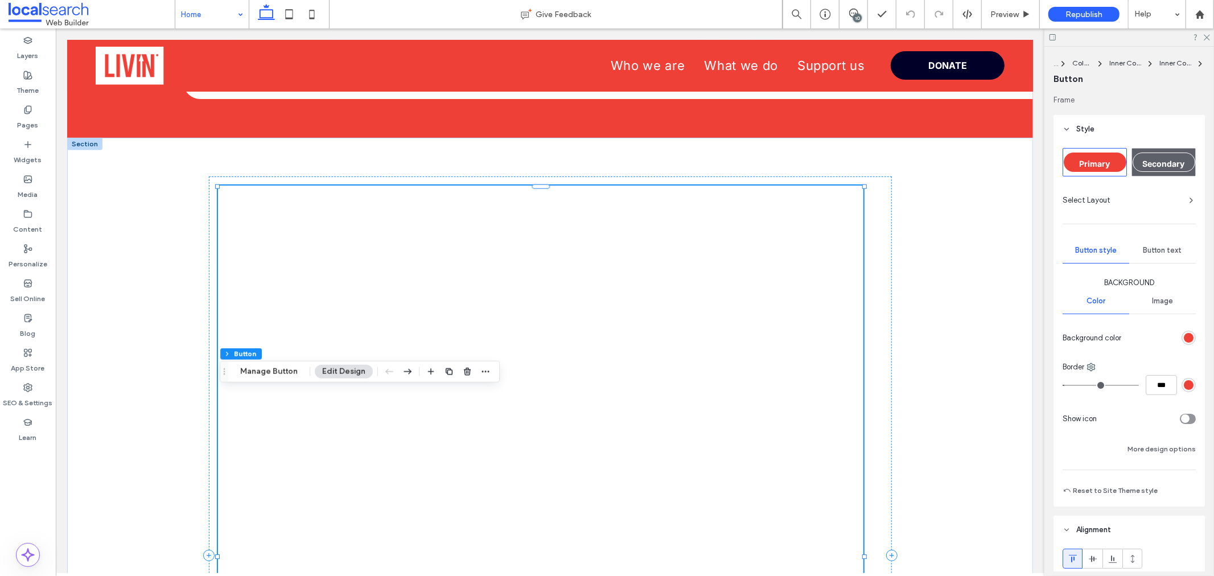
scroll to position [63, 0]
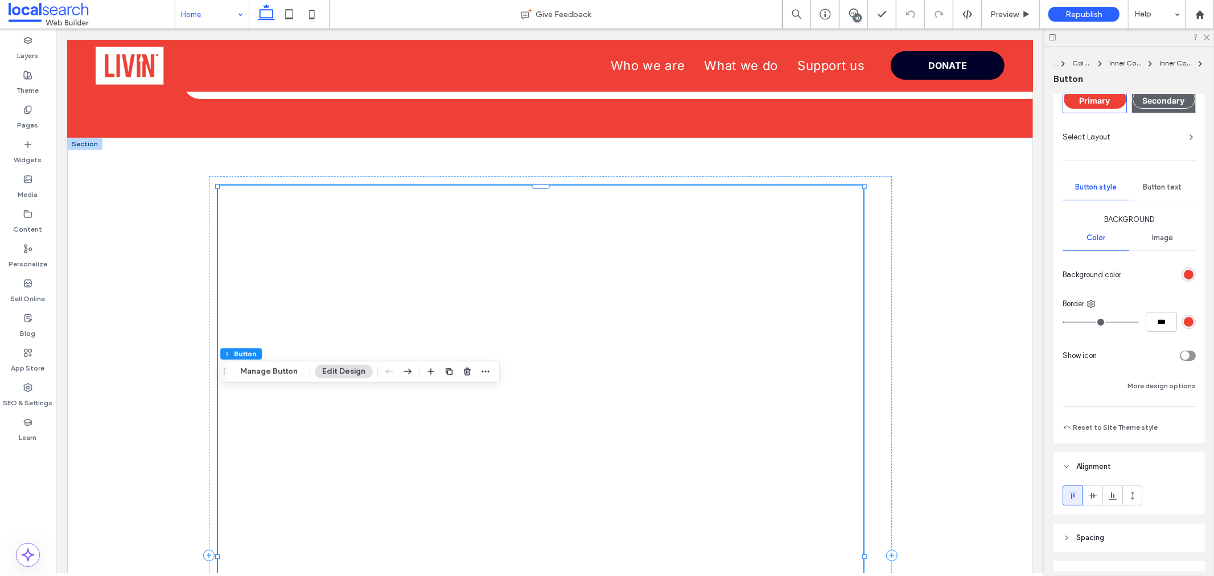
click at [1092, 191] on span "Button text" at bounding box center [1162, 187] width 39 height 9
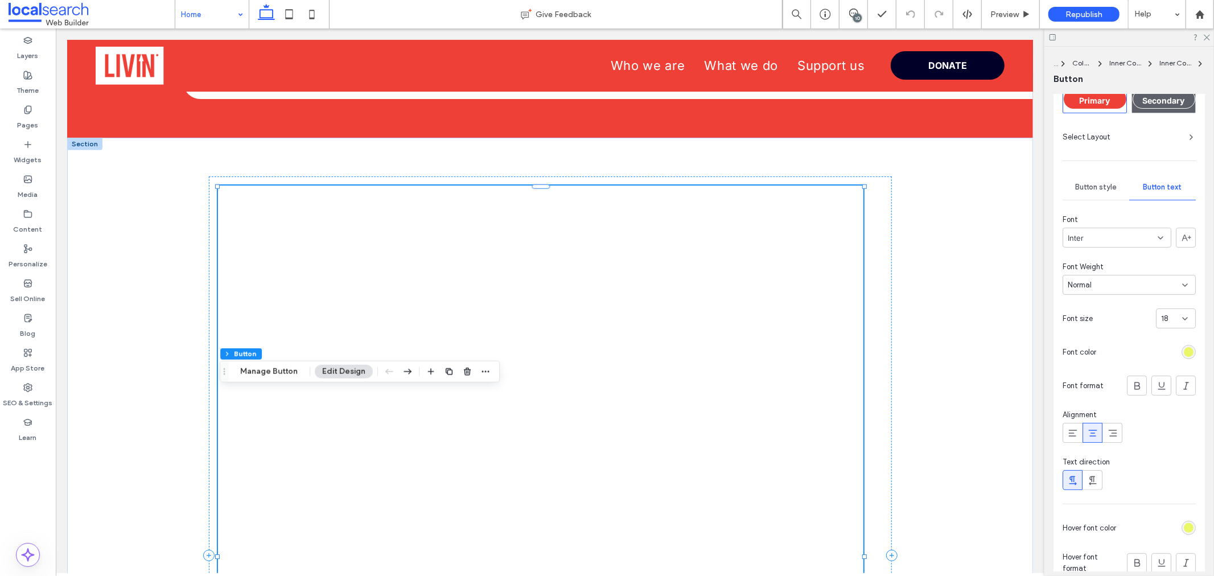
click at [1092, 349] on div "rgb(234, 247, 105)" at bounding box center [1189, 352] width 10 height 10
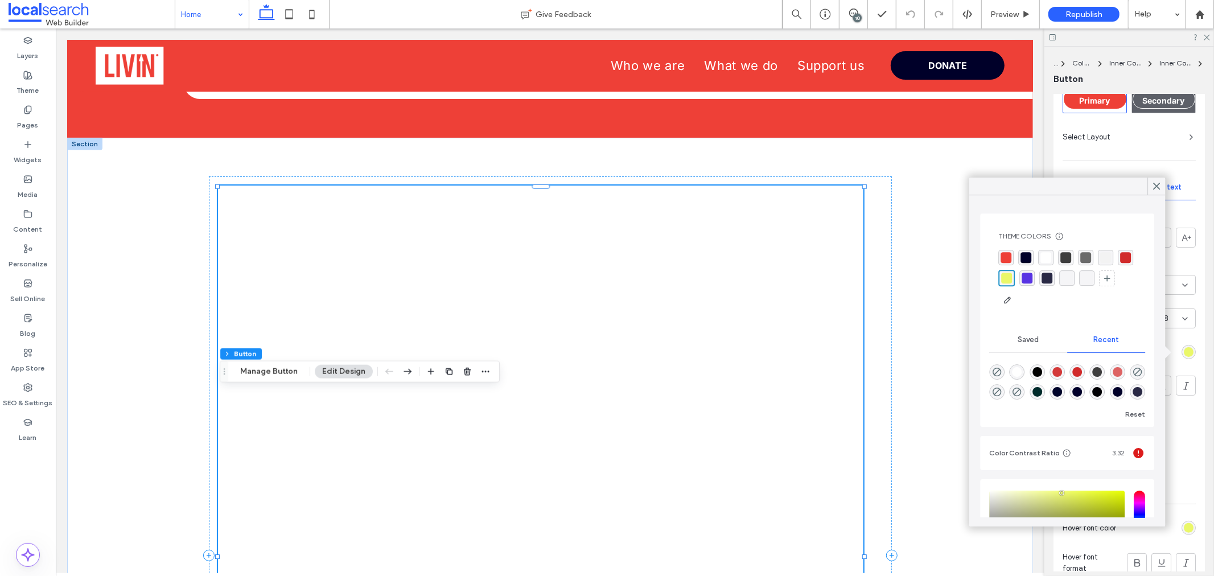
click at [1048, 257] on div "rgba(255, 255, 255, 1)" at bounding box center [1045, 257] width 11 height 11
click at [1092, 518] on div "rgb(234, 247, 105)" at bounding box center [1188, 528] width 14 height 14
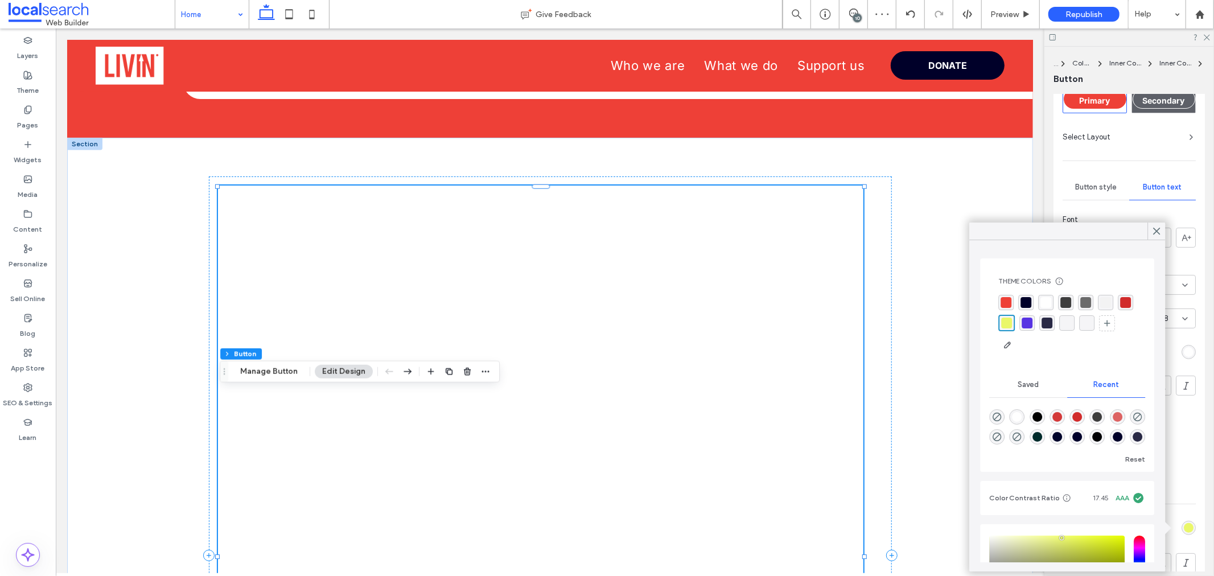
click at [1045, 299] on div "rgba(255, 255, 255, 1)" at bounding box center [1045, 302] width 11 height 11
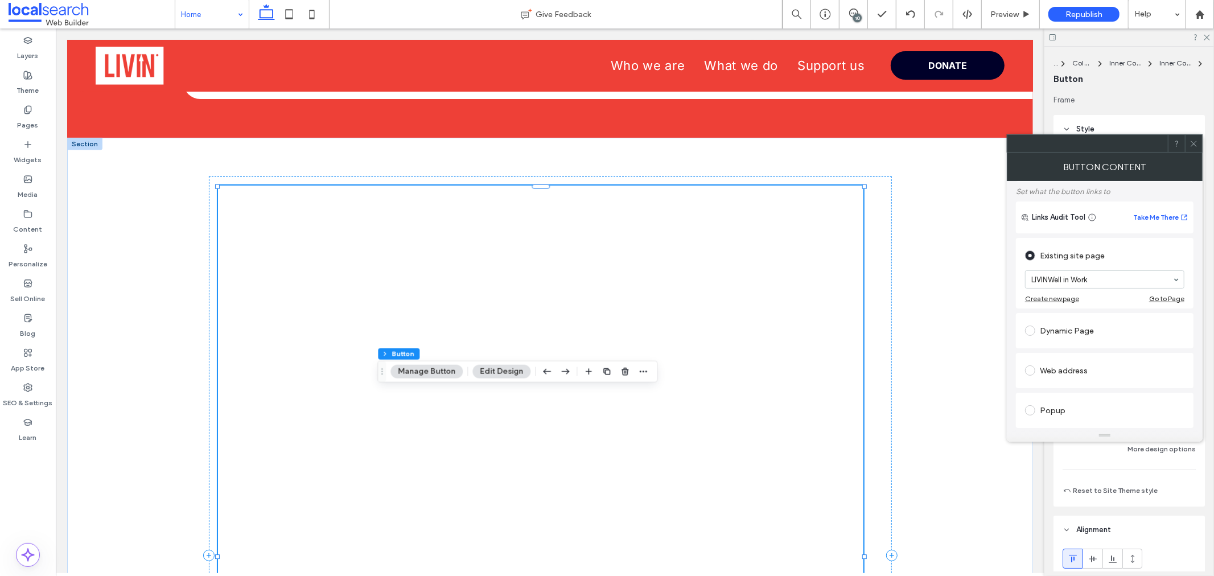
click at [1092, 147] on icon at bounding box center [1193, 143] width 9 height 9
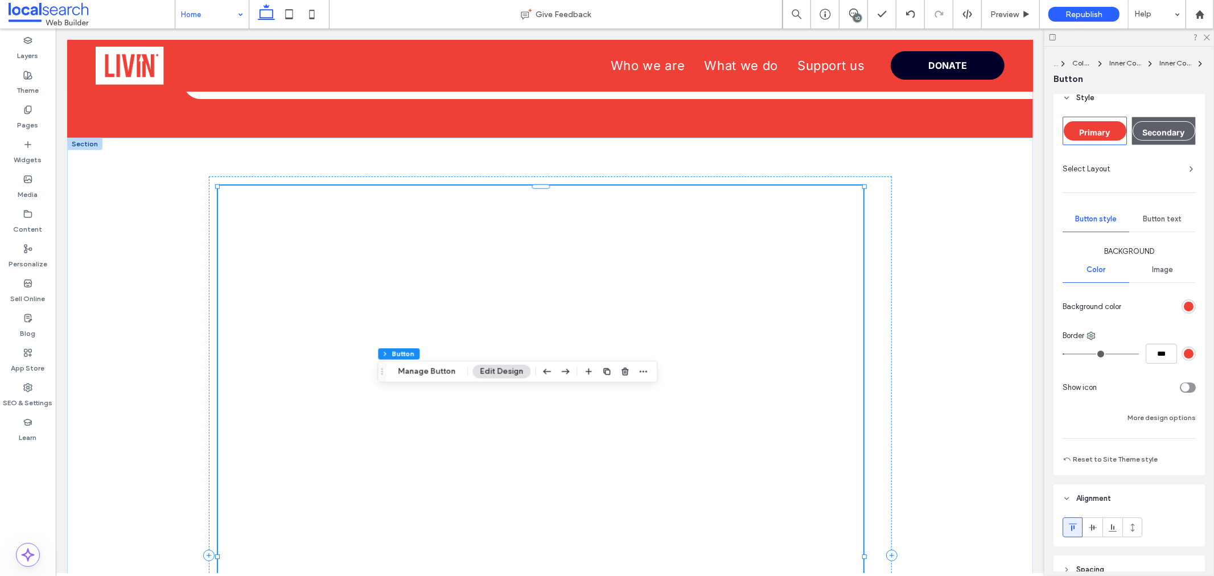
scroll to position [0, 0]
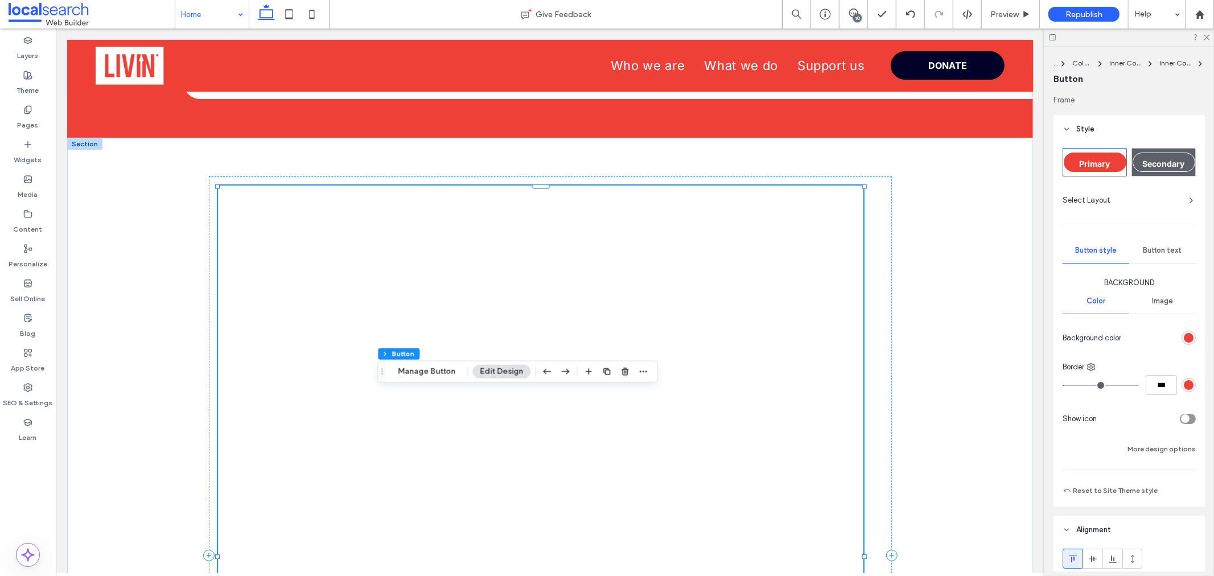
click at [1092, 253] on span "Button text" at bounding box center [1162, 250] width 39 height 9
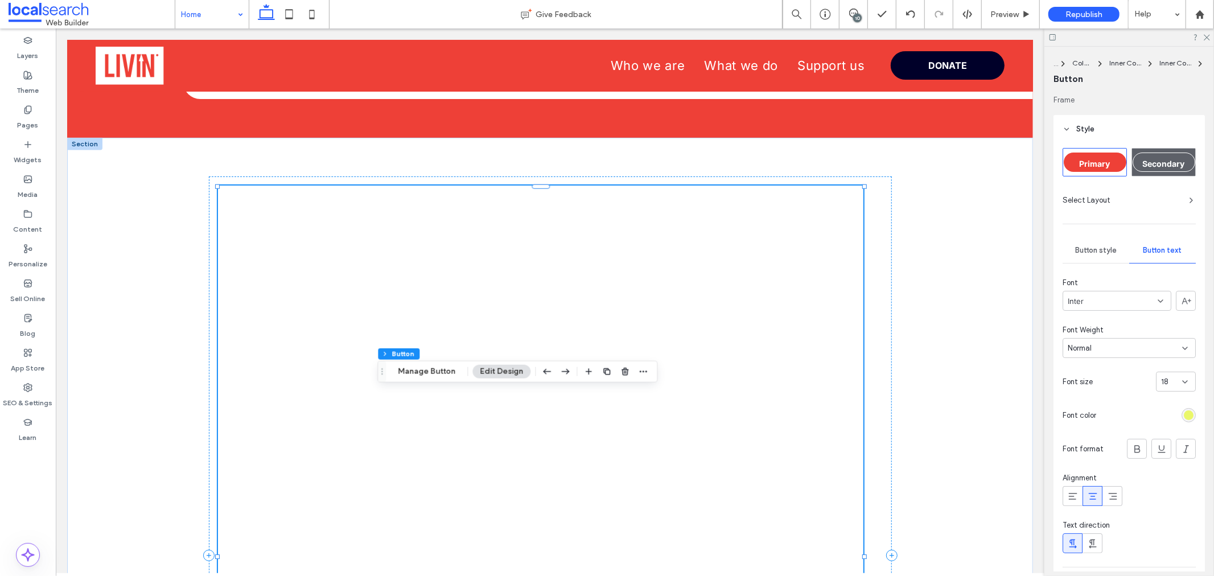
click at [1092, 419] on div "rgb(234, 247, 105)" at bounding box center [1189, 415] width 10 height 10
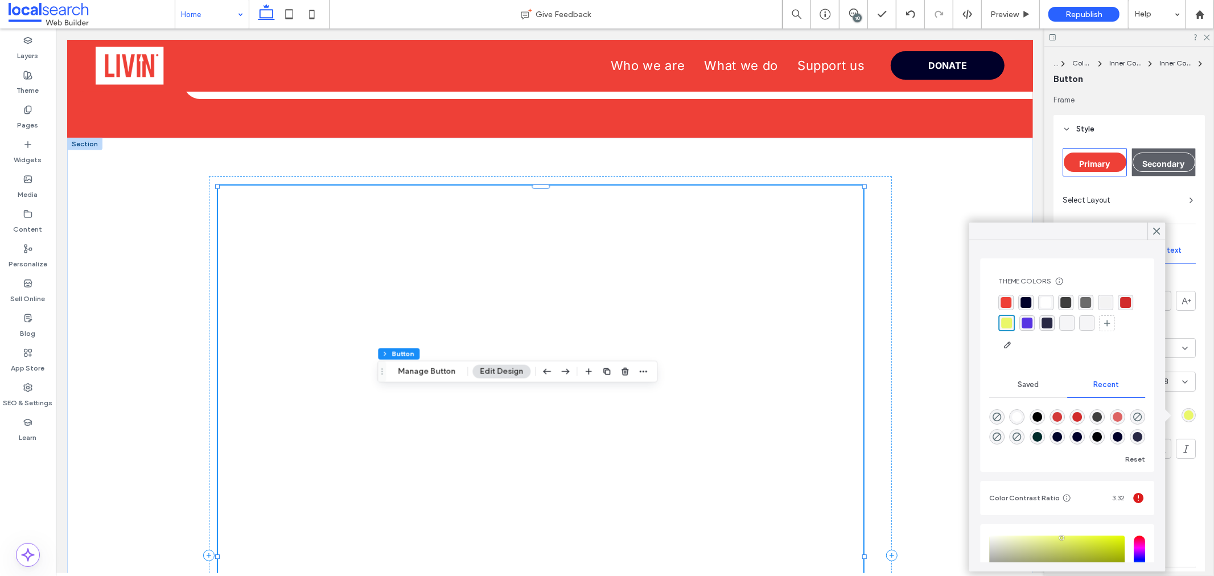
click at [1048, 302] on div "rgba(255, 255, 255, 1)" at bounding box center [1045, 302] width 11 height 11
click at [1092, 232] on icon at bounding box center [1156, 231] width 10 height 10
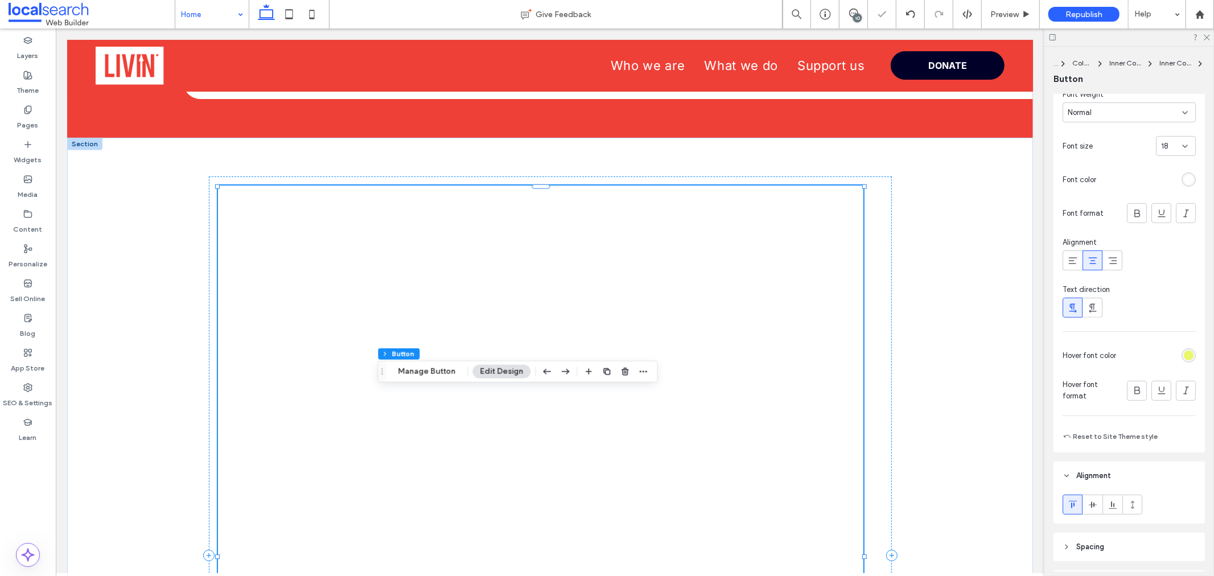
scroll to position [316, 0]
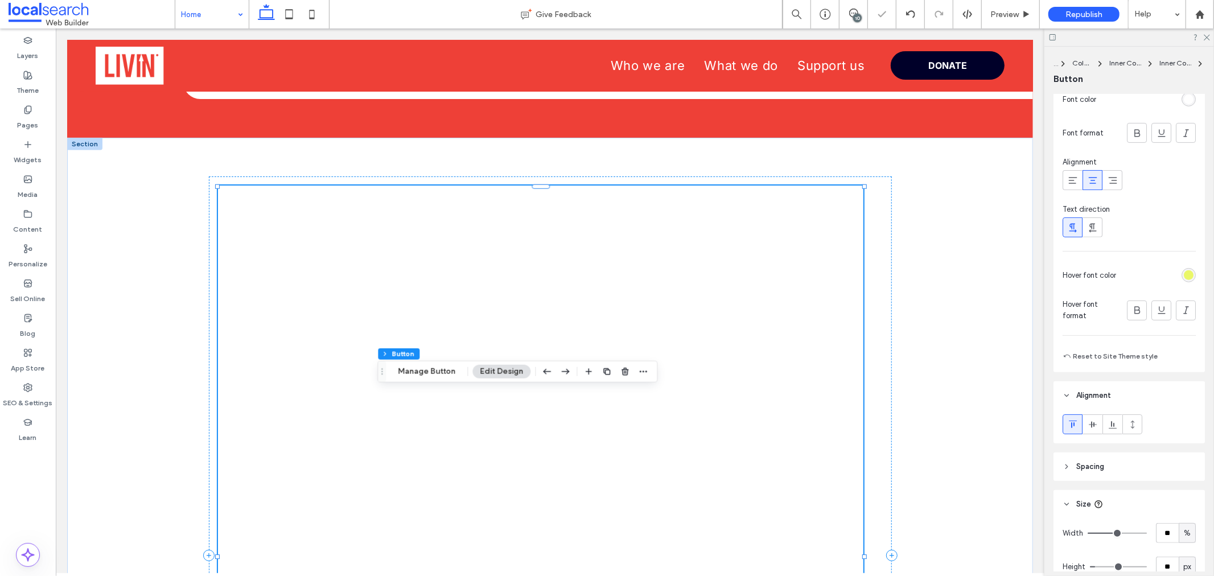
click at [1092, 274] on div "rgb(234, 247, 105)" at bounding box center [1189, 275] width 10 height 10
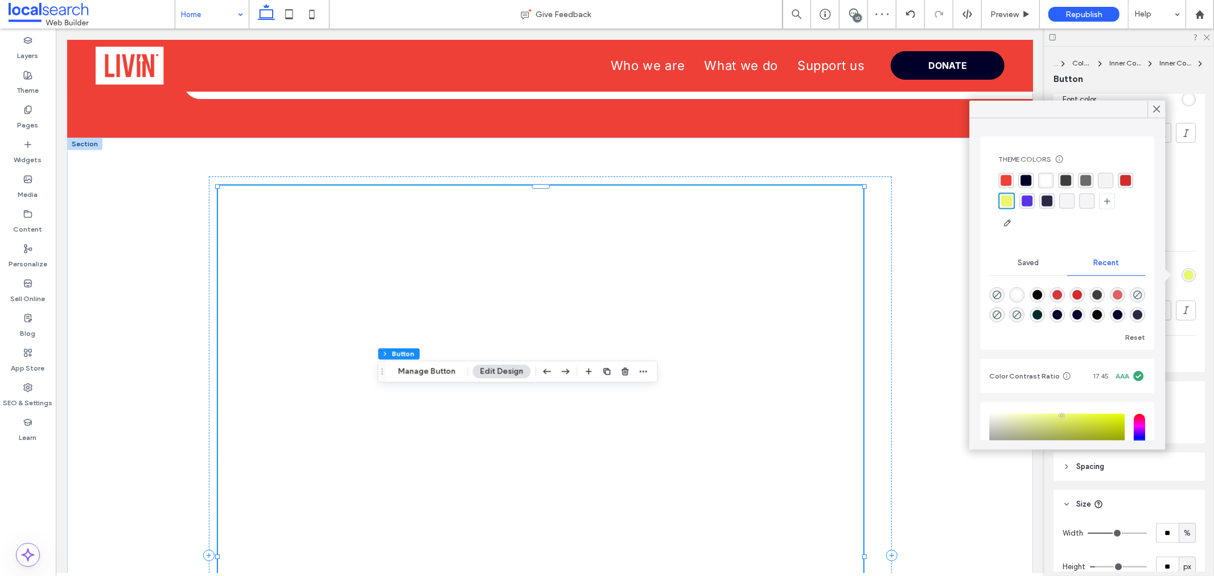
click at [1050, 178] on div "rgba(255, 255, 255, 1)" at bounding box center [1045, 180] width 11 height 11
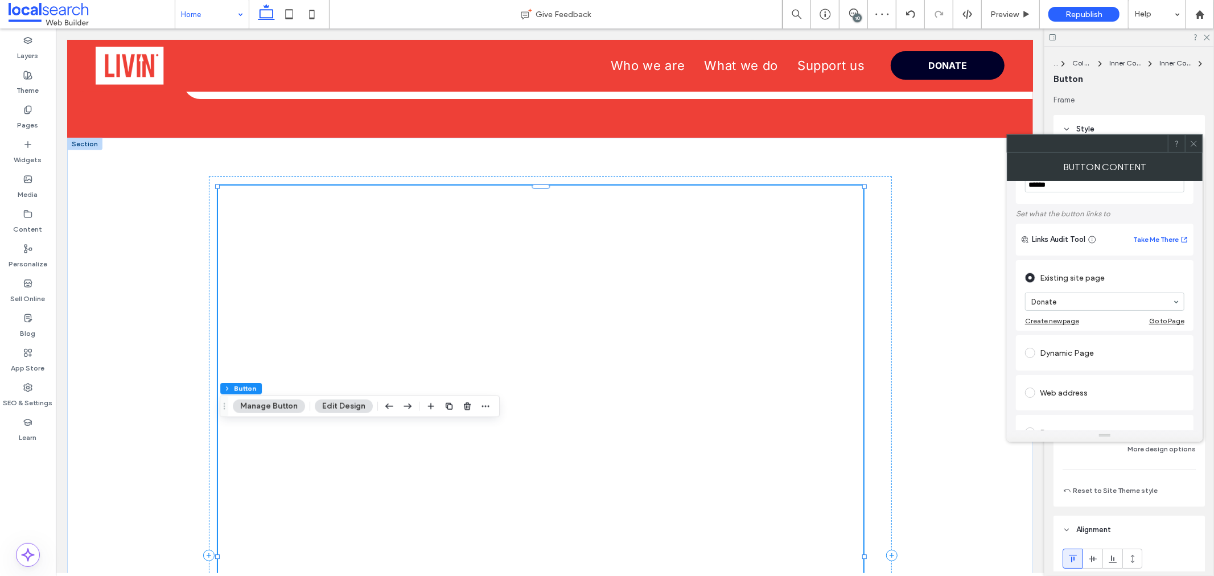
scroll to position [63, 0]
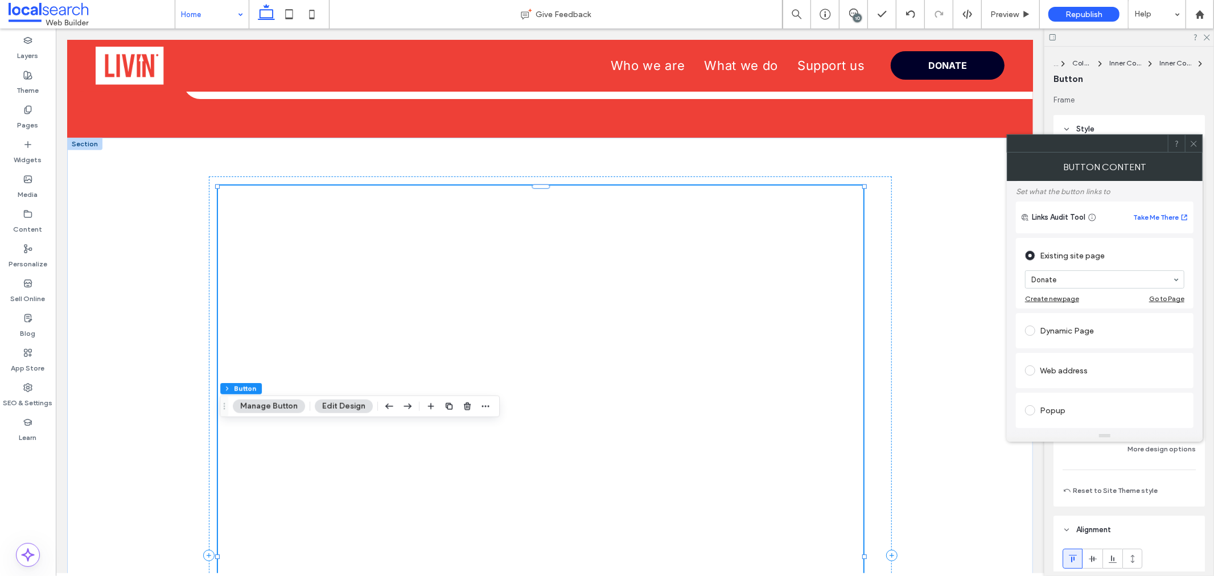
click at [1092, 142] on icon at bounding box center [1193, 143] width 9 height 9
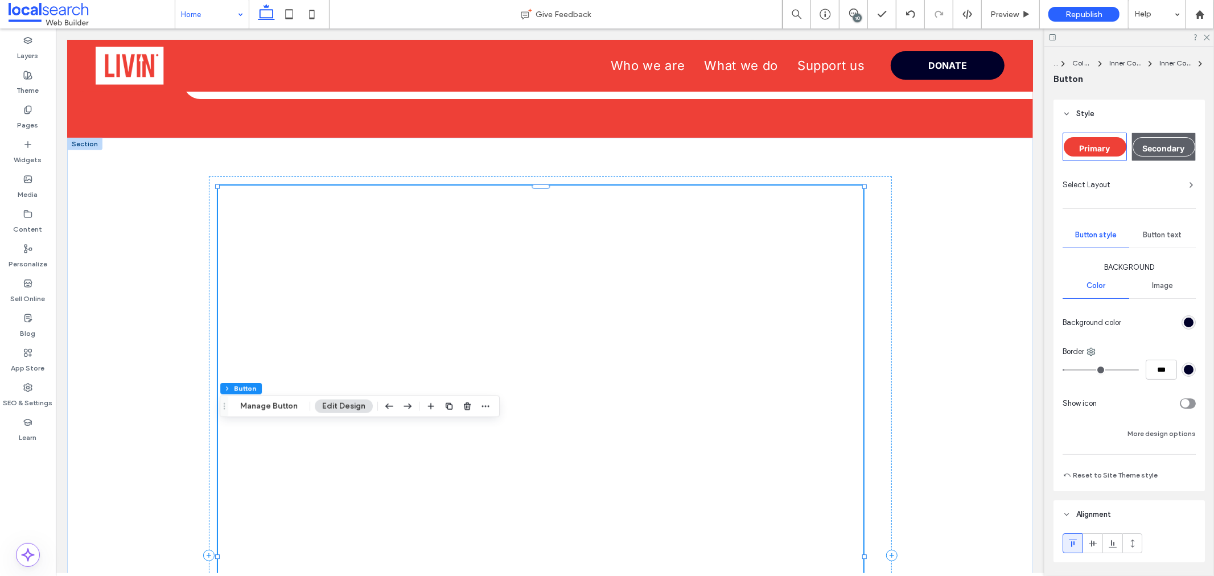
scroll to position [0, 0]
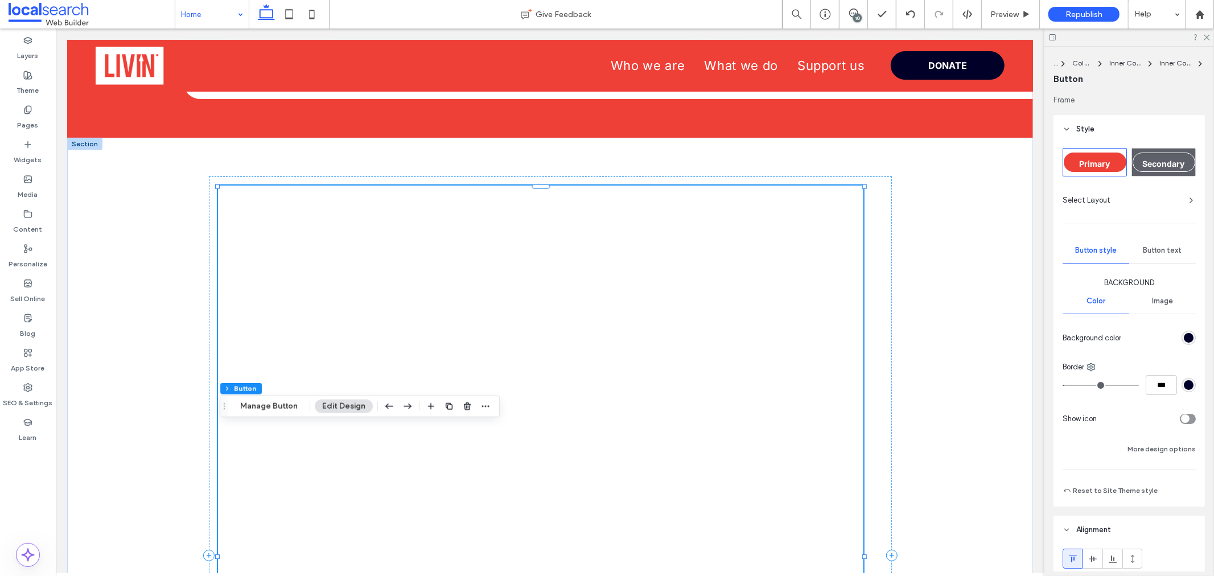
click at [1092, 257] on div "Button text" at bounding box center [1162, 250] width 67 height 25
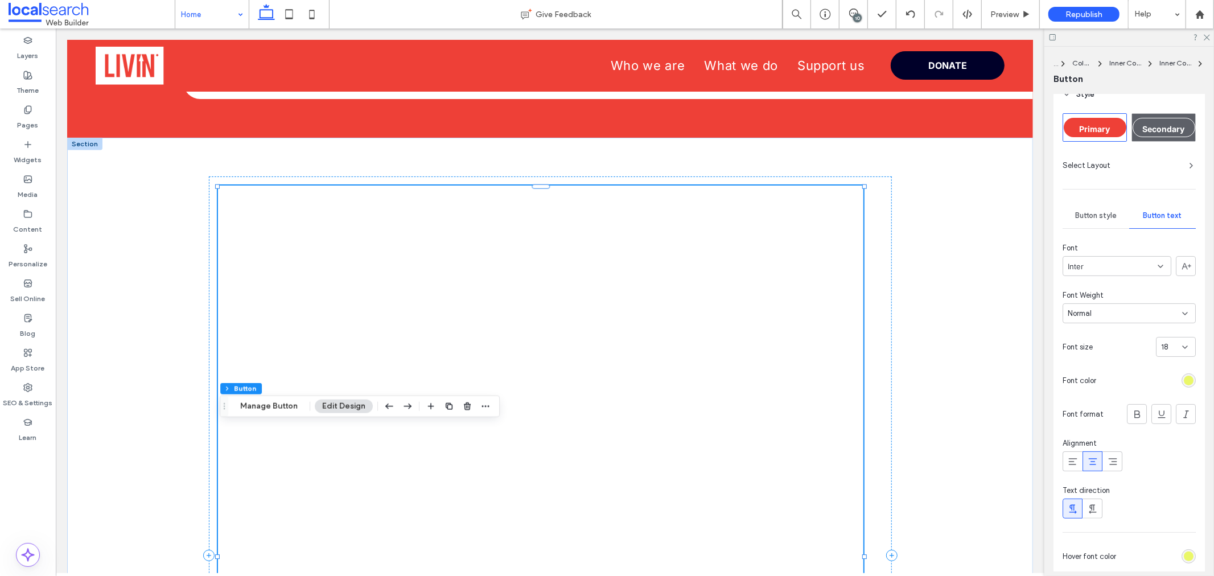
scroll to position [63, 0]
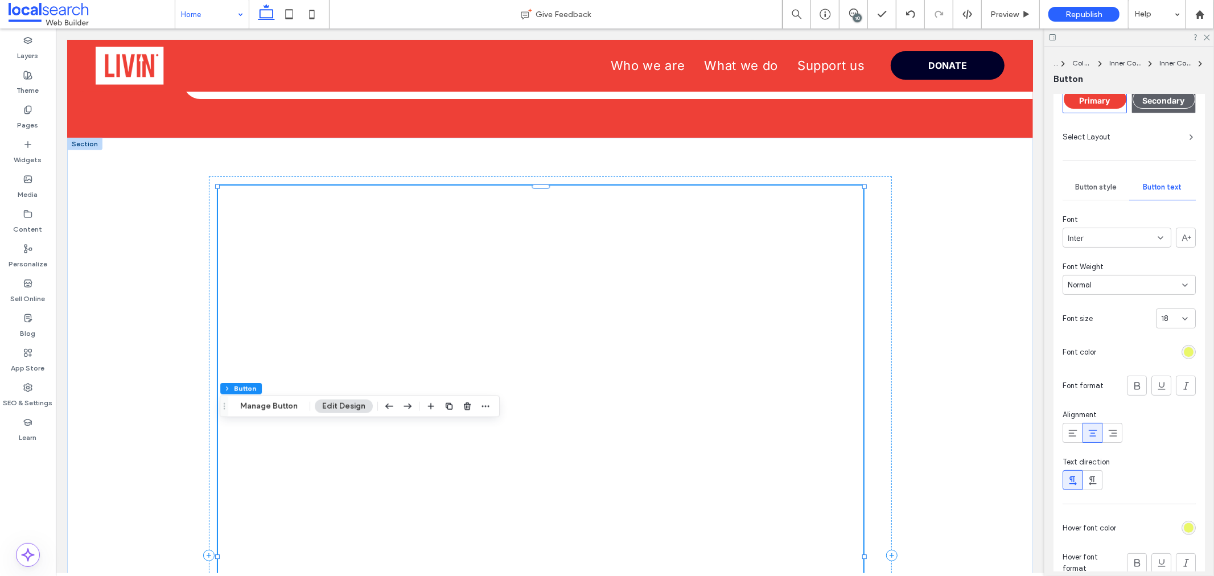
click at [1092, 351] on div "rgb(234, 247, 105)" at bounding box center [1189, 352] width 10 height 10
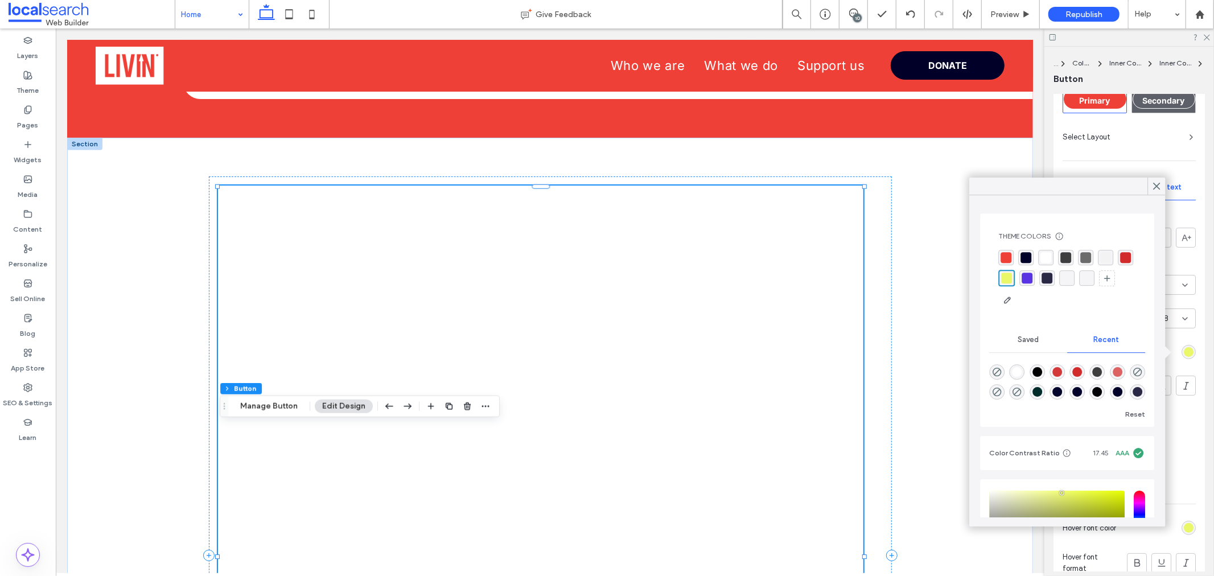
click at [1048, 254] on div "rgba(255, 255, 255, 1)" at bounding box center [1045, 257] width 11 height 11
click at [1092, 518] on div "rgb(234, 247, 105)" at bounding box center [1189, 528] width 10 height 10
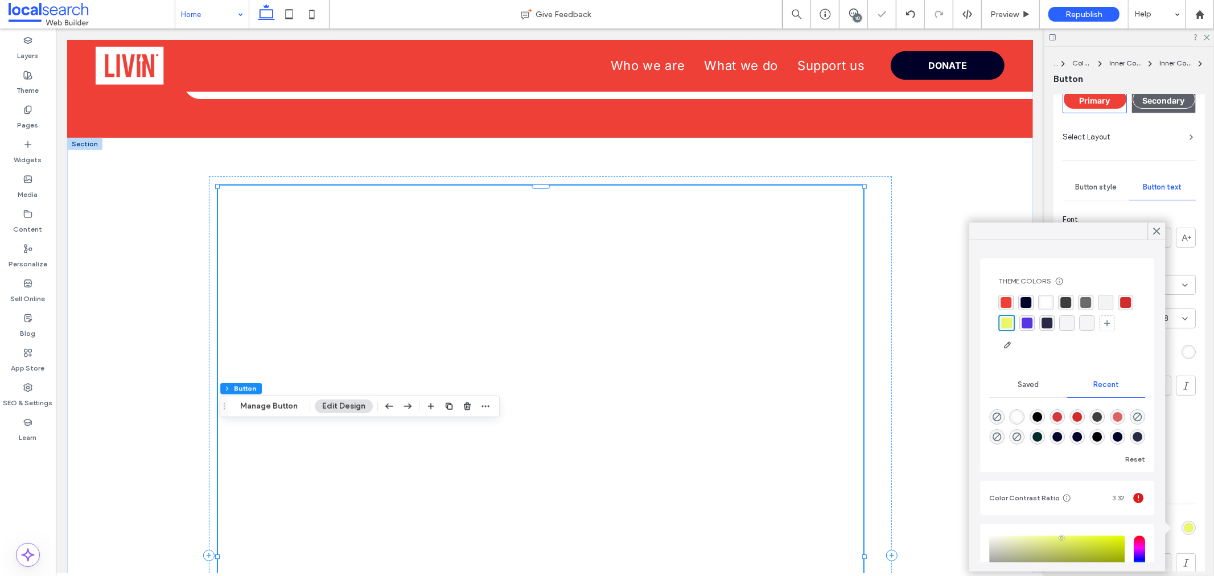
click at [1012, 320] on div "rgba(234, 247, 105, 1)" at bounding box center [1006, 323] width 11 height 11
click at [1048, 299] on div "rgba(255, 255, 255, 1)" at bounding box center [1045, 302] width 11 height 11
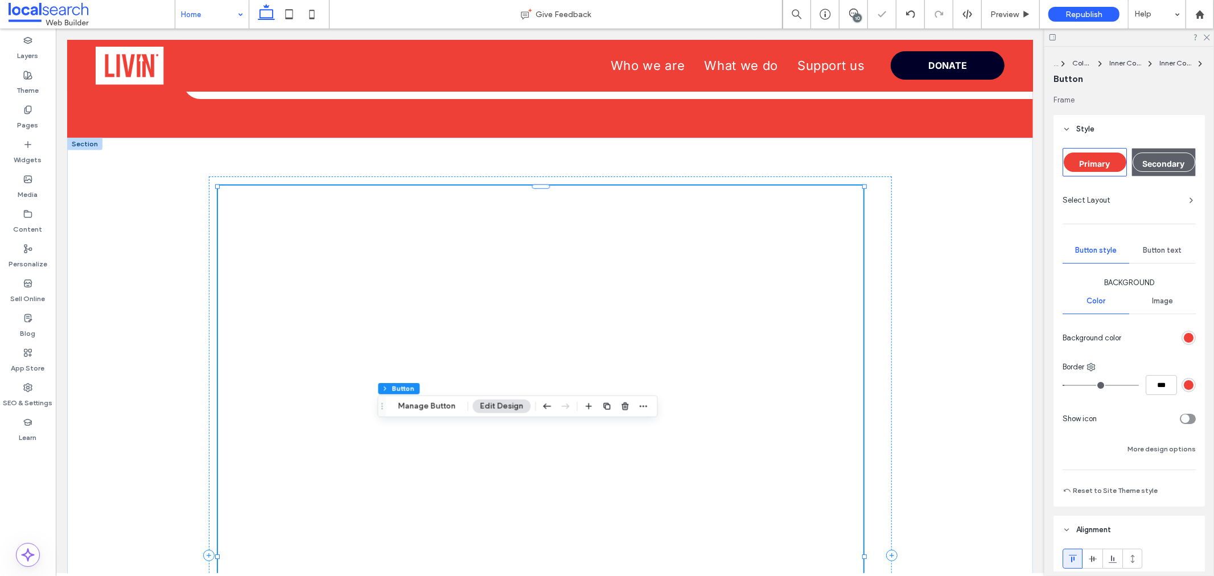
type input "*"
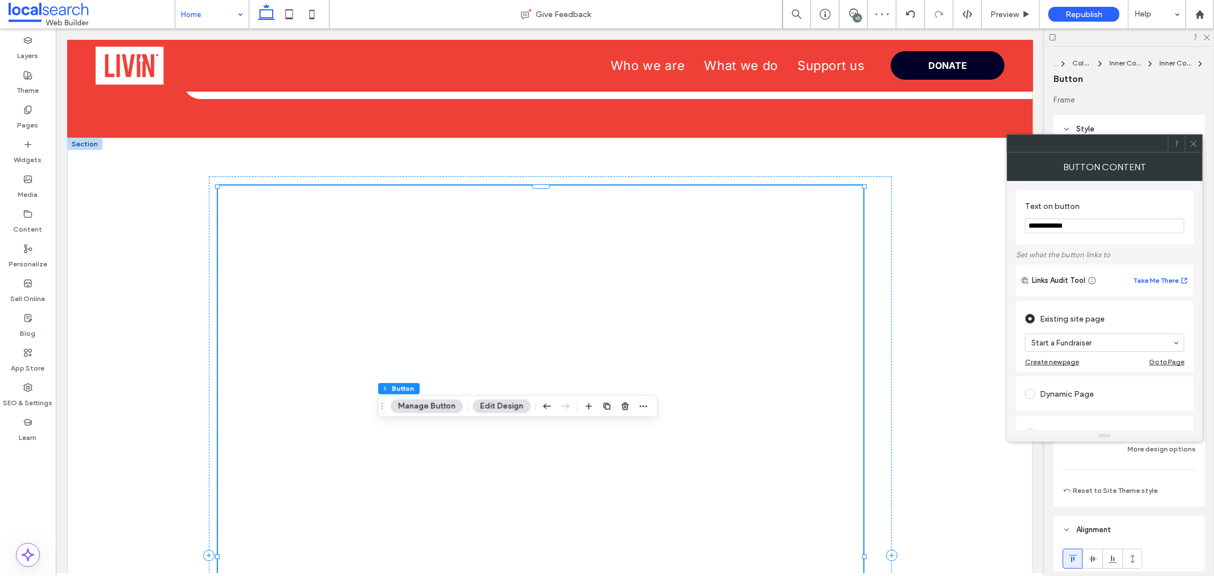
click at [1092, 150] on div at bounding box center [1193, 143] width 17 height 17
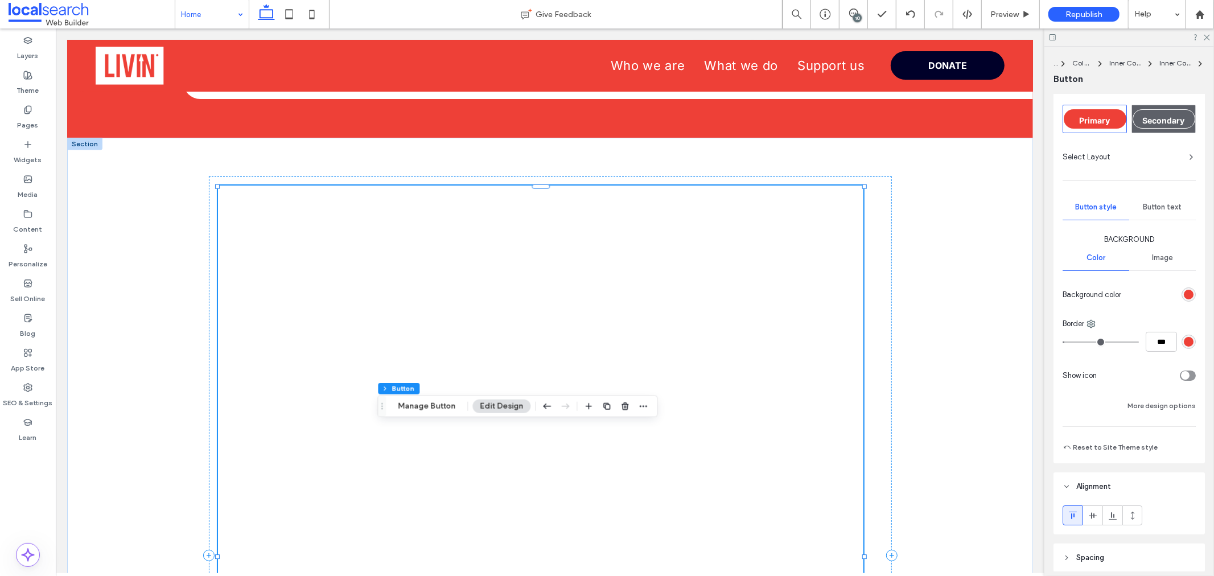
click at [1092, 209] on span "Button text" at bounding box center [1162, 207] width 39 height 9
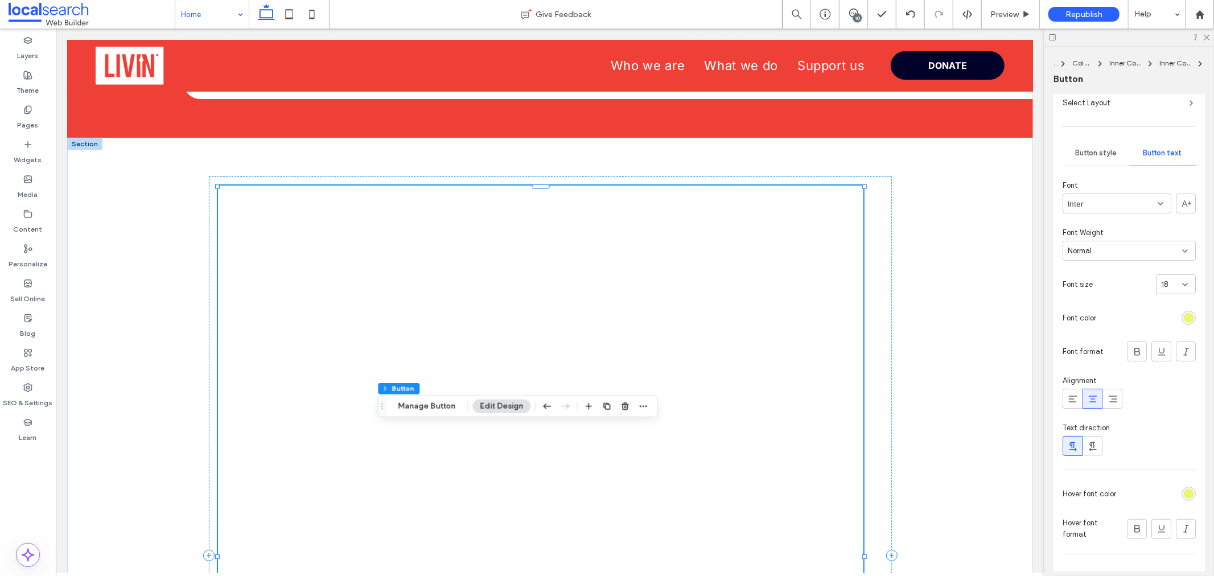
scroll to position [170, 0]
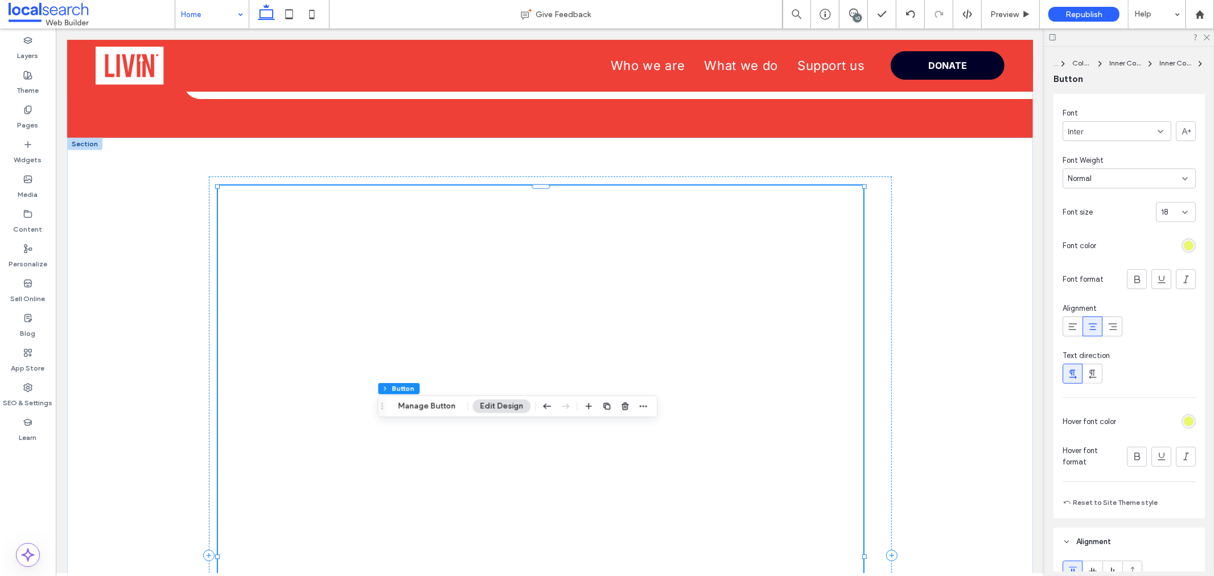
click at [1092, 233] on div "Font Inter Font Weight Normal Font size 18 Font color Font format Alignment Tex…" at bounding box center [1128, 246] width 133 height 276
click at [1092, 245] on div "rgb(234, 247, 105)" at bounding box center [1189, 246] width 10 height 10
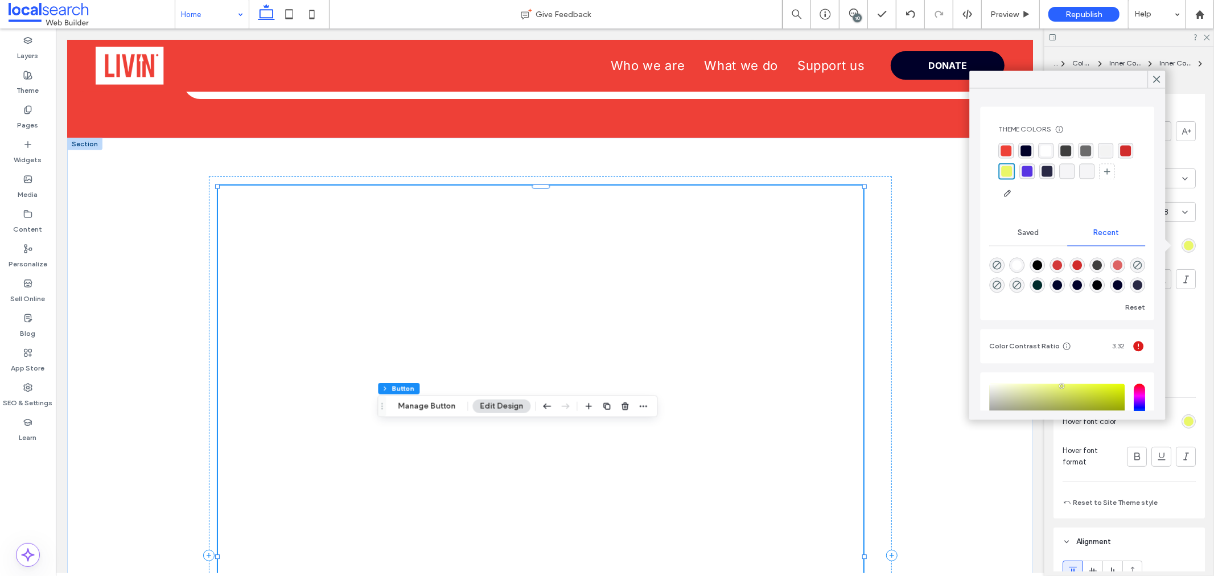
click at [1048, 147] on div "rgba(255, 255, 255, 1)" at bounding box center [1045, 150] width 11 height 11
click at [1092, 80] on use at bounding box center [1157, 79] width 6 height 6
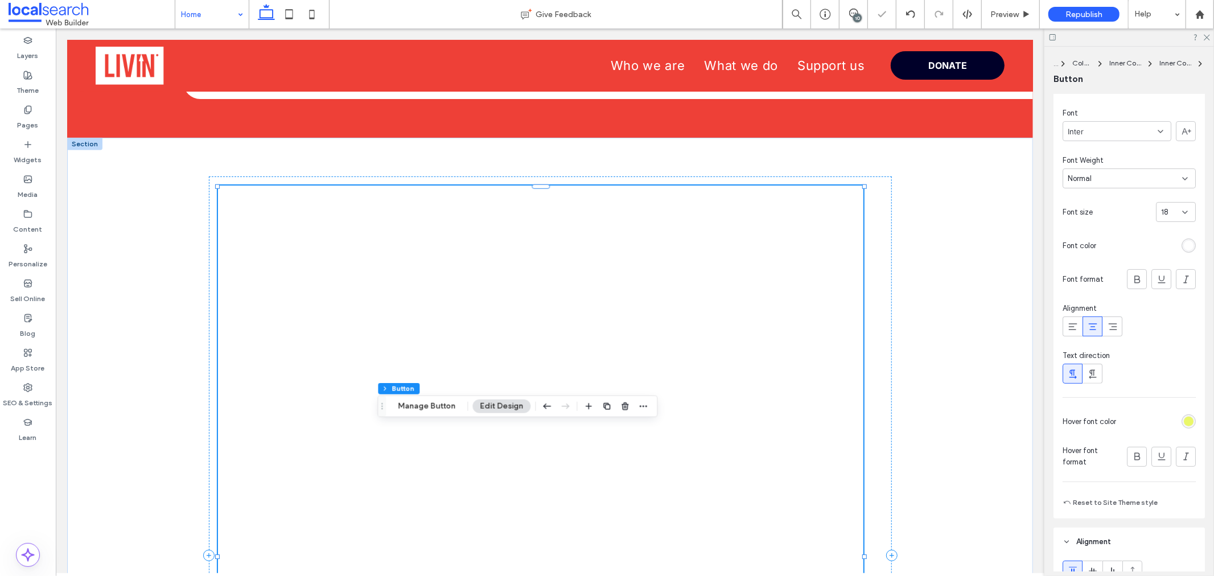
click at [1092, 422] on div "rgb(234, 247, 105)" at bounding box center [1189, 422] width 10 height 10
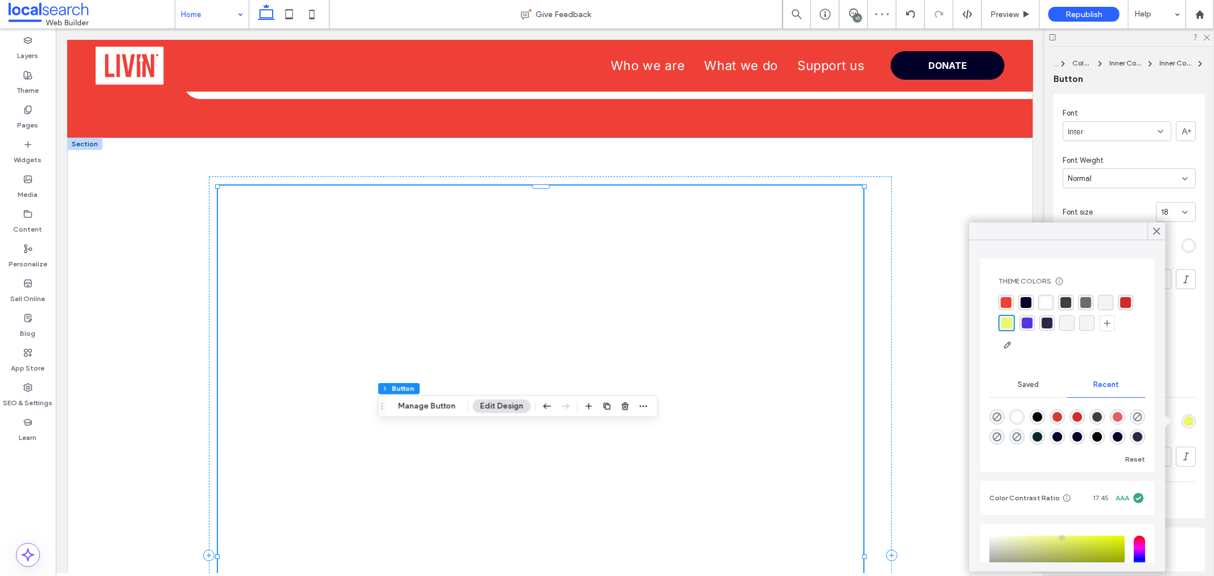
click at [1051, 298] on div "rgba(255, 255, 255, 1)" at bounding box center [1045, 302] width 11 height 11
click at [1092, 232] on div at bounding box center [1156, 231] width 18 height 17
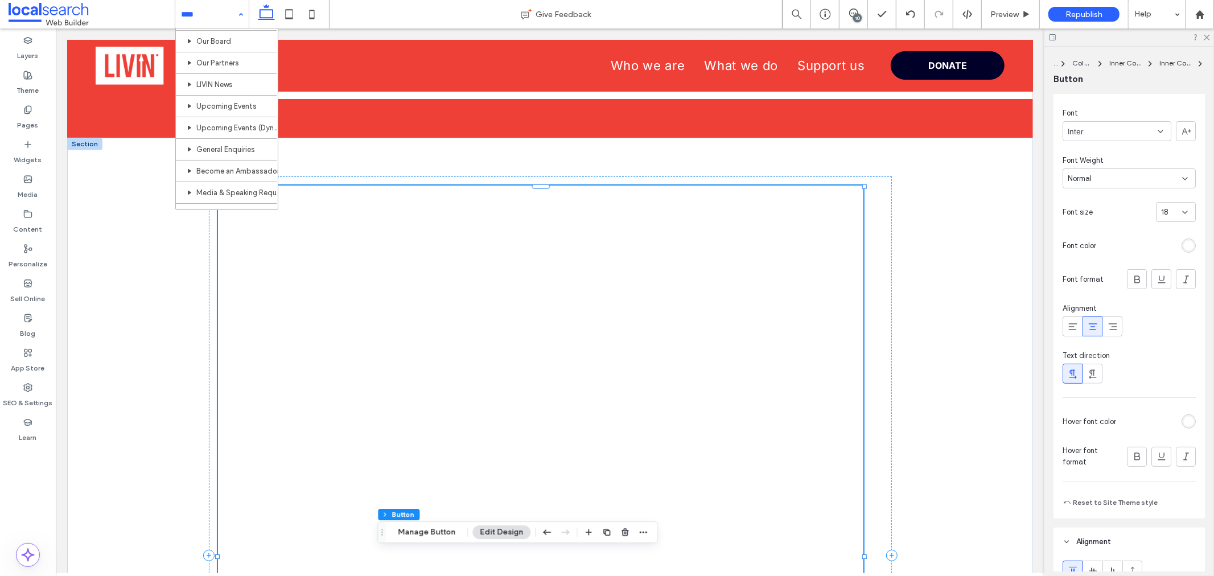
scroll to position [63, 0]
click at [206, 20] on input at bounding box center [209, 14] width 56 height 28
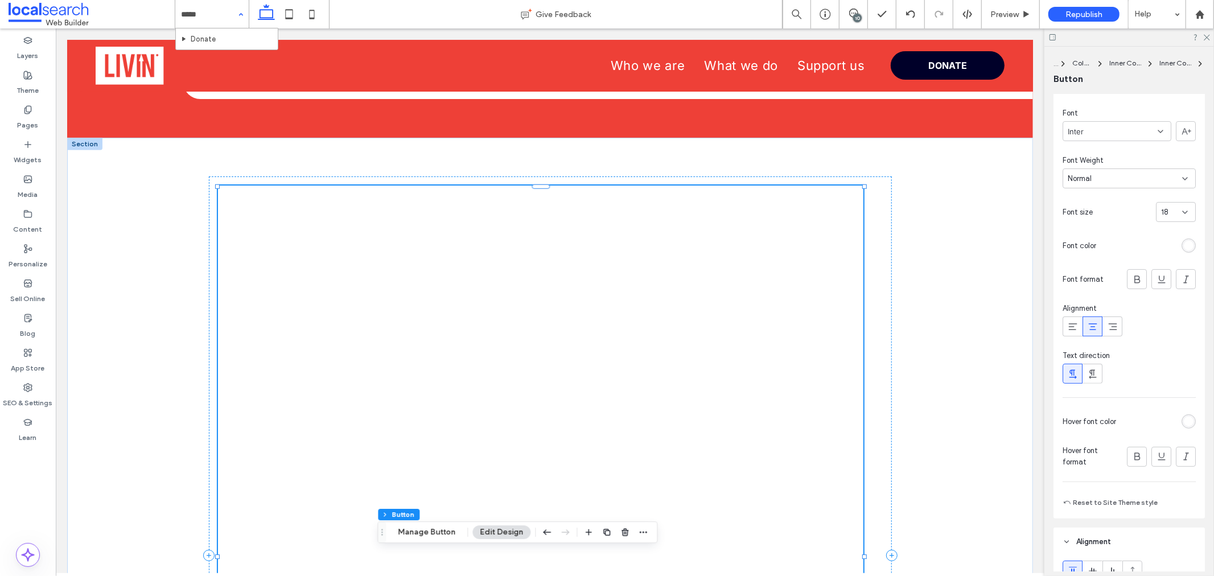
type input "******"
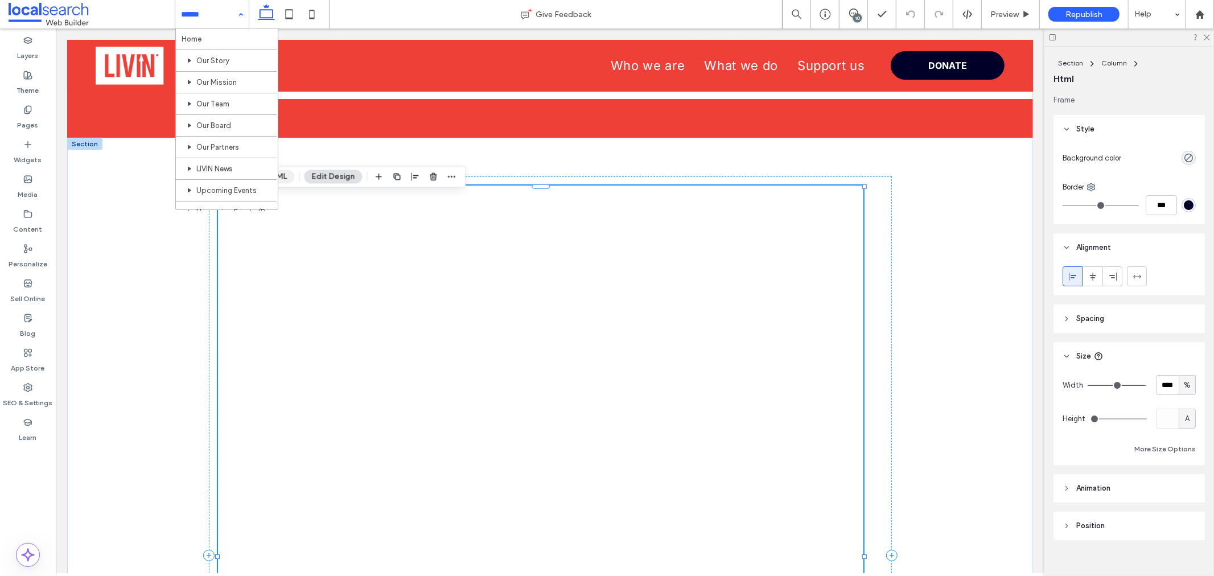
click at [291, 175] on button "Manage HTML" at bounding box center [260, 177] width 68 height 14
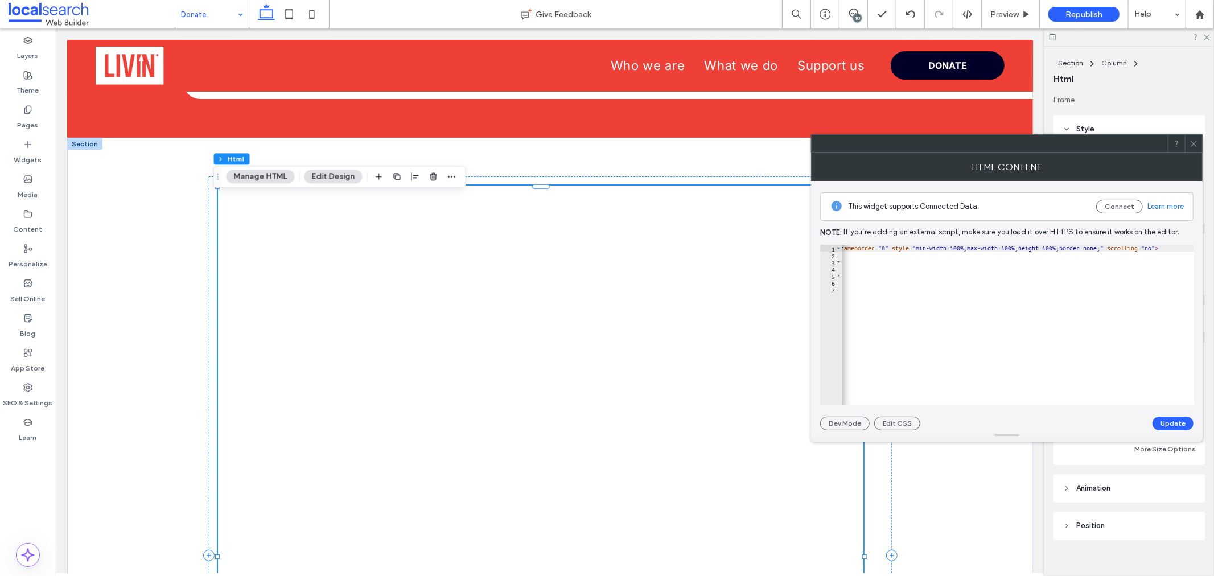
scroll to position [0, 670]
click at [1092, 248] on div "< iframe id = "1349240563" title = "DONATE TO US" onload = "window.parent.scrol…" at bounding box center [701, 327] width 1058 height 164
type textarea "**********"
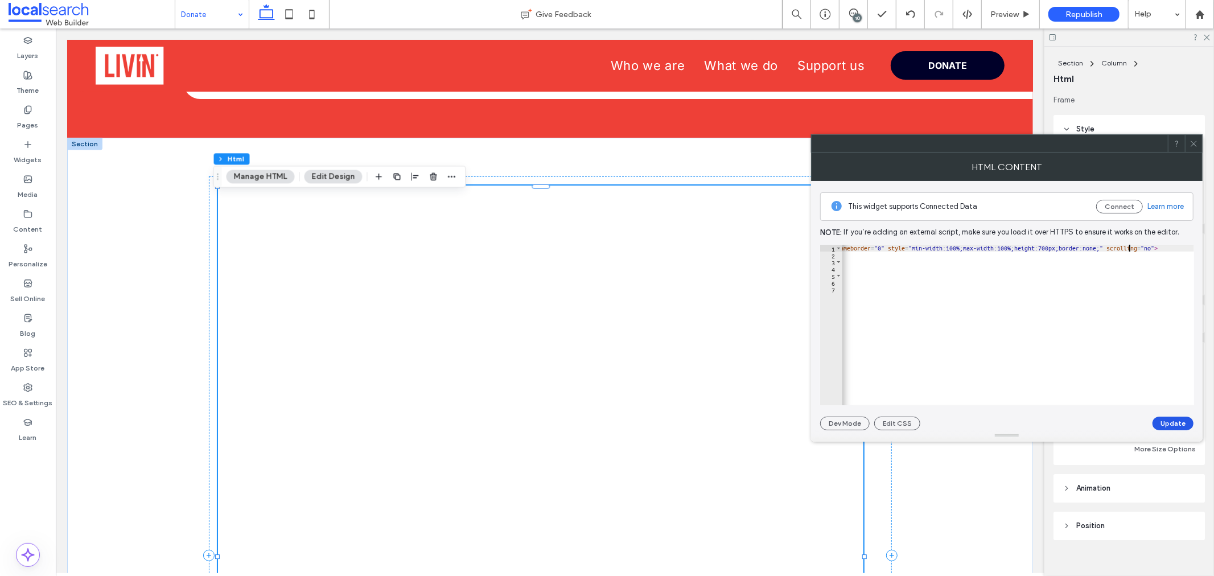
click at [1092, 425] on button "Update" at bounding box center [1172, 424] width 41 height 14
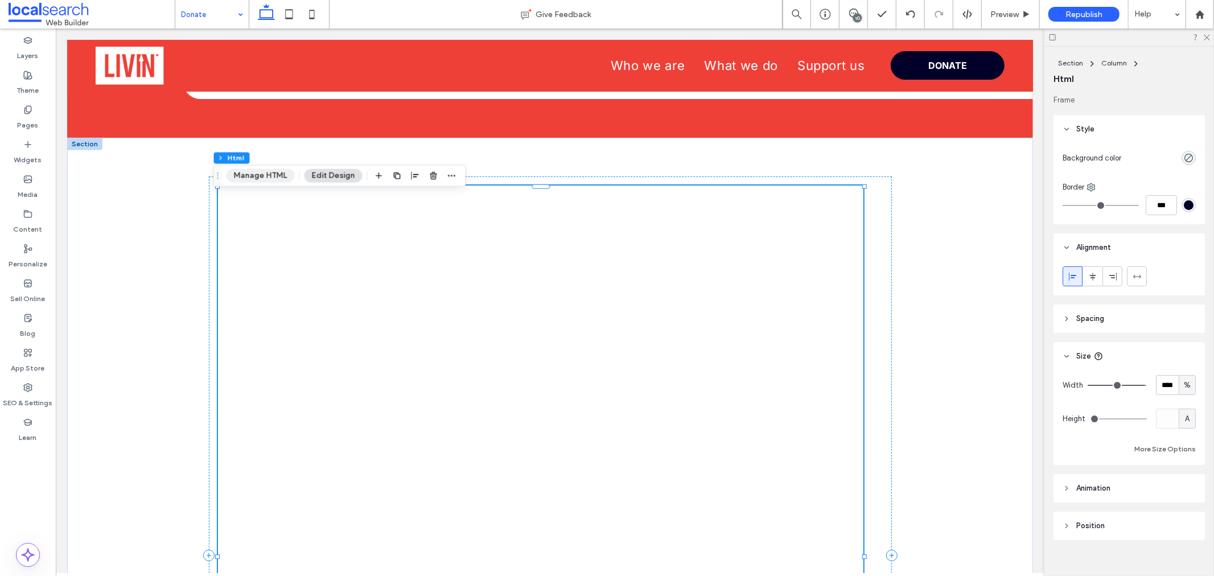
click at [276, 175] on button "Manage HTML" at bounding box center [260, 176] width 68 height 14
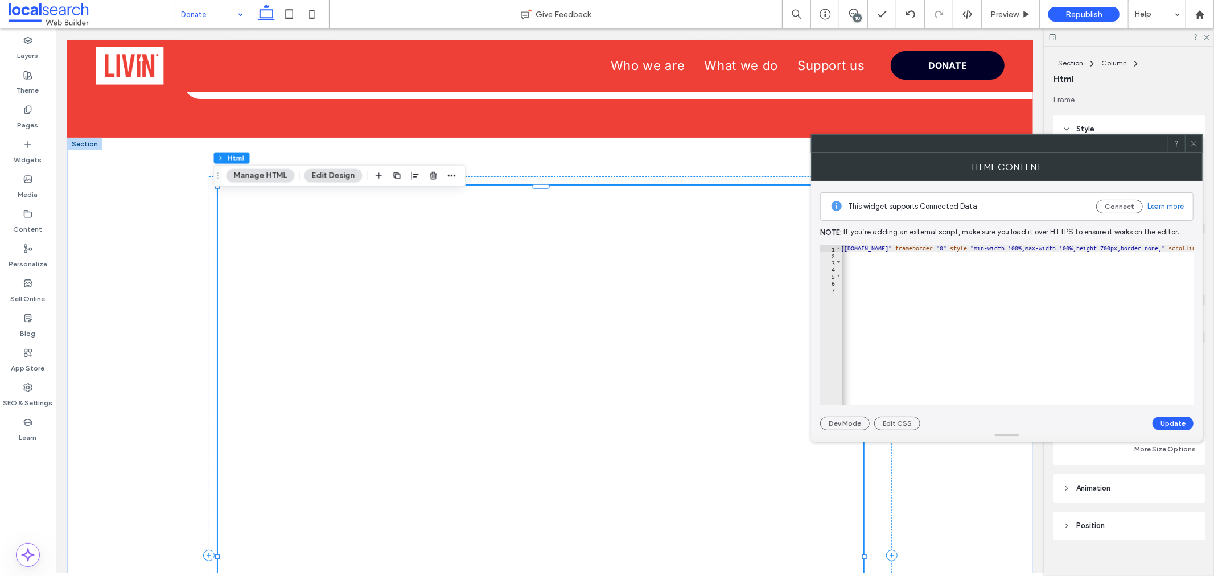
scroll to position [0, 608]
click at [1092, 260] on div "< iframe id = "1349240563" title = "DONATE TO US" onload = "window.parent.scrol…" at bounding box center [765, 327] width 1062 height 164
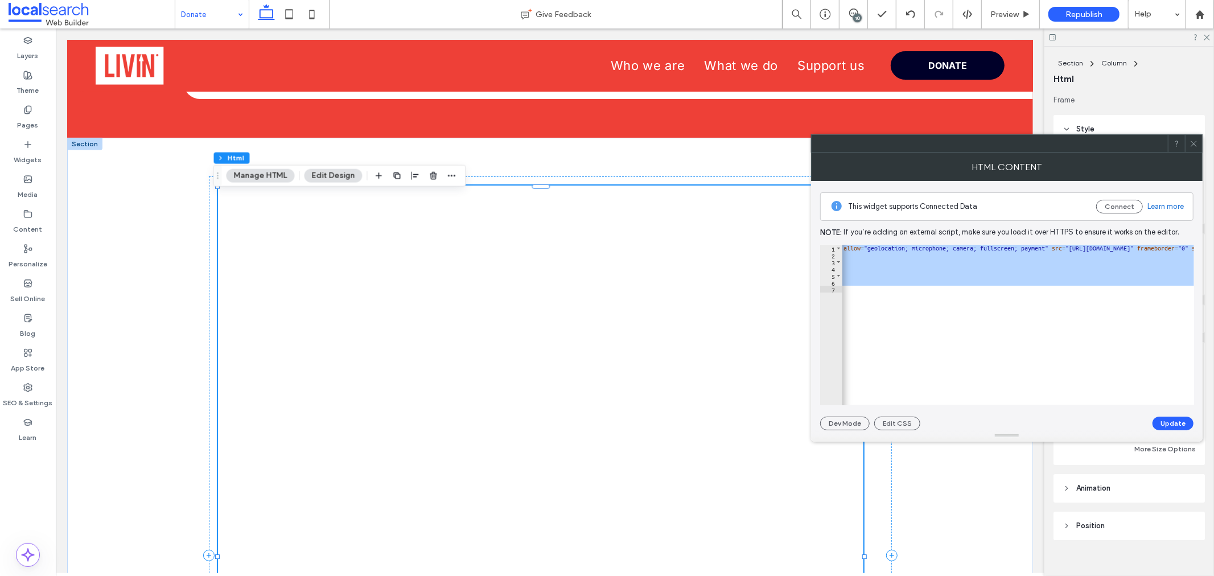
scroll to position [0, 366]
click at [1022, 271] on div "< iframe id = "1349240563" title = "DONATE TO US" onload = "window.parent.scrol…" at bounding box center [1018, 325] width 352 height 160
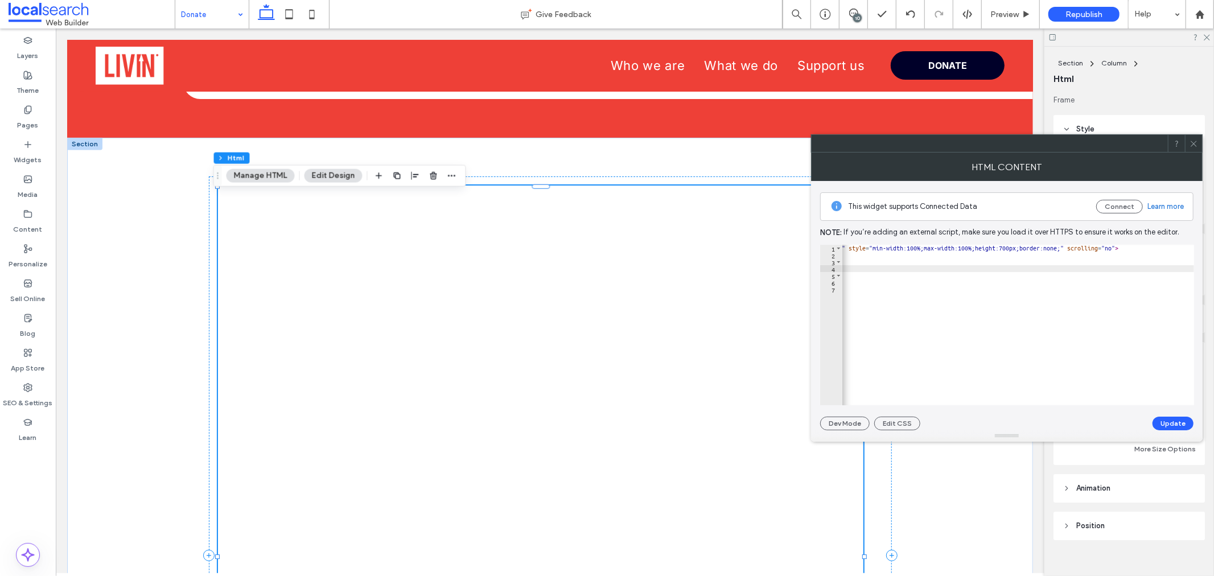
scroll to position [0, 709]
click at [1080, 248] on div "< iframe id = "1349240563" title = "DONATE TO US" onload = "window.parent.scrol…" at bounding box center [664, 327] width 1062 height 164
click at [1077, 252] on div "< iframe id = "1349240563" title = "DONATE TO US" onload = "window.parent.scrol…" at bounding box center [664, 327] width 1062 height 164
type textarea "**********"
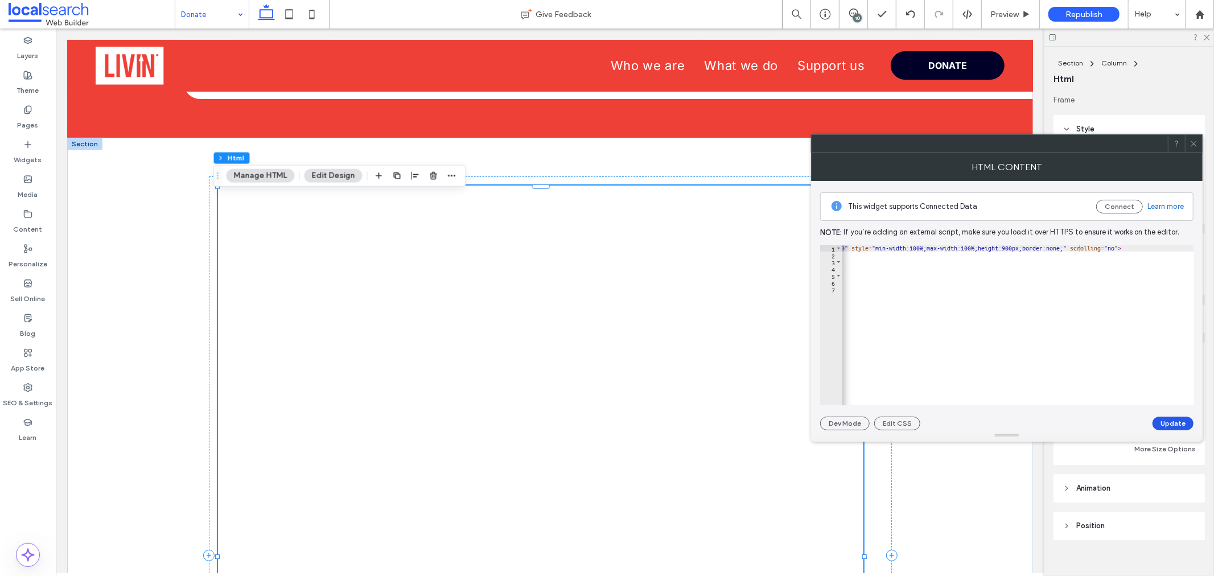
click at [1092, 417] on button "Update" at bounding box center [1172, 424] width 41 height 14
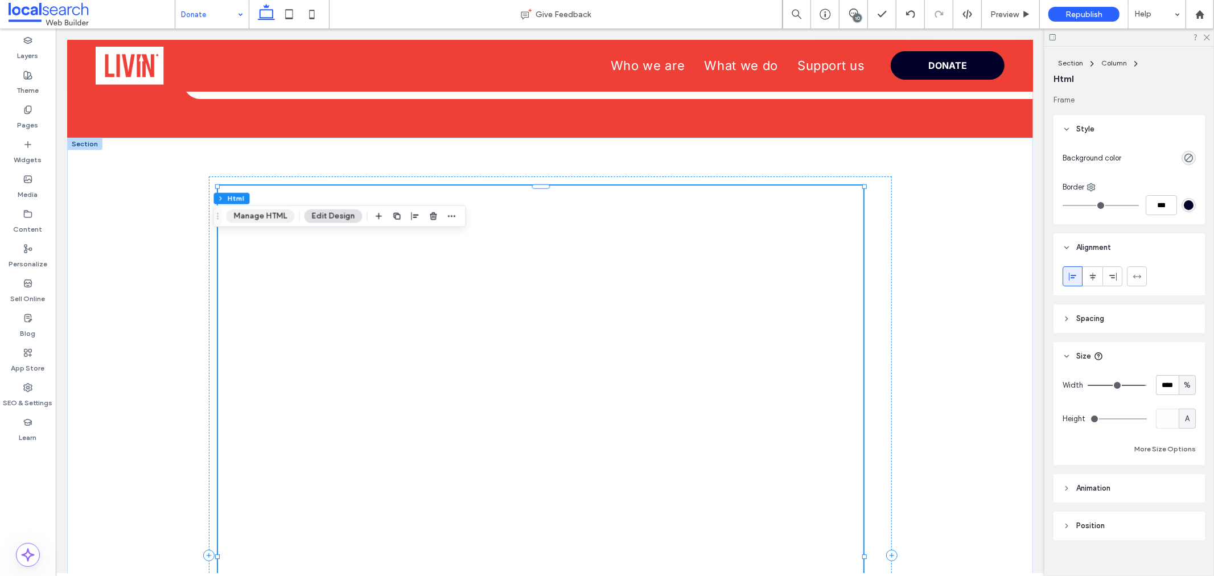
click at [262, 219] on button "Manage HTML" at bounding box center [260, 216] width 68 height 14
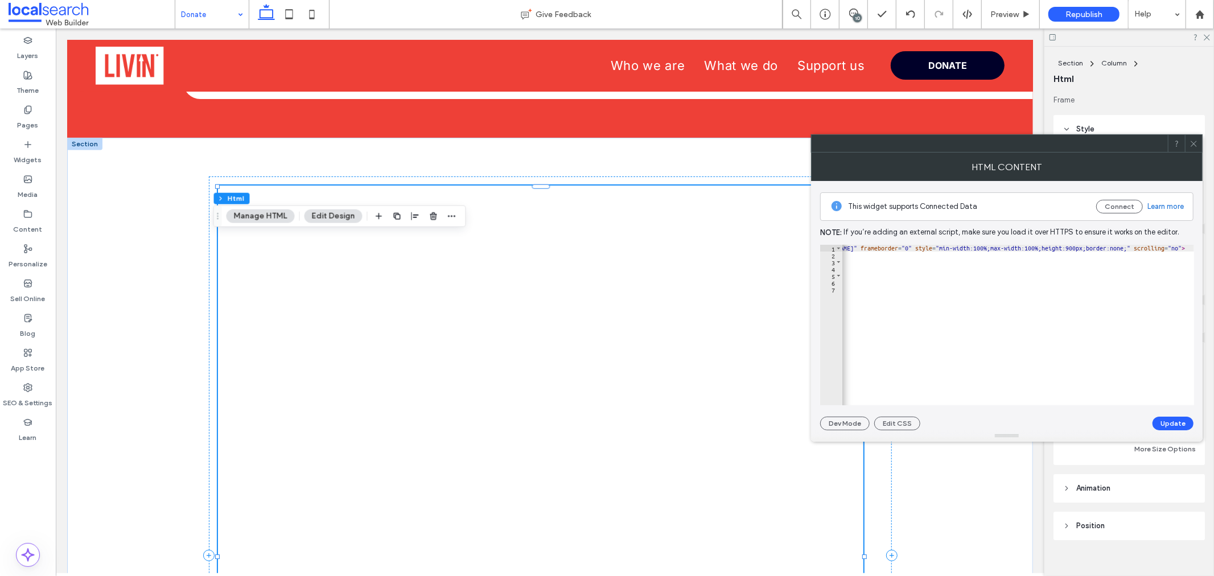
scroll to position [0, 643]
click at [1092, 244] on div "**********" at bounding box center [1006, 305] width 373 height 249
click at [1080, 251] on div "< iframe id = "1349240563" title = "DONATE TO US" onload = "window.parent.scrol…" at bounding box center [663, 327] width 1062 height 164
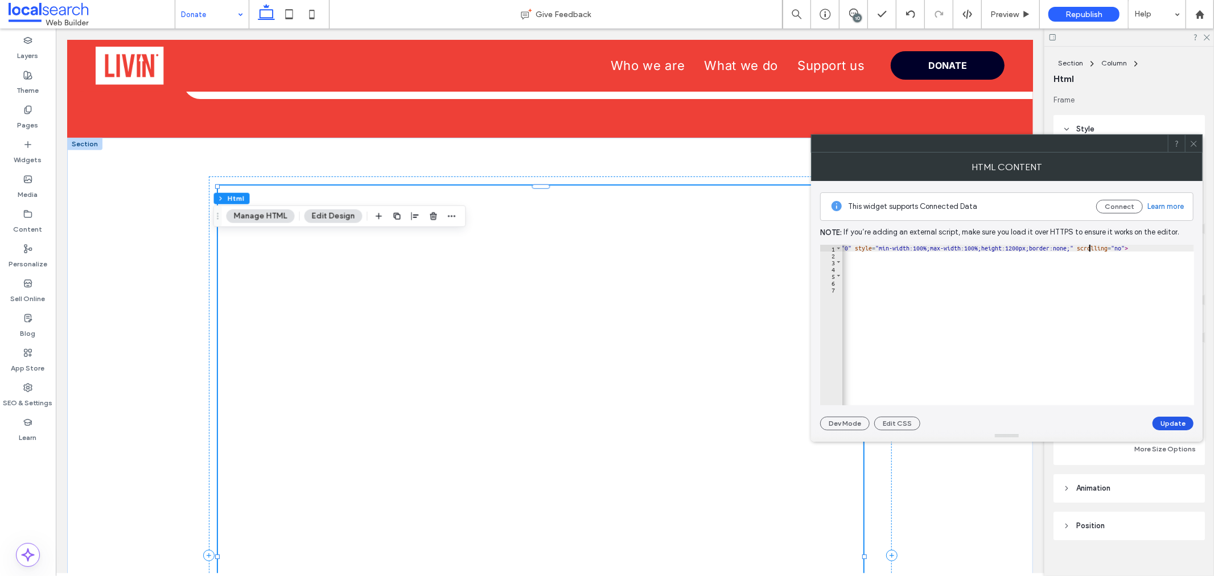
type textarea "**********"
click at [1092, 418] on button "Update" at bounding box center [1172, 424] width 41 height 14
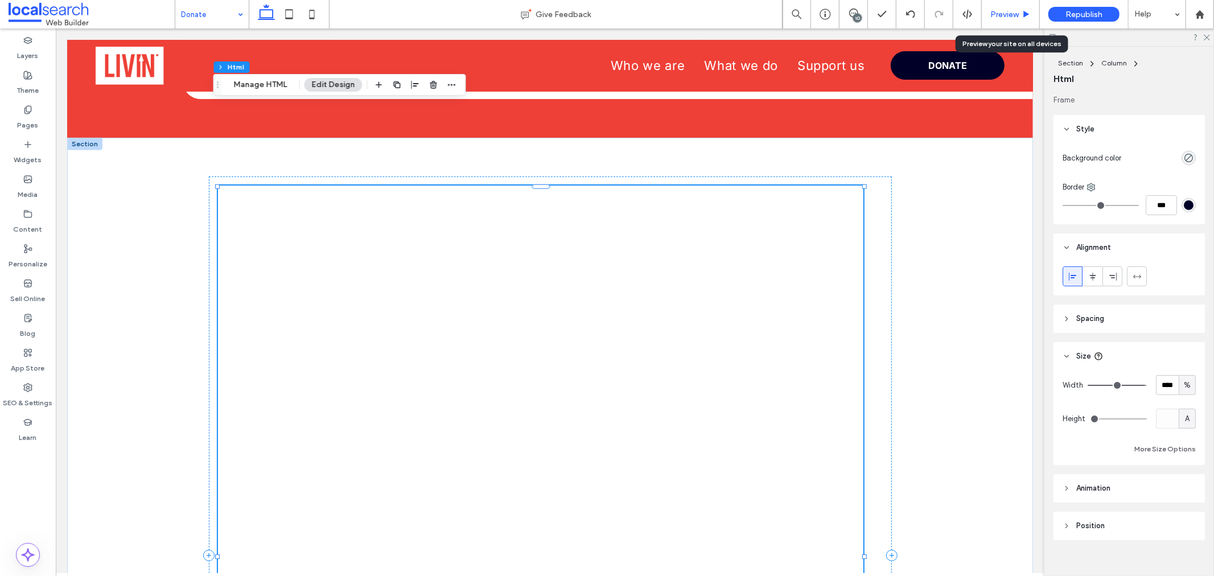
click at [1002, 14] on span "Preview" at bounding box center [1004, 15] width 28 height 10
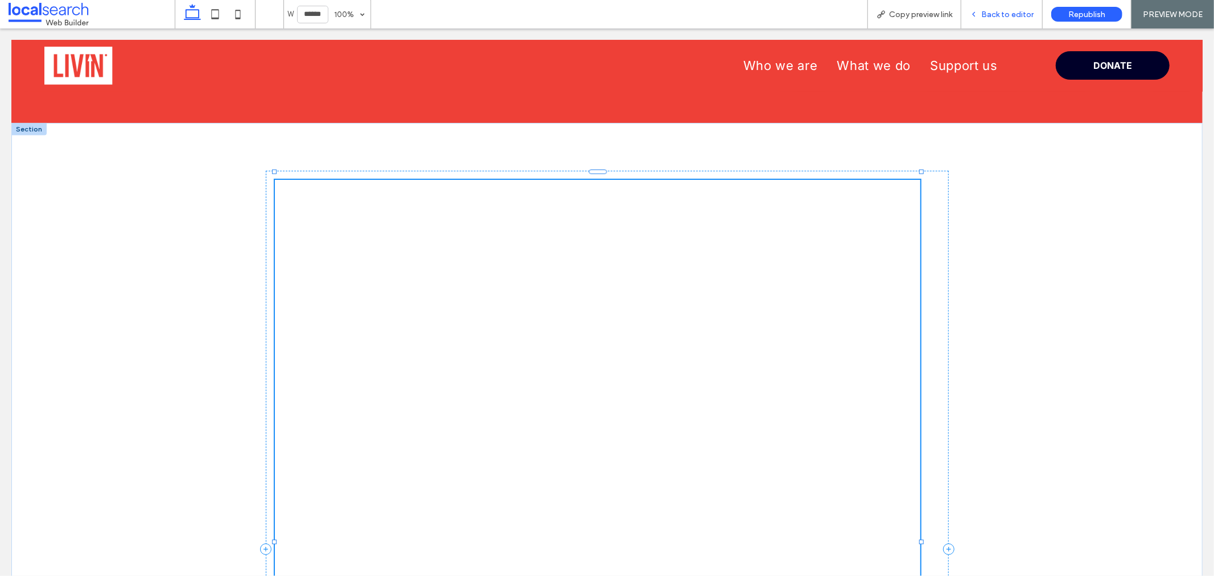
click at [986, 15] on span "Back to editor" at bounding box center [1007, 15] width 52 height 10
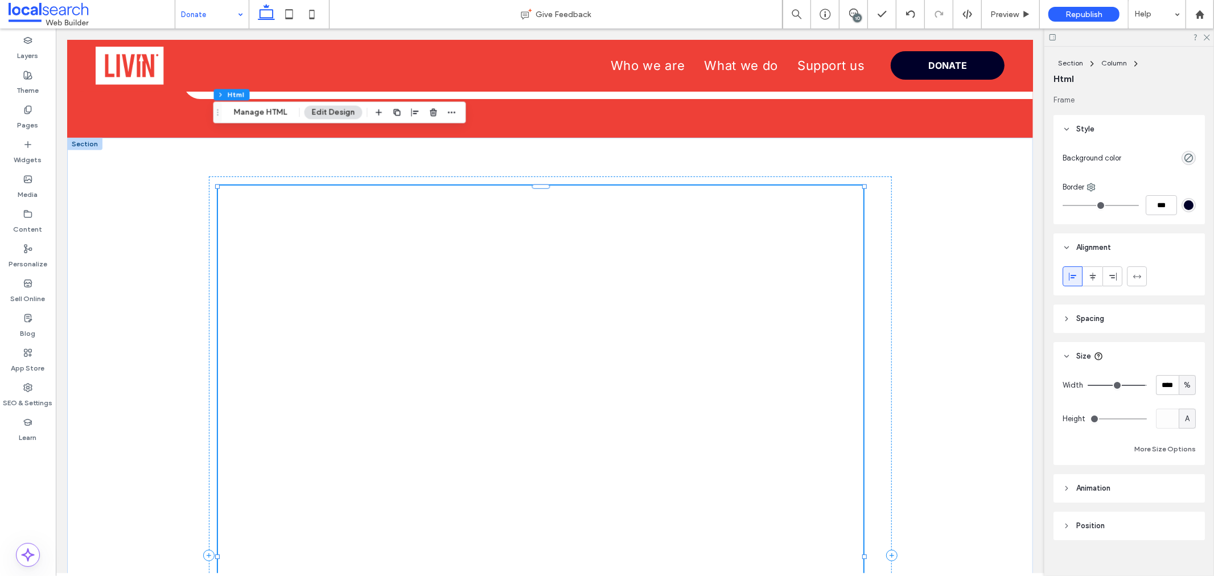
scroll to position [14, 0]
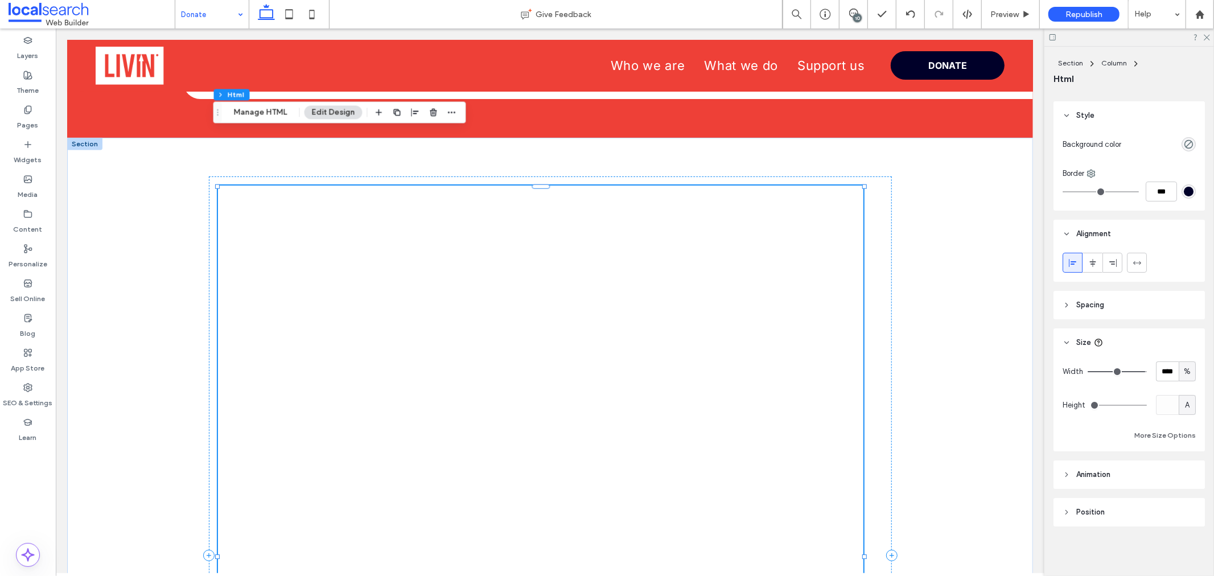
click at [1092, 404] on span "A" at bounding box center [1187, 404] width 5 height 11
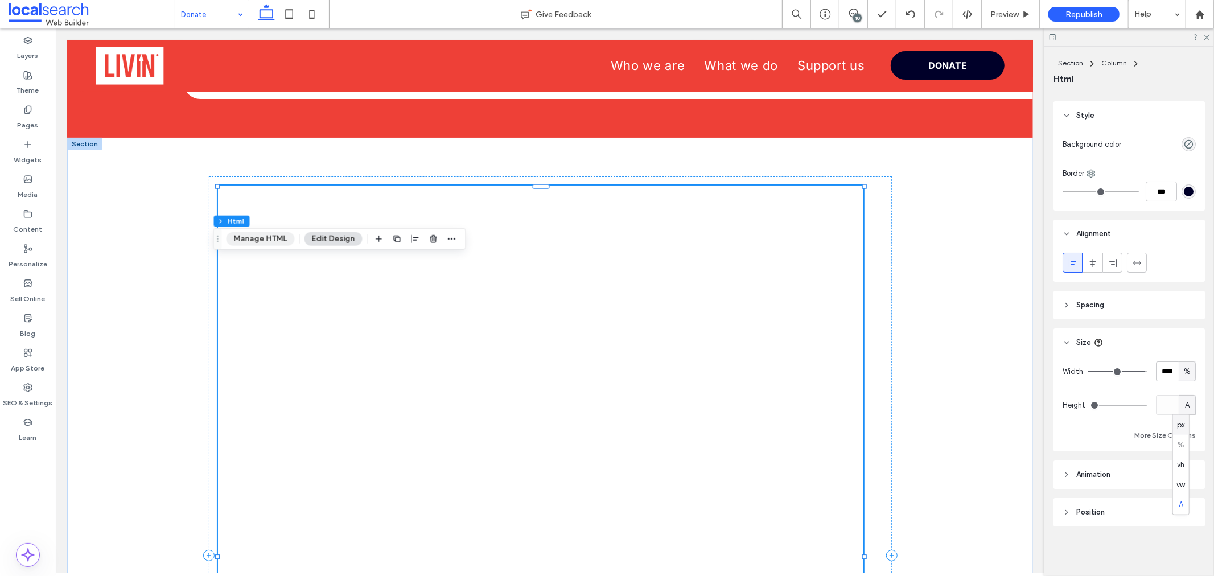
click at [278, 243] on button "Manage HTML" at bounding box center [260, 239] width 68 height 14
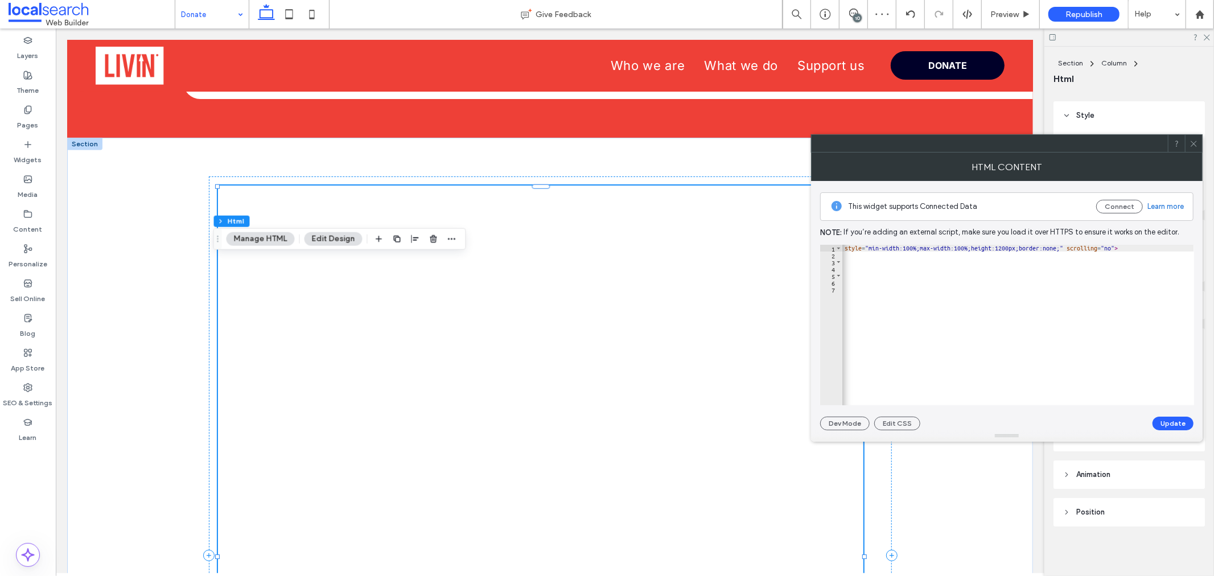
scroll to position [0, 714]
click at [1078, 252] on div "< iframe id = "1349240563" title = "DONATE TO US" onload = "window.parent.scrol…" at bounding box center [661, 327] width 1065 height 164
click at [1074, 252] on div "< iframe id = "1349240563" title = "DONATE TO US" onload = "window.parent.scrol…" at bounding box center [661, 327] width 1065 height 164
type textarea "**********"
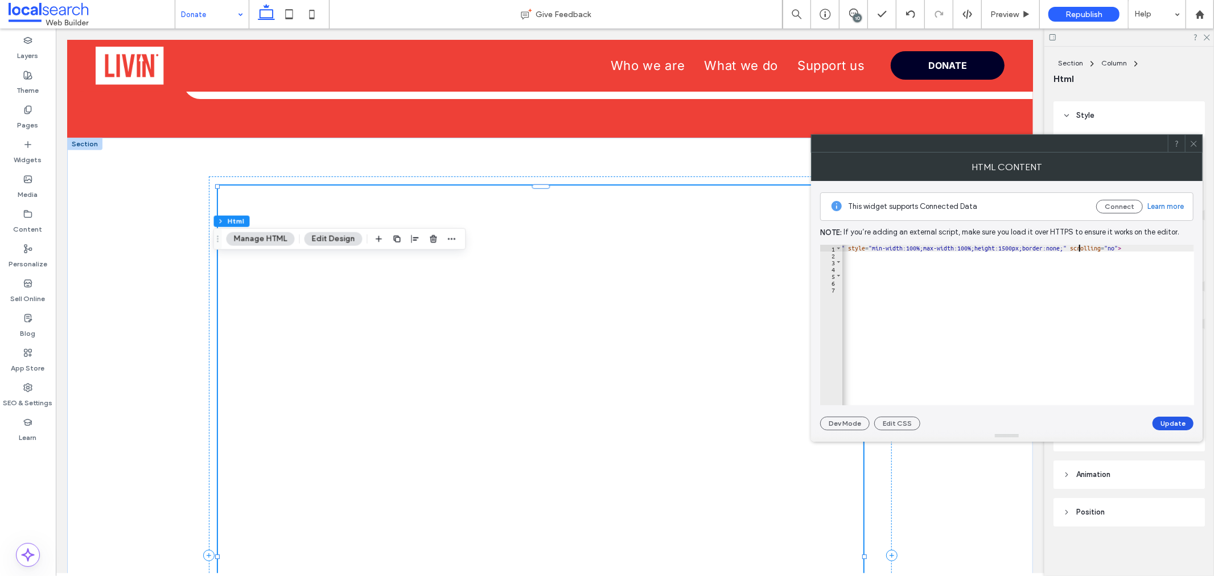
click at [1092, 422] on button "Update" at bounding box center [1172, 424] width 41 height 14
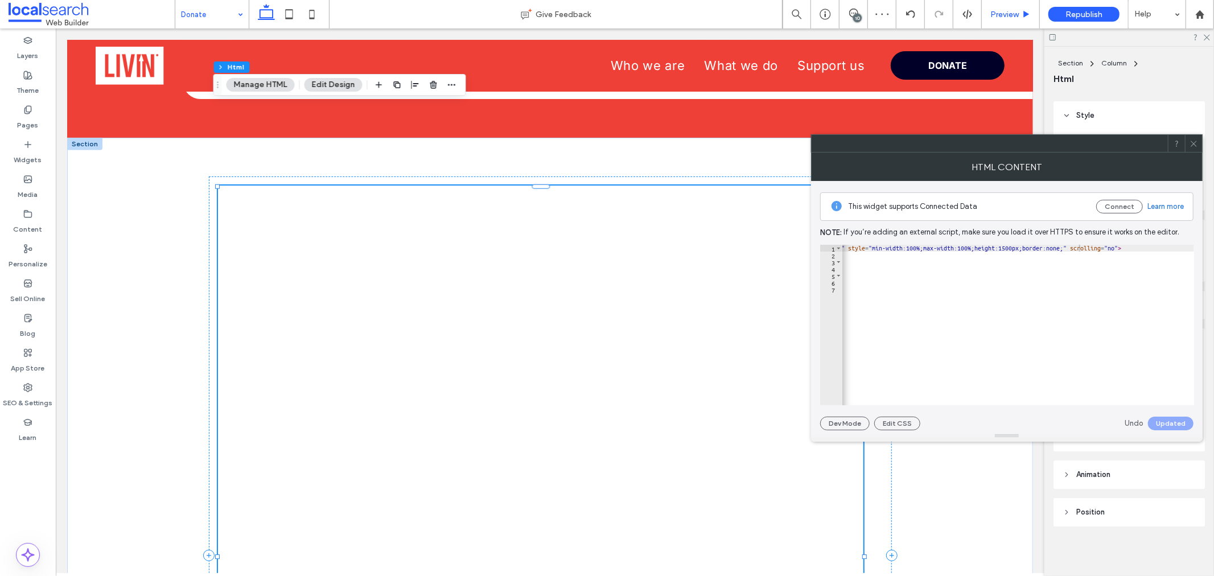
click at [999, 8] on div "Preview" at bounding box center [1011, 14] width 58 height 28
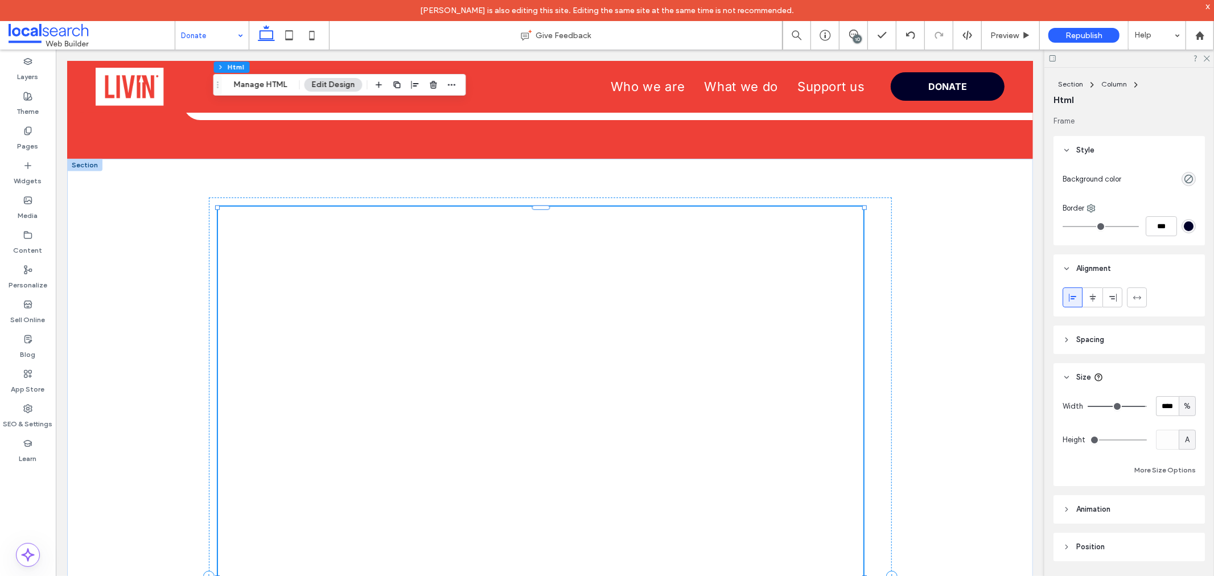
click at [1092, 9] on div "x" at bounding box center [1207, 6] width 5 height 10
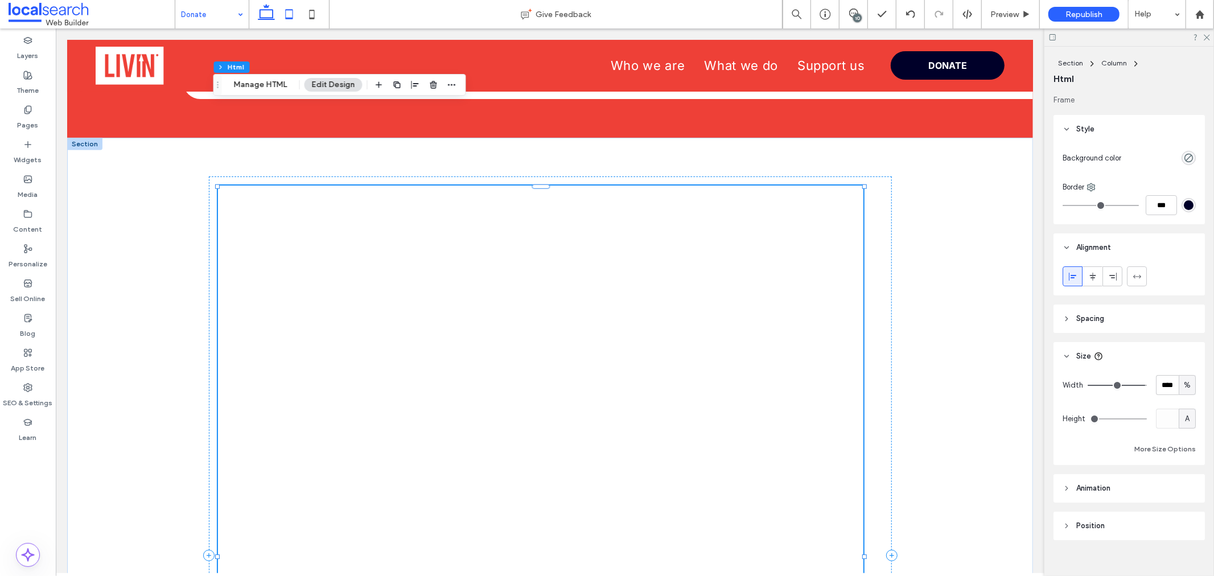
click at [292, 15] on icon at bounding box center [289, 14] width 23 height 23
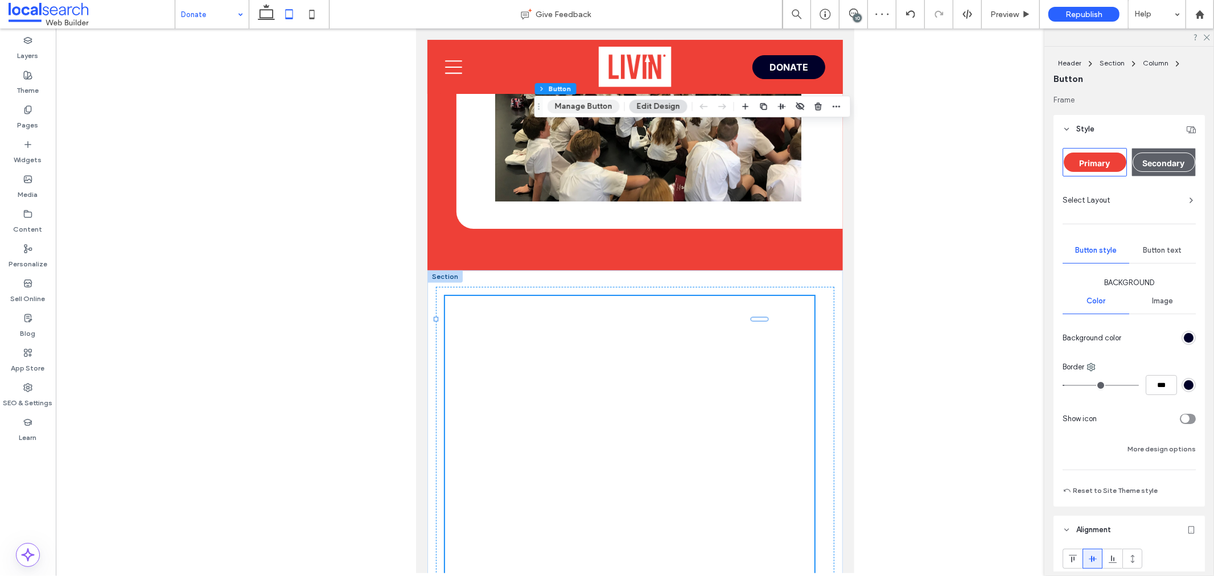
click at [575, 108] on button "Manage Button" at bounding box center [583, 107] width 72 height 14
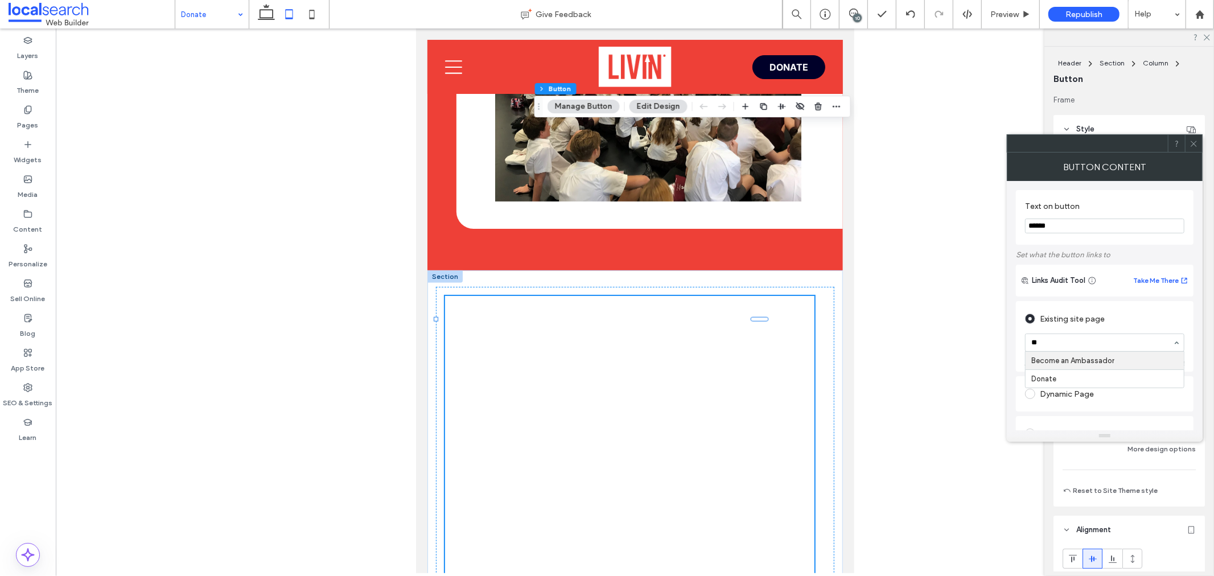
type input "***"
click at [310, 15] on icon at bounding box center [311, 14] width 23 height 23
type input "*"
type input "**"
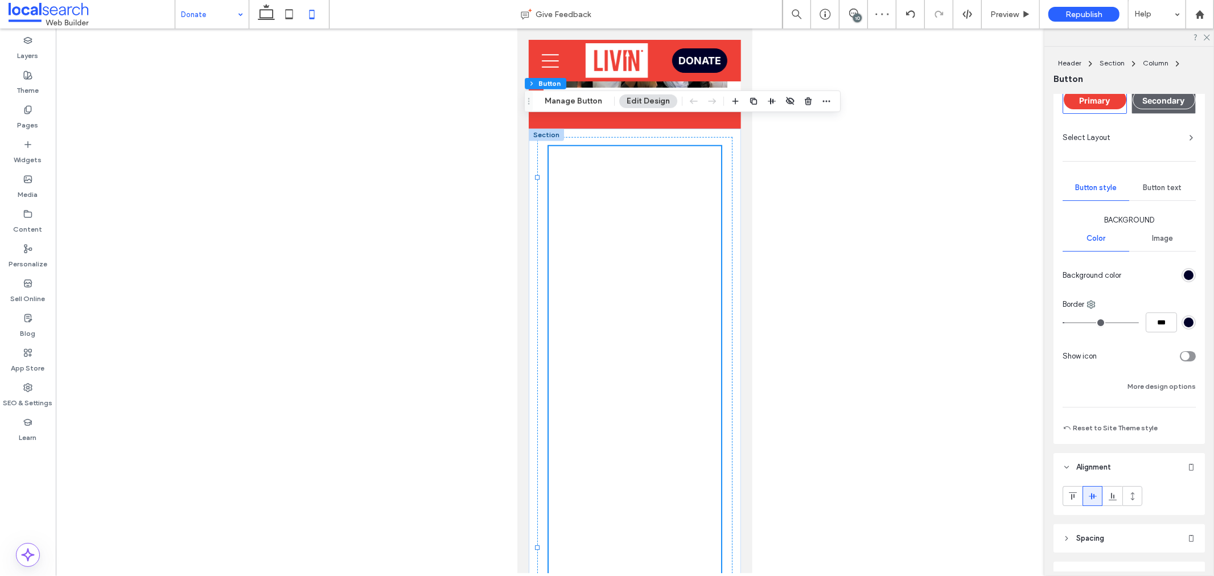
scroll to position [0, 0]
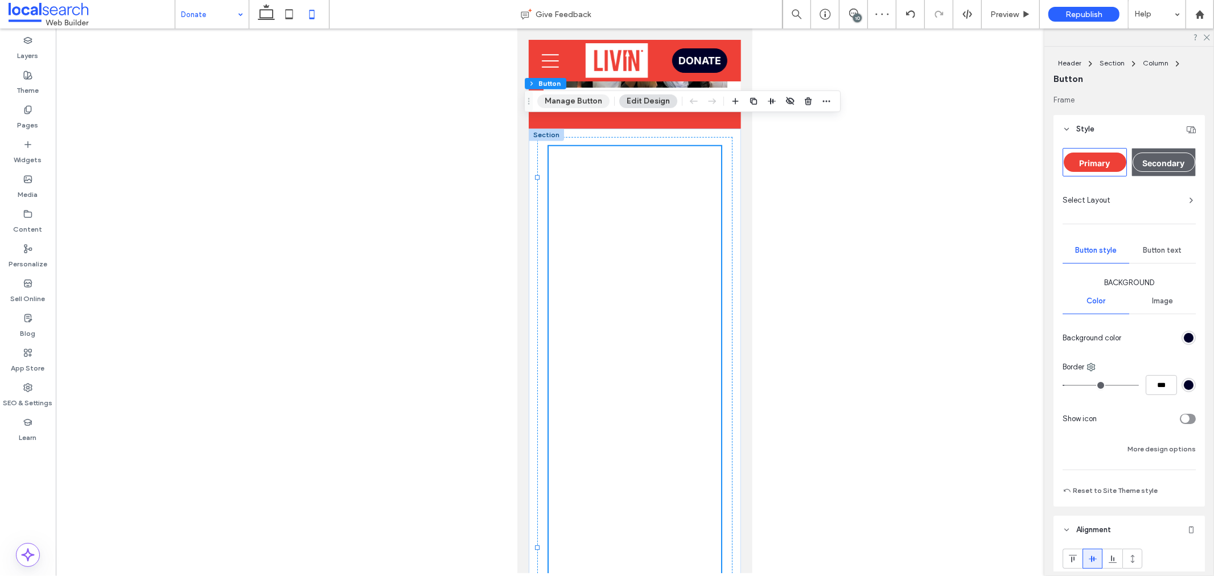
click at [593, 98] on button "Manage Button" at bounding box center [573, 101] width 72 height 14
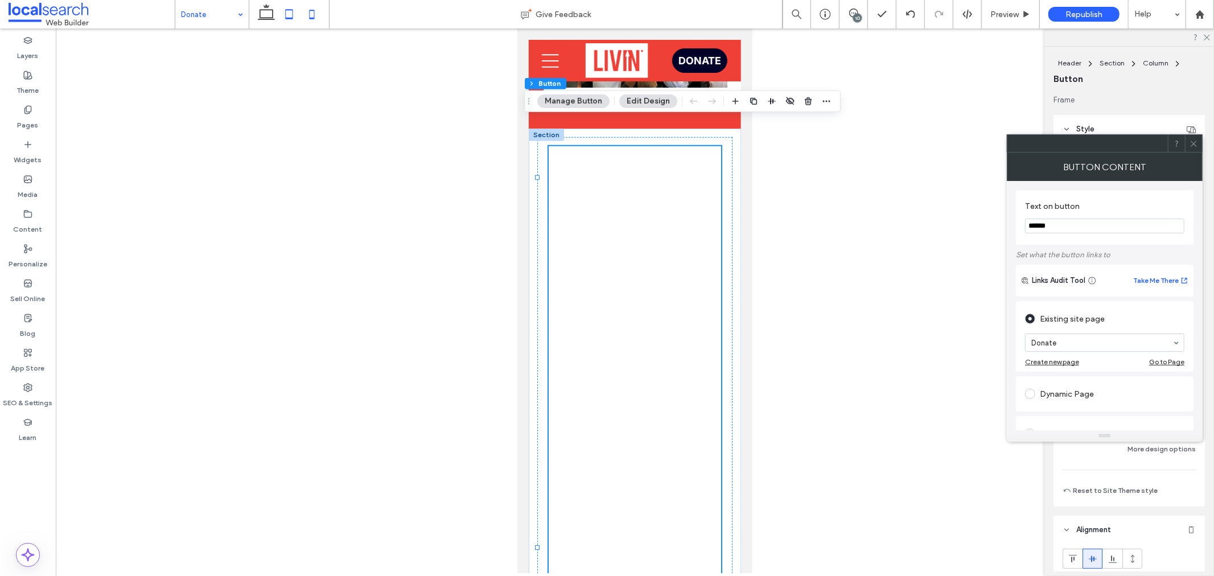
click at [290, 15] on icon at bounding box center [289, 14] width 23 height 23
type input "*"
type input "***"
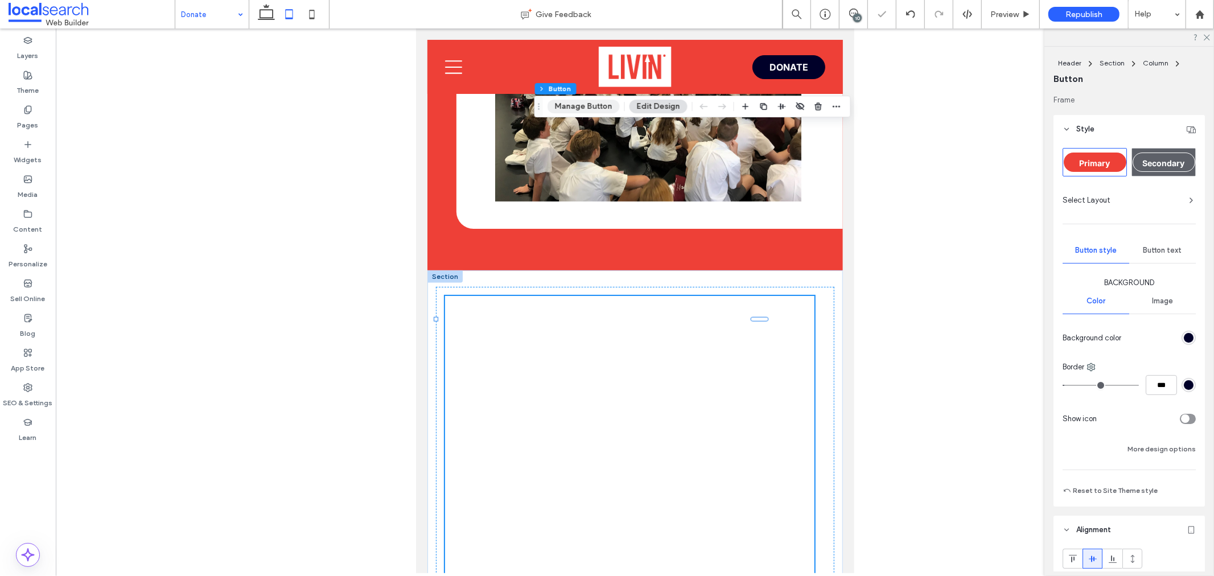
click at [578, 105] on button "Manage Button" at bounding box center [583, 107] width 72 height 14
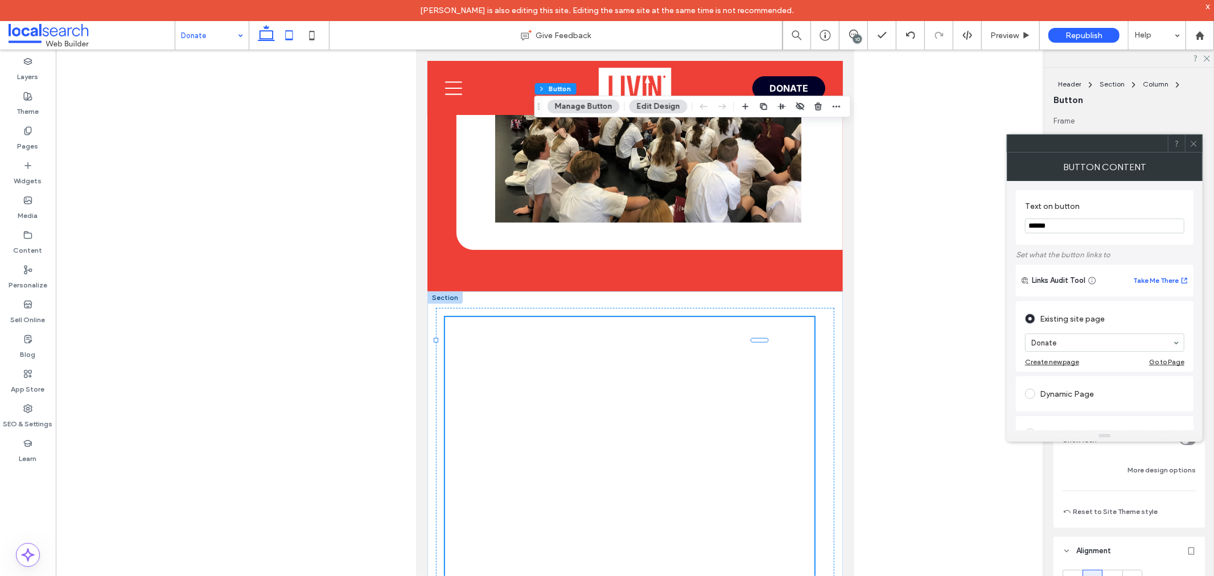
click at [269, 37] on icon at bounding box center [266, 35] width 23 height 23
type input "*"
type input "***"
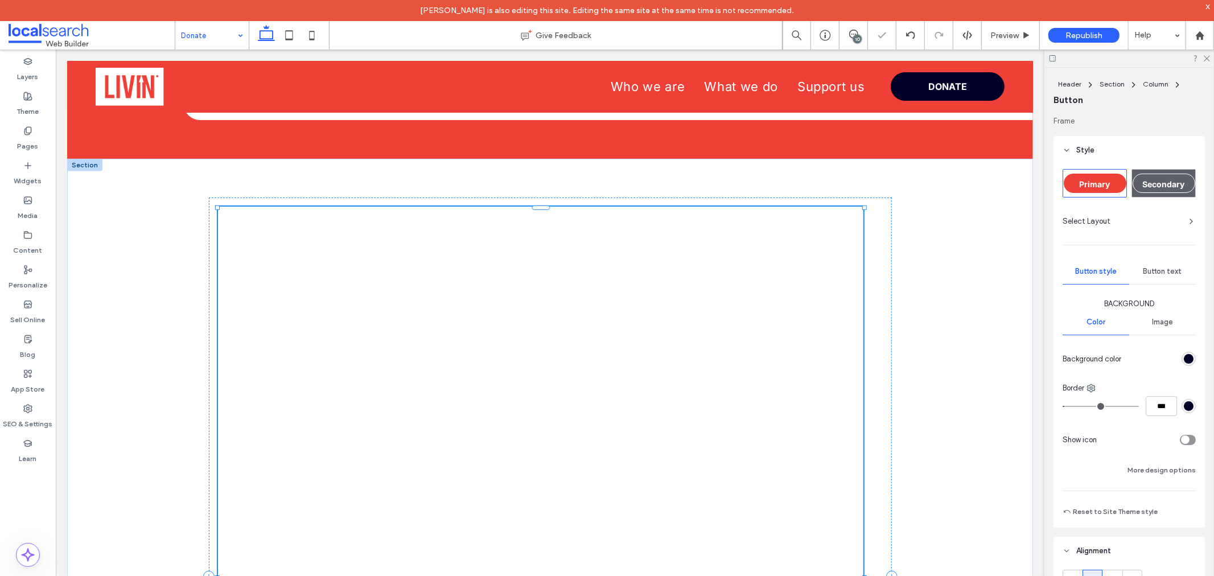
type input "*"
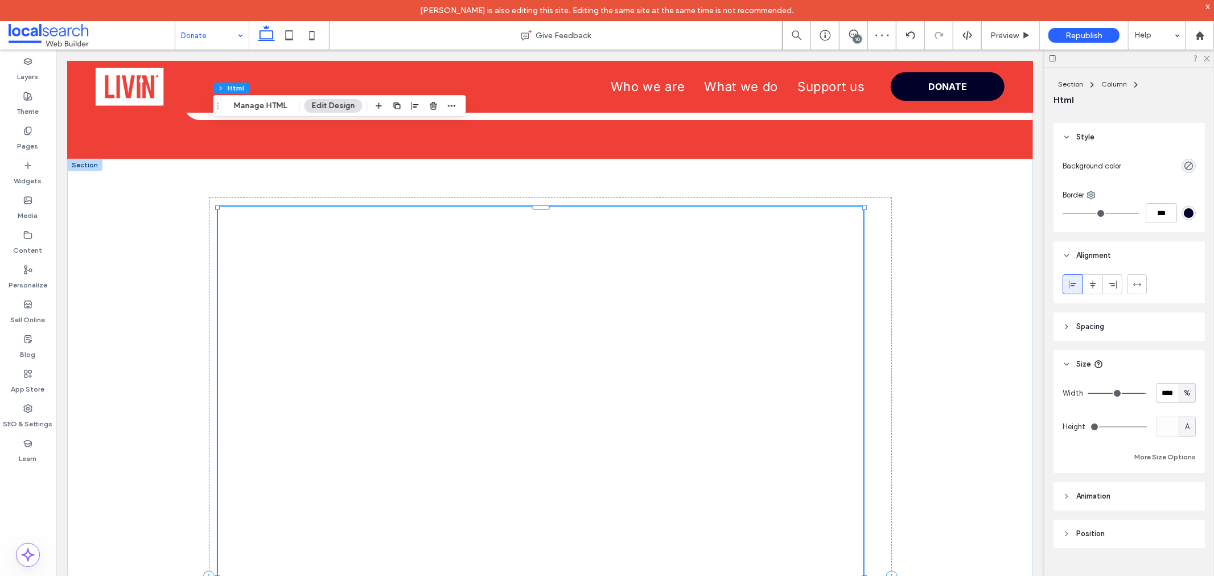
scroll to position [14, 0]
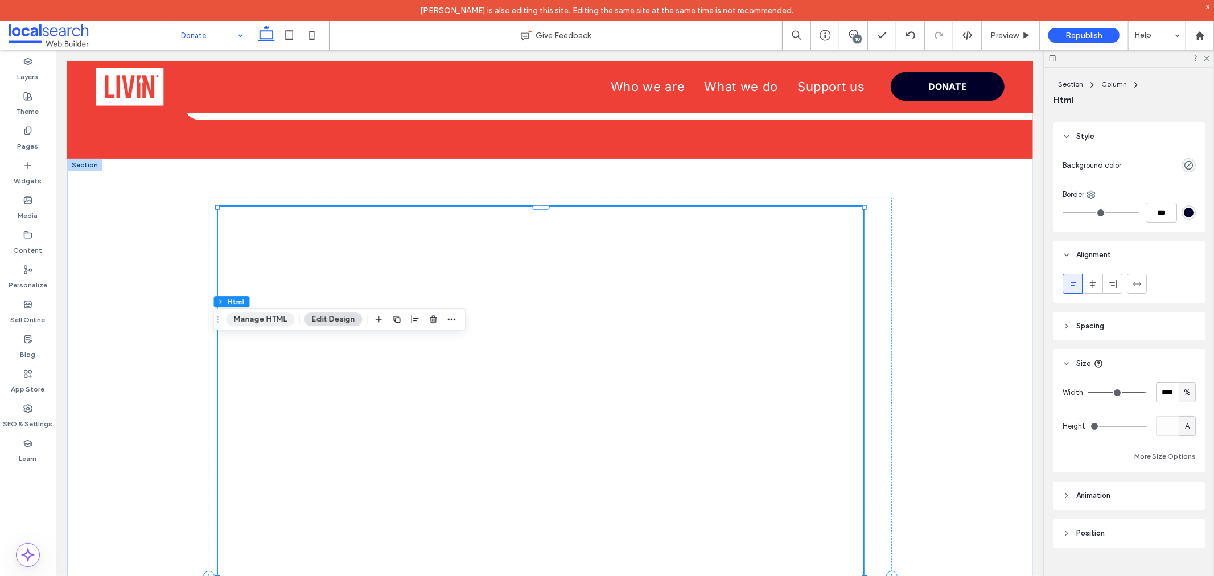
click at [278, 316] on button "Manage HTML" at bounding box center [260, 319] width 68 height 14
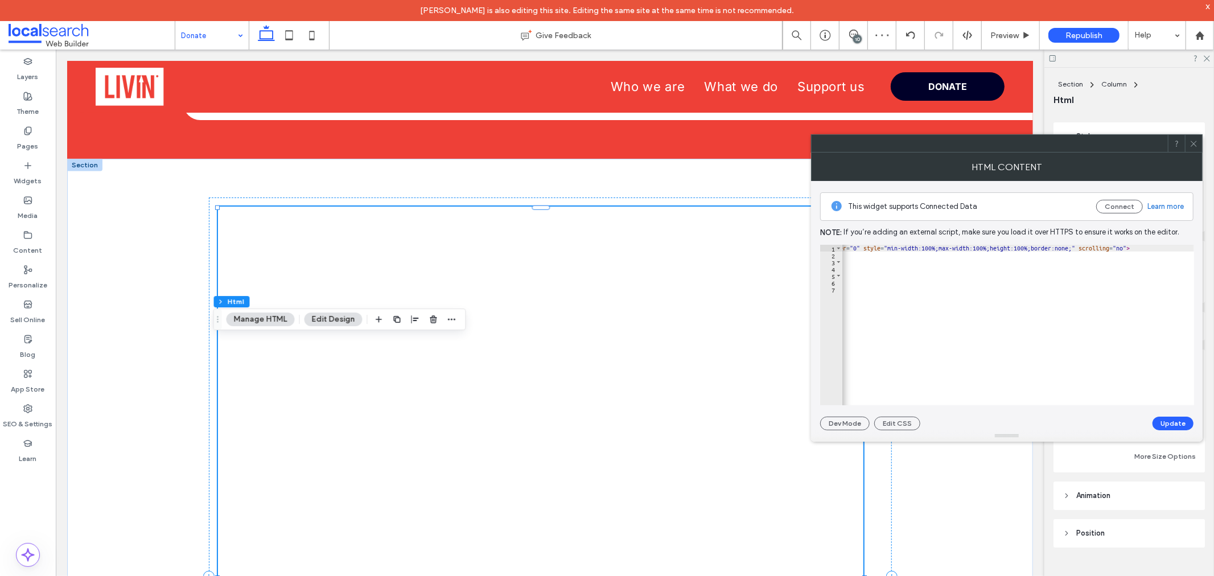
scroll to position [0, 697]
click at [1092, 420] on button "Update" at bounding box center [1172, 424] width 41 height 14
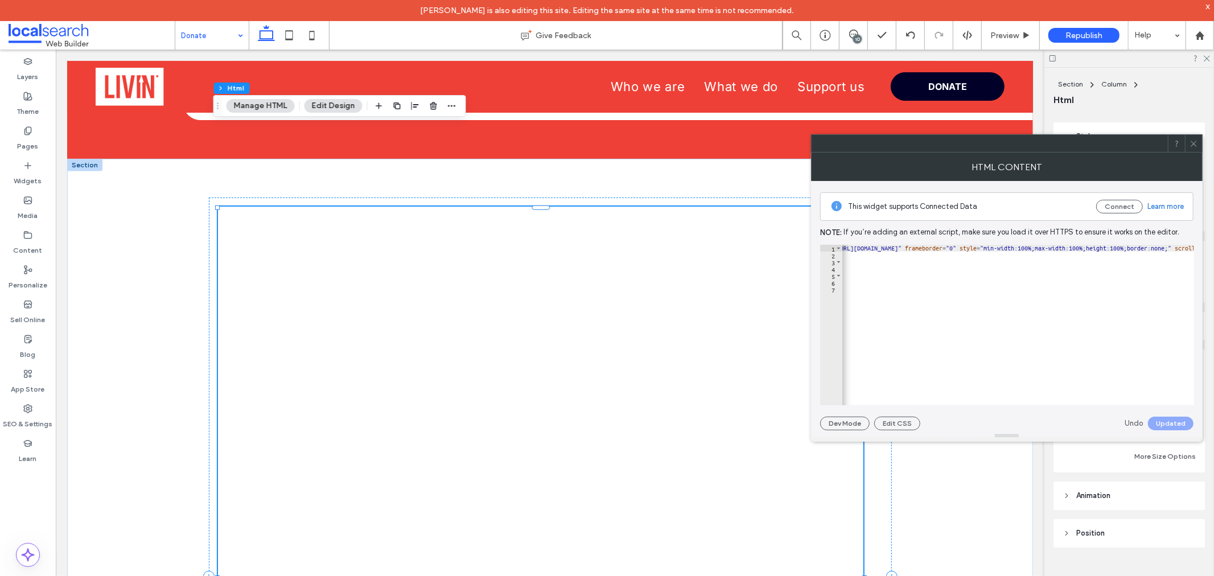
scroll to position [0, 707]
click at [1087, 248] on div "< iframe id = "1349240563" title = "DONATE TO US" onload = "window.parent.scrol…" at bounding box center [664, 327] width 1058 height 164
click at [1090, 249] on div "< iframe id = "1349240563" title = "DONATE TO US" onload = "window.parent.scrol…" at bounding box center [664, 327] width 1058 height 164
type textarea "**********"
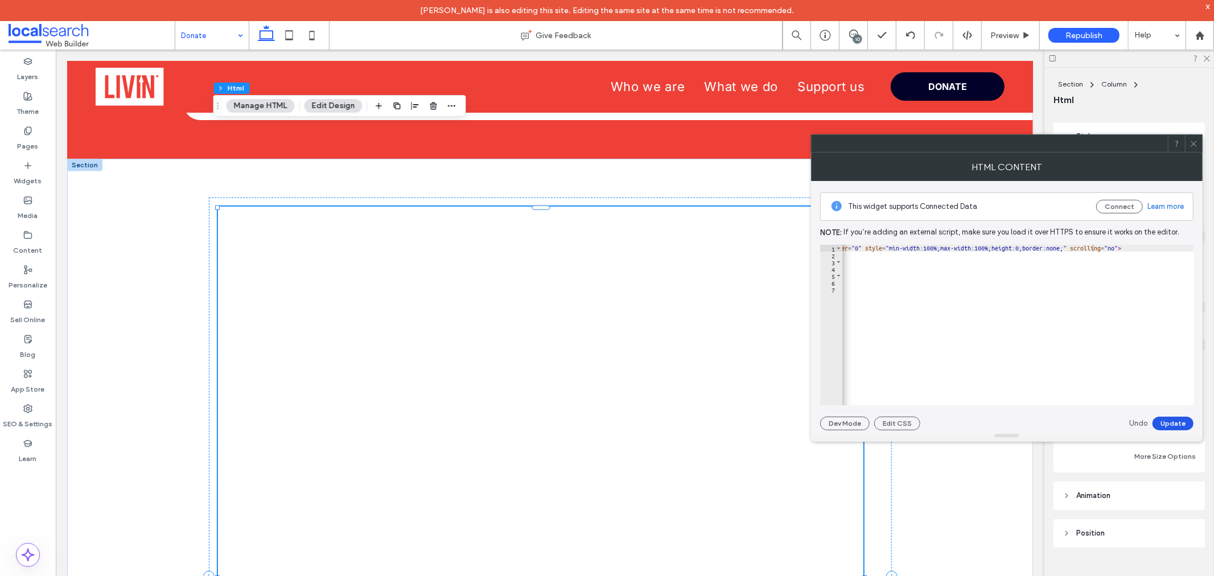
click at [1092, 419] on button "Update" at bounding box center [1172, 424] width 41 height 14
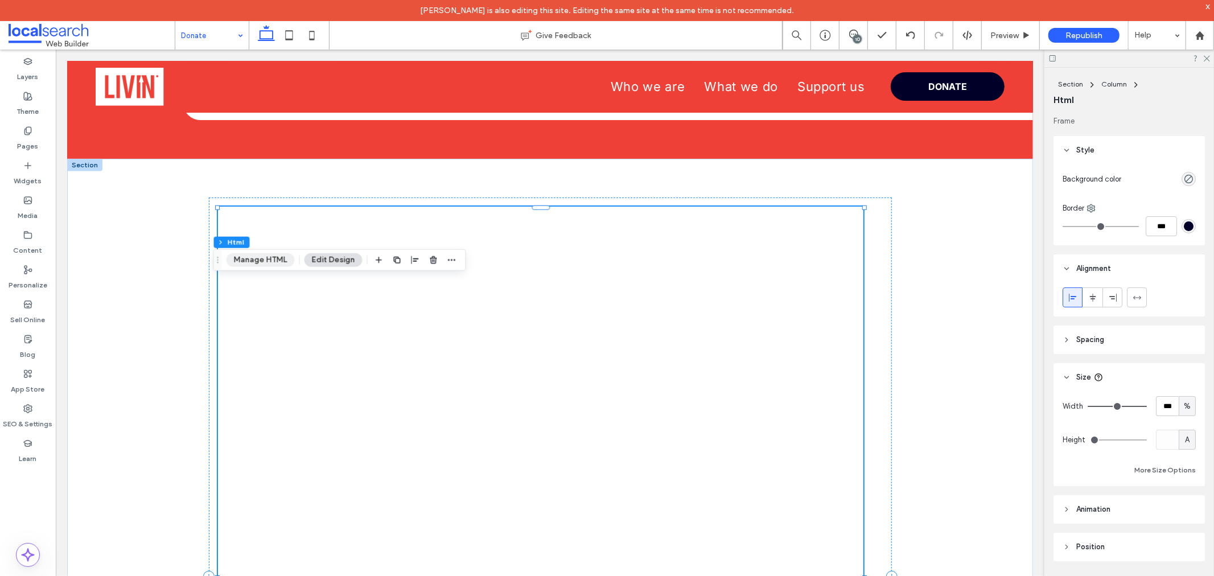
click at [265, 260] on button "Manage HTML" at bounding box center [260, 260] width 68 height 14
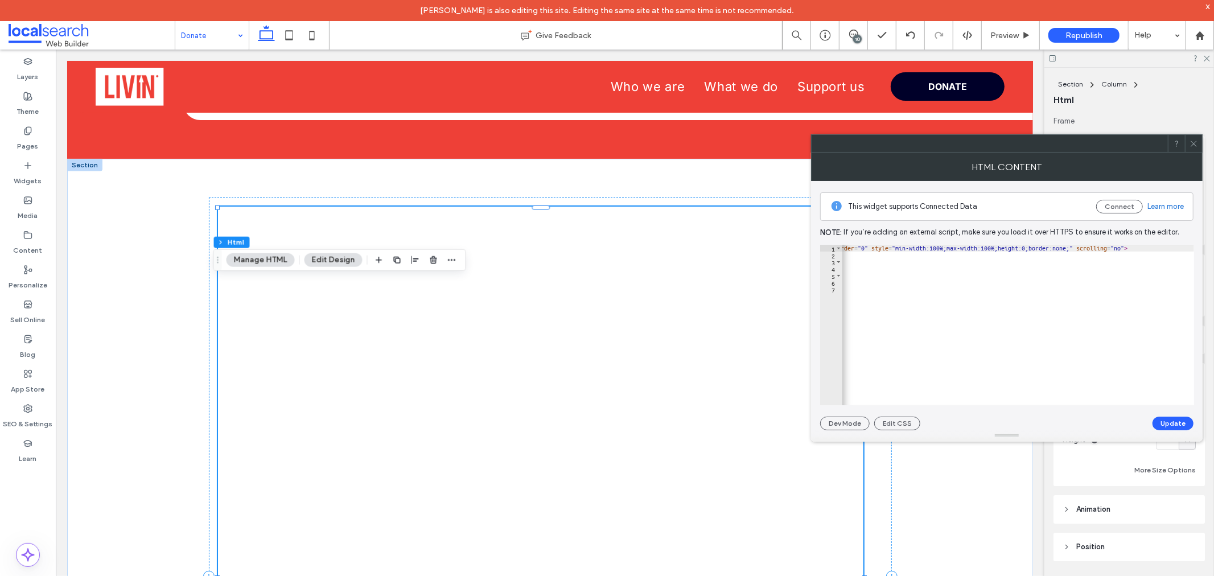
scroll to position [0, 686]
click at [1092, 246] on div "< iframe id = "1349240563" title = "DONATE TO US" onload = "window.parent.scrol…" at bounding box center [679, 327] width 1048 height 164
type textarea "**********"
click at [1092, 422] on button "Update" at bounding box center [1172, 424] width 41 height 14
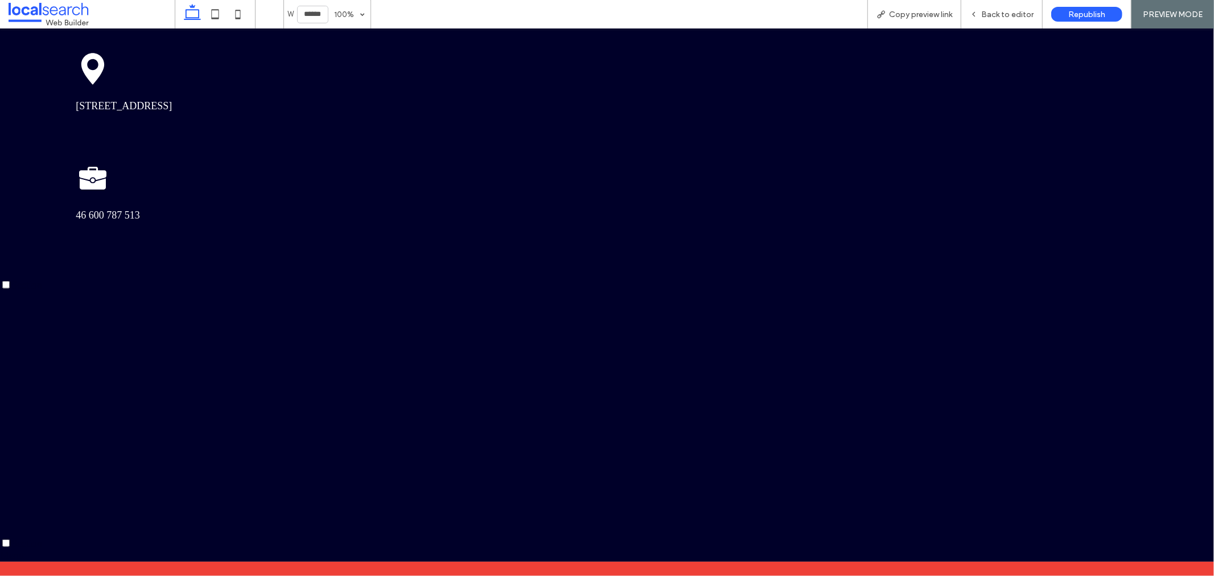
scroll to position [1077, 0]
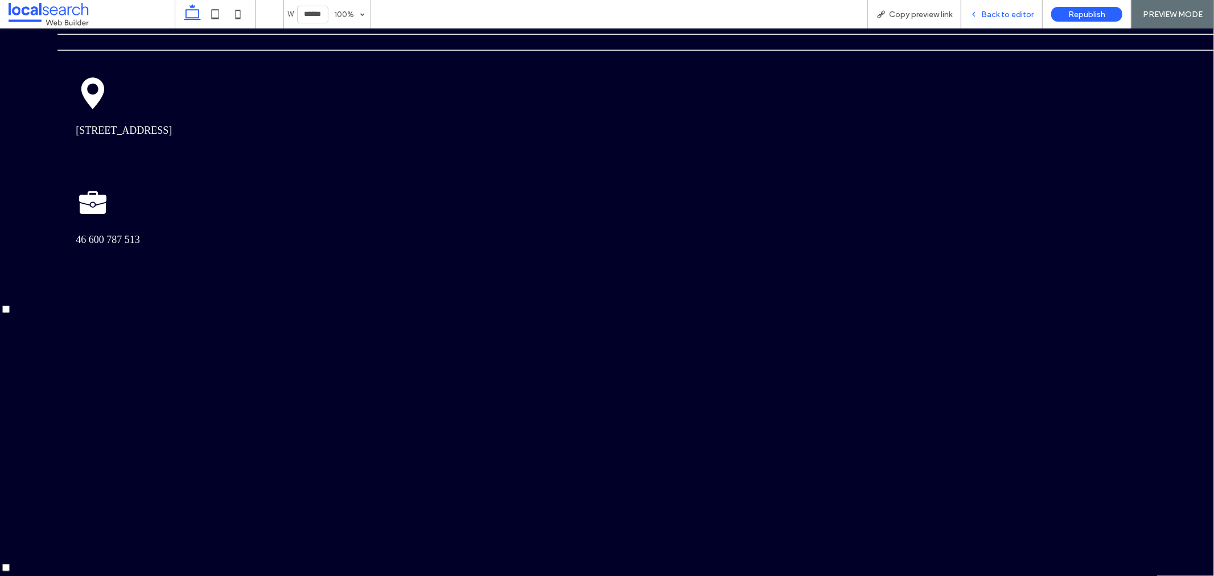
click at [981, 14] on div "Back to editor" at bounding box center [1001, 15] width 81 height 10
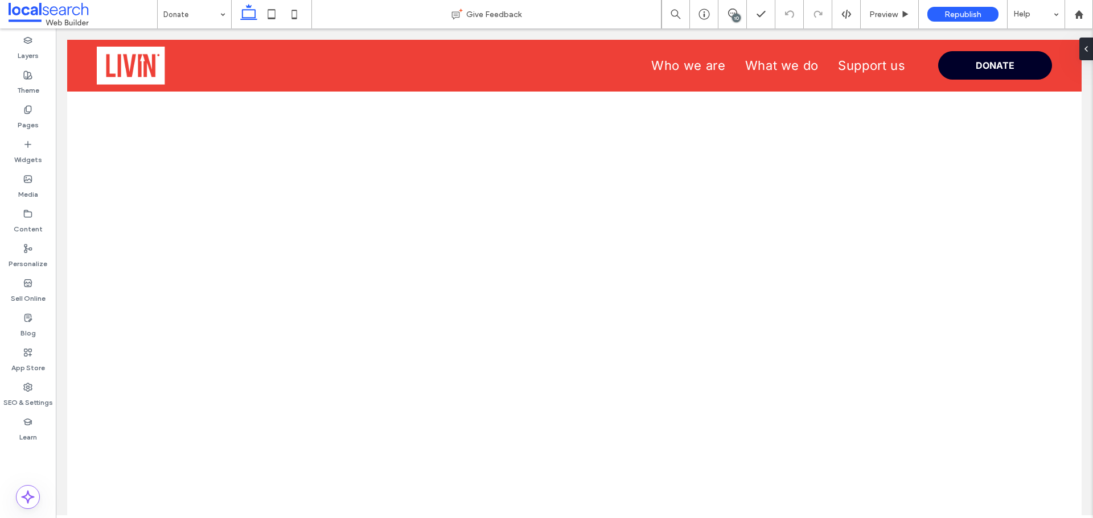
scroll to position [1143, 0]
click at [293, 18] on use at bounding box center [294, 14] width 5 height 9
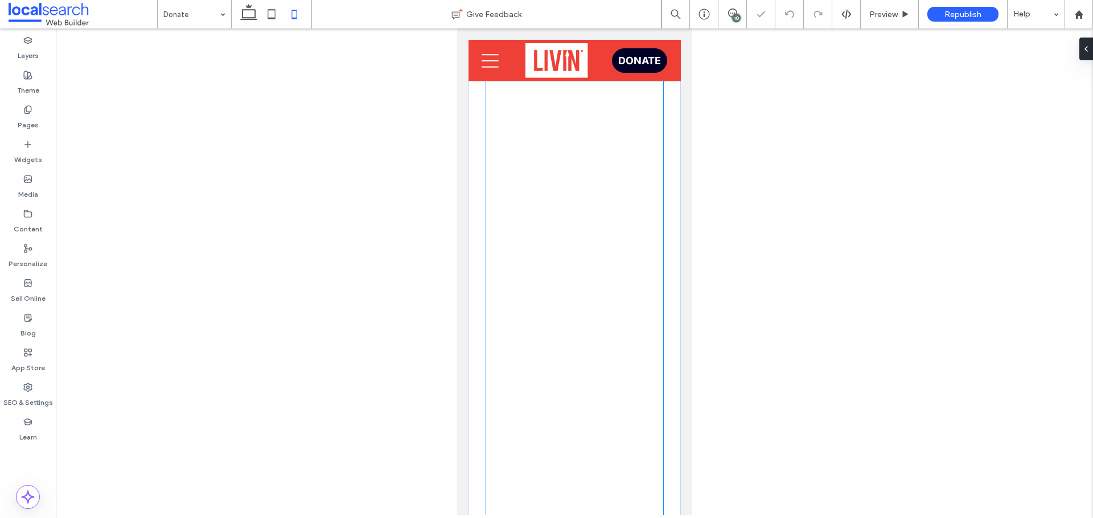
scroll to position [1007, 0]
click at [658, 244] on div at bounding box center [573, 518] width 195 height 986
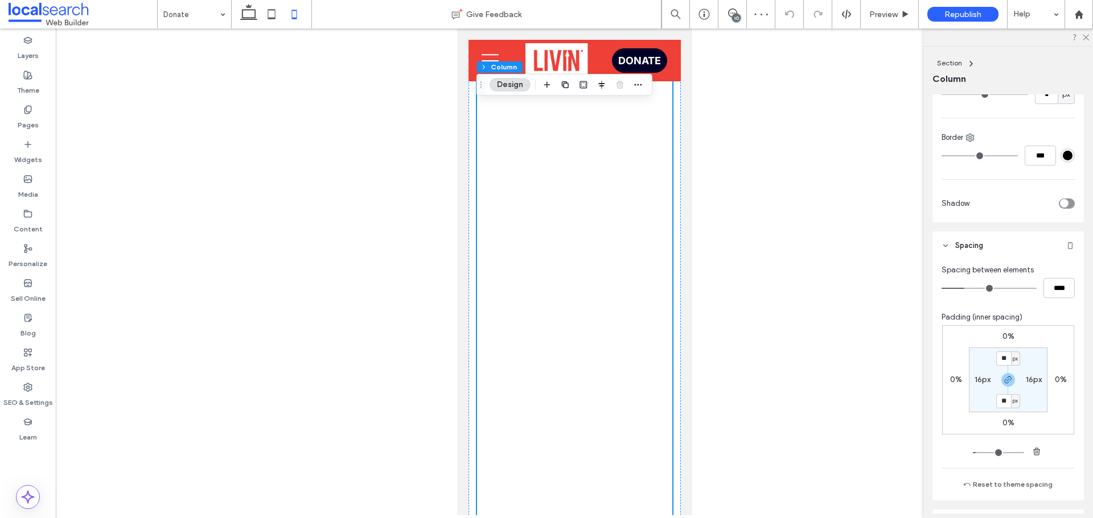
scroll to position [341, 0]
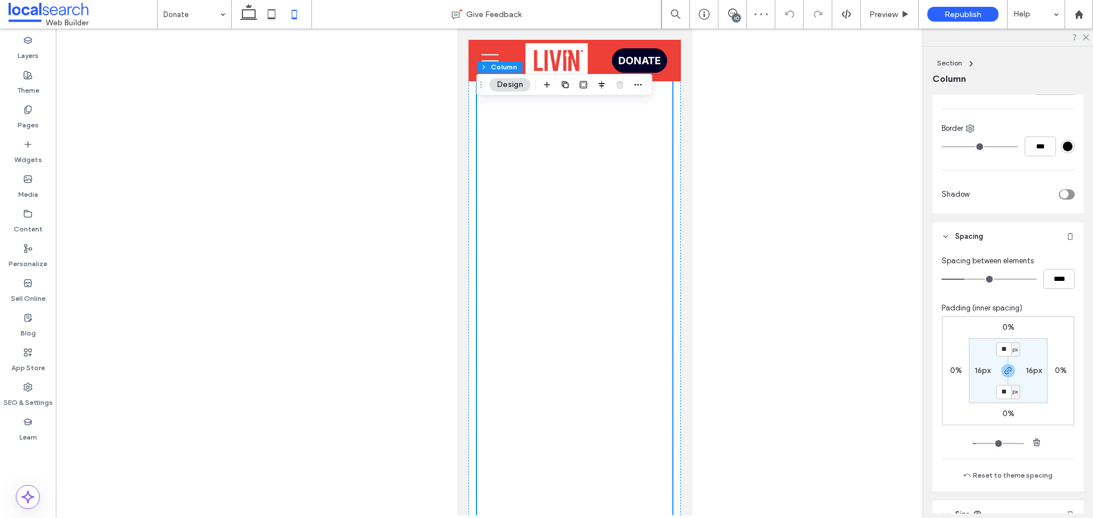
click at [979, 368] on label "16px" at bounding box center [982, 371] width 16 height 10
click at [978, 368] on input "**" at bounding box center [977, 371] width 15 height 14
type input "*"
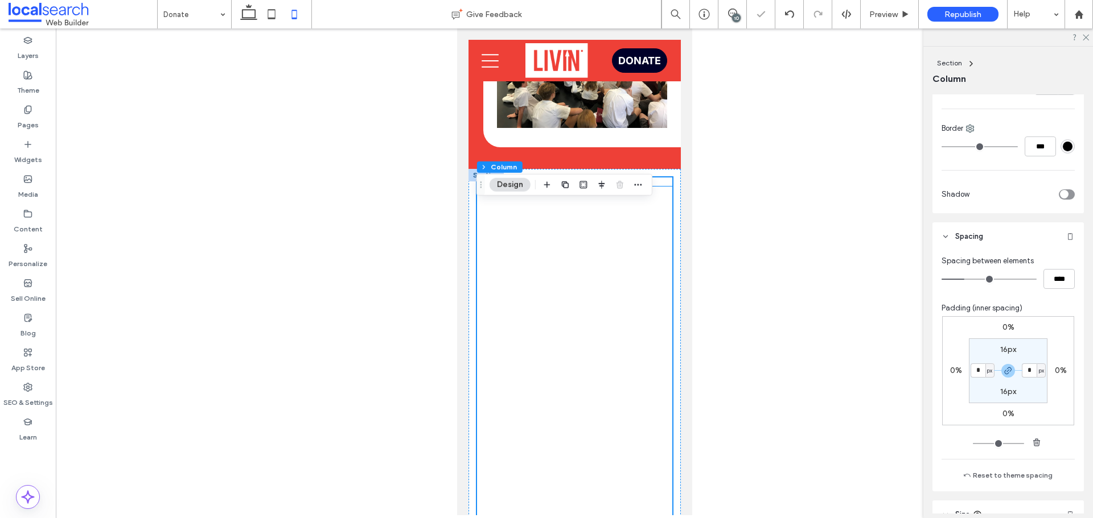
scroll to position [837, 0]
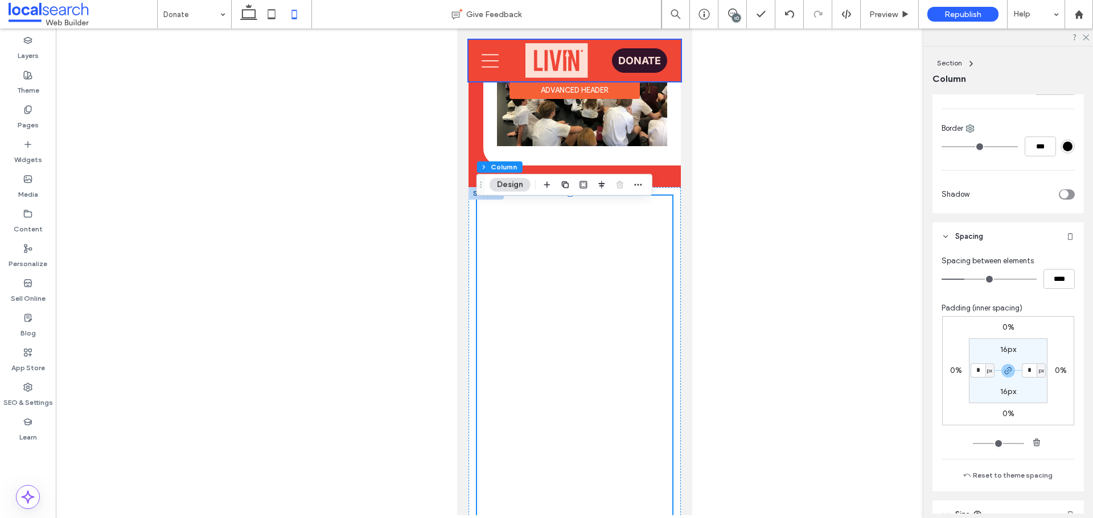
click at [633, 56] on div at bounding box center [574, 61] width 212 height 42
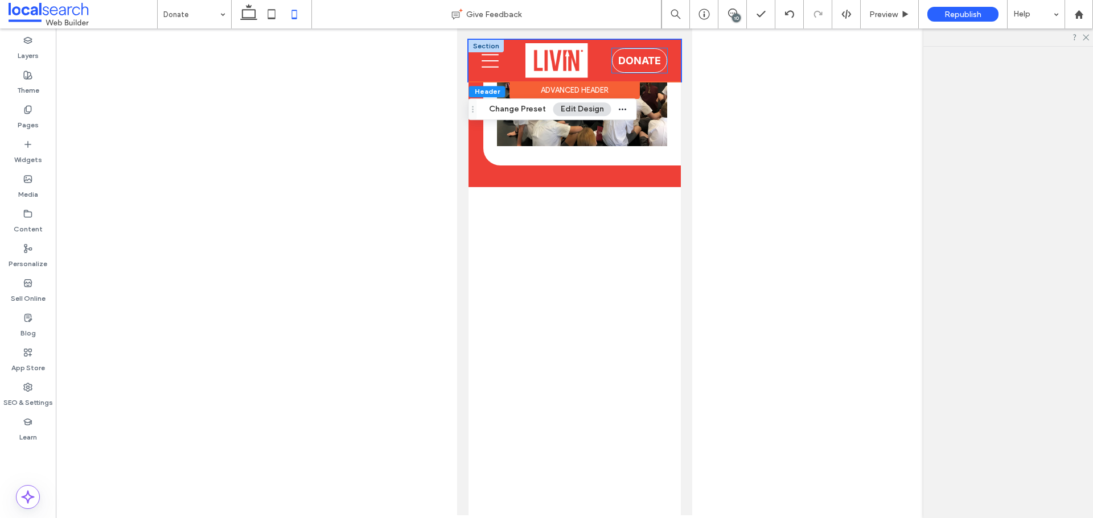
click at [633, 56] on span "DONATE" at bounding box center [638, 61] width 43 height 12
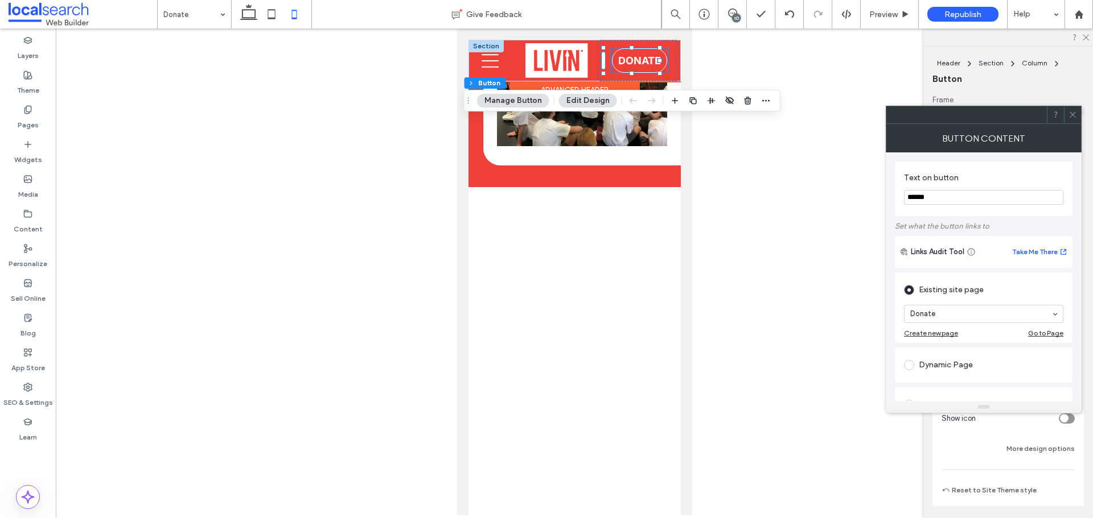
type input "**"
click at [253, 18] on use at bounding box center [248, 12] width 17 height 16
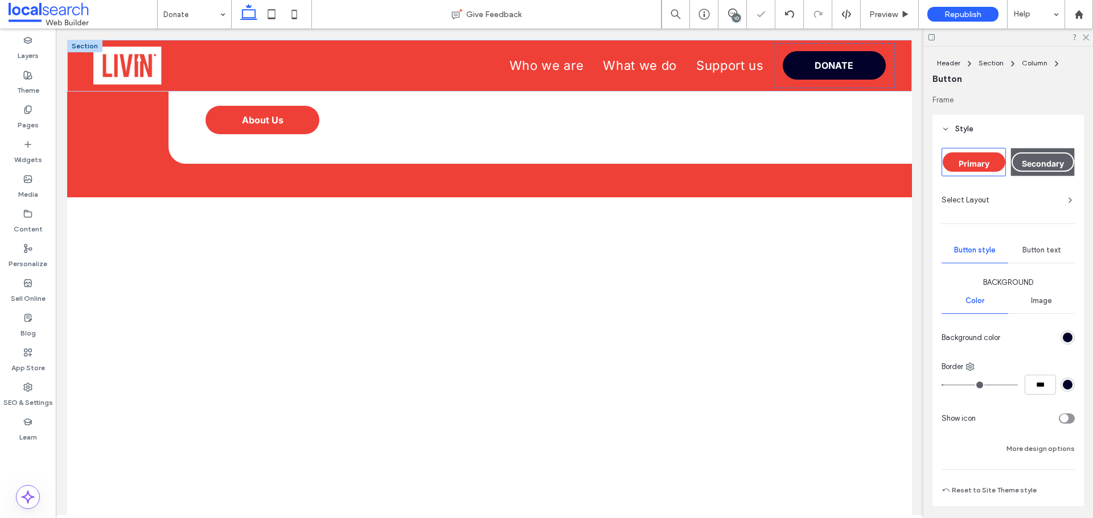
type input "***"
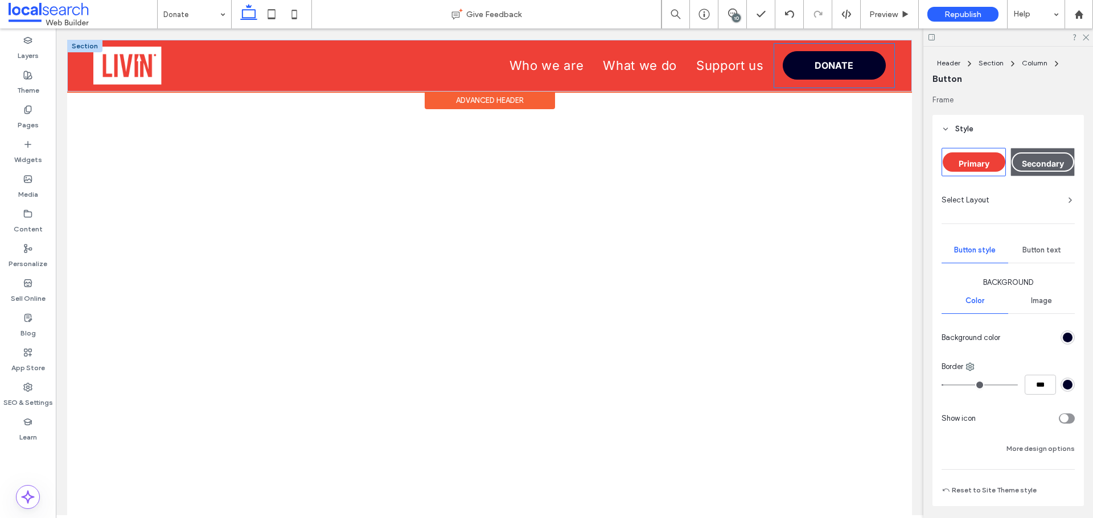
scroll to position [1443, 0]
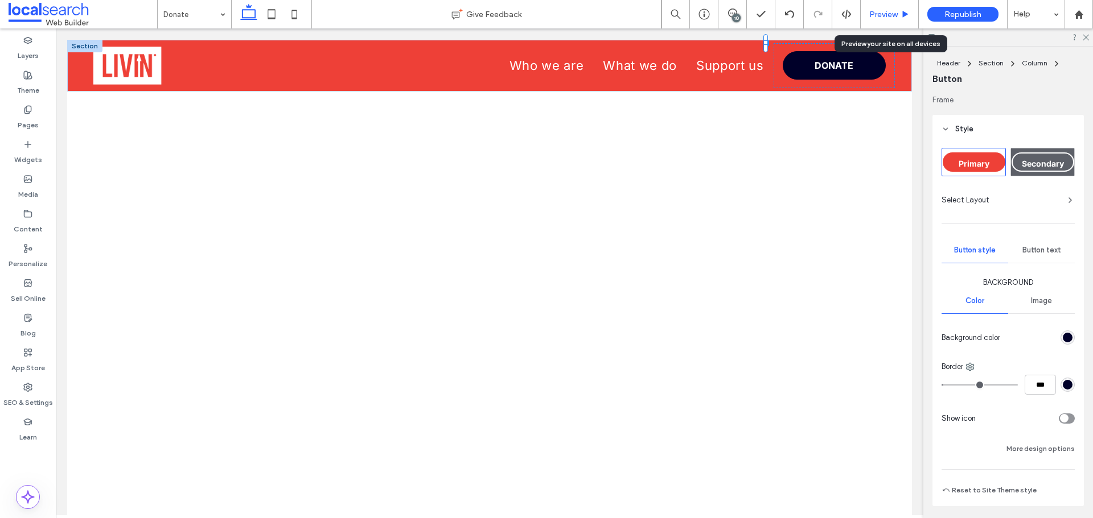
click at [879, 15] on span "Preview" at bounding box center [883, 15] width 28 height 10
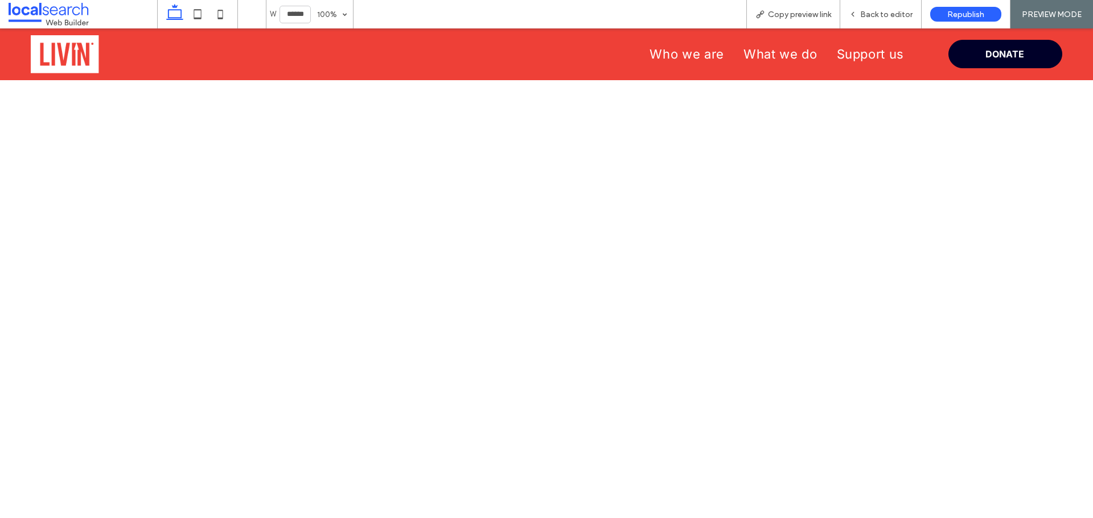
scroll to position [1438, 0]
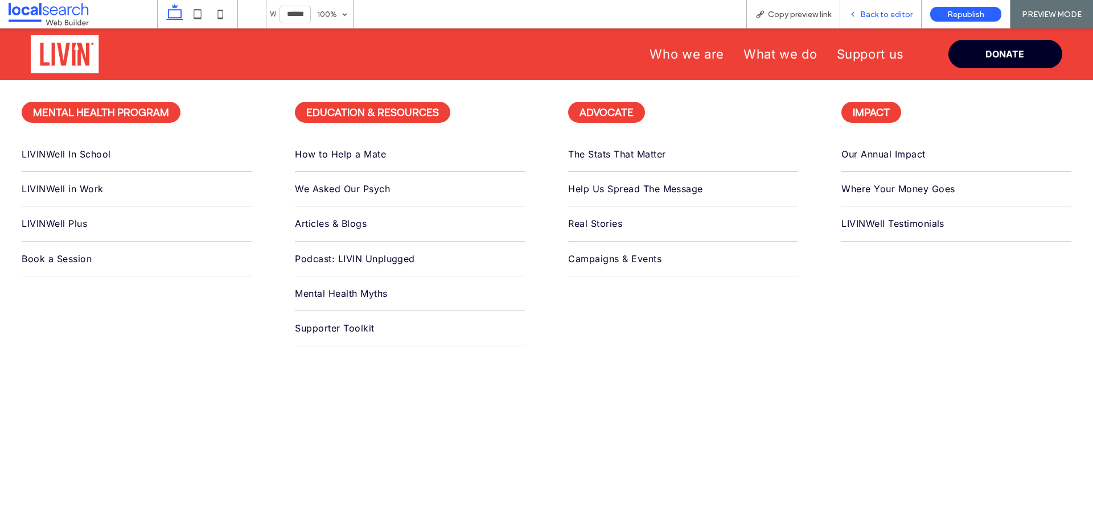
click at [870, 18] on span "Back to editor" at bounding box center [886, 15] width 52 height 10
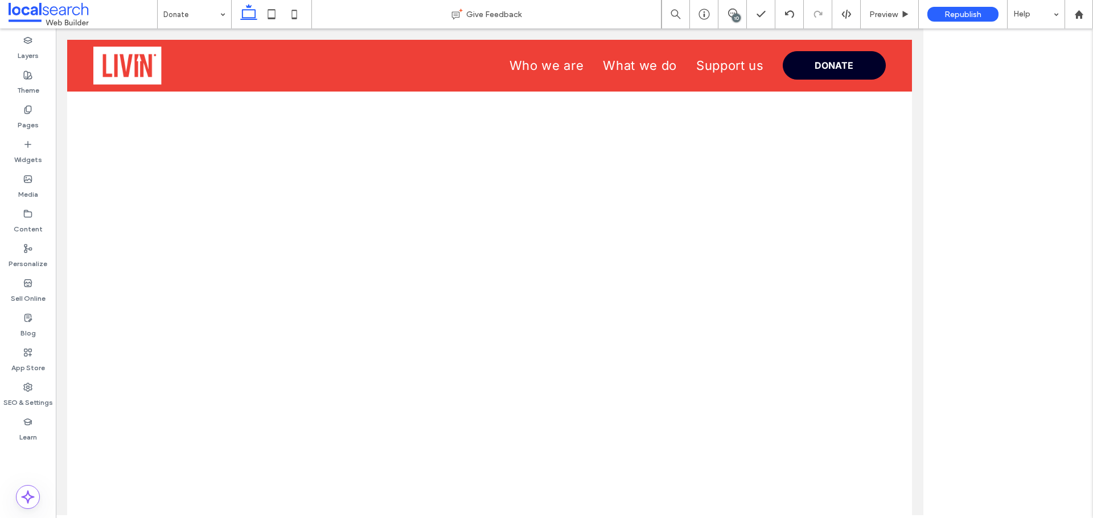
scroll to position [1443, 0]
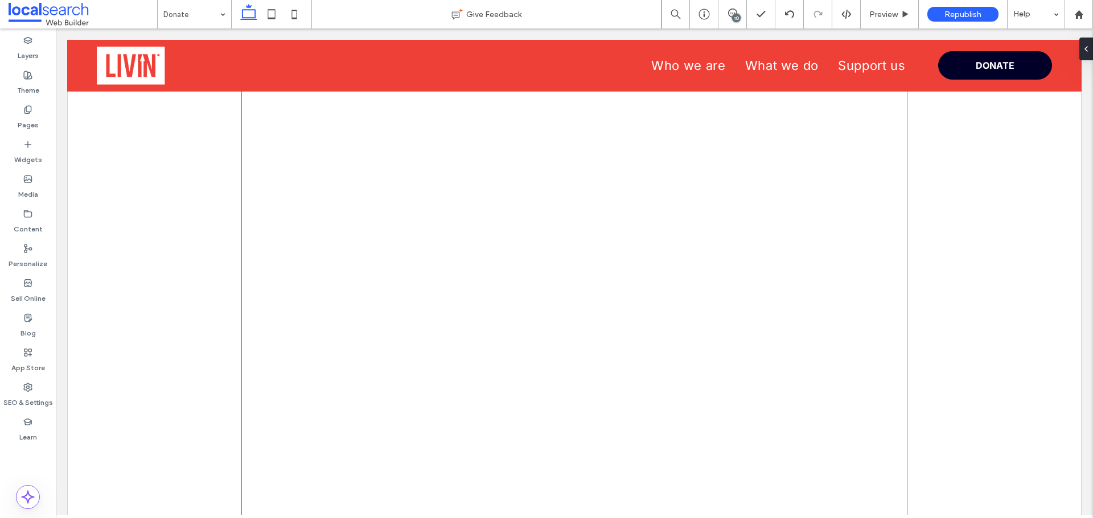
scroll to position [1309, 0]
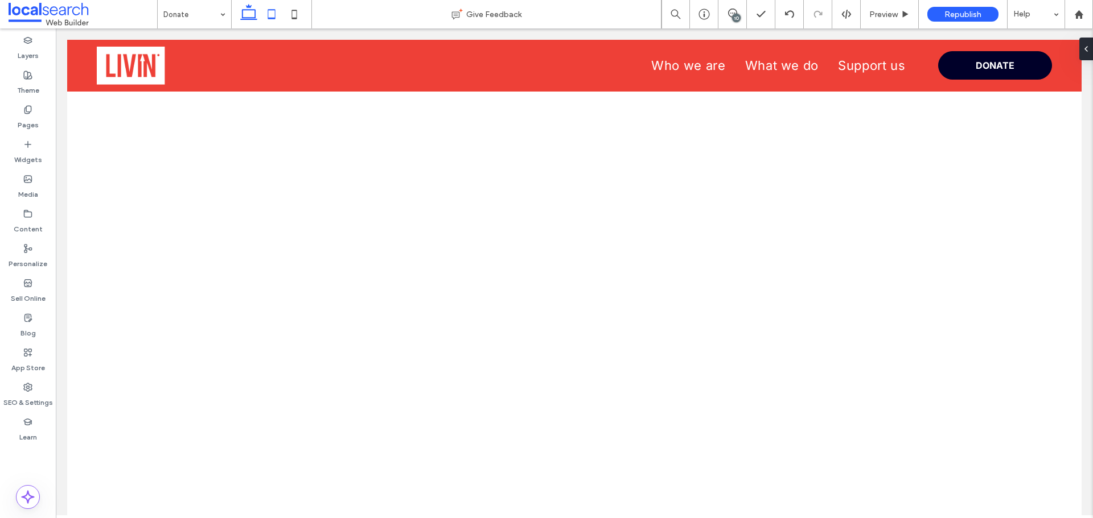
click at [270, 11] on icon at bounding box center [271, 14] width 23 height 23
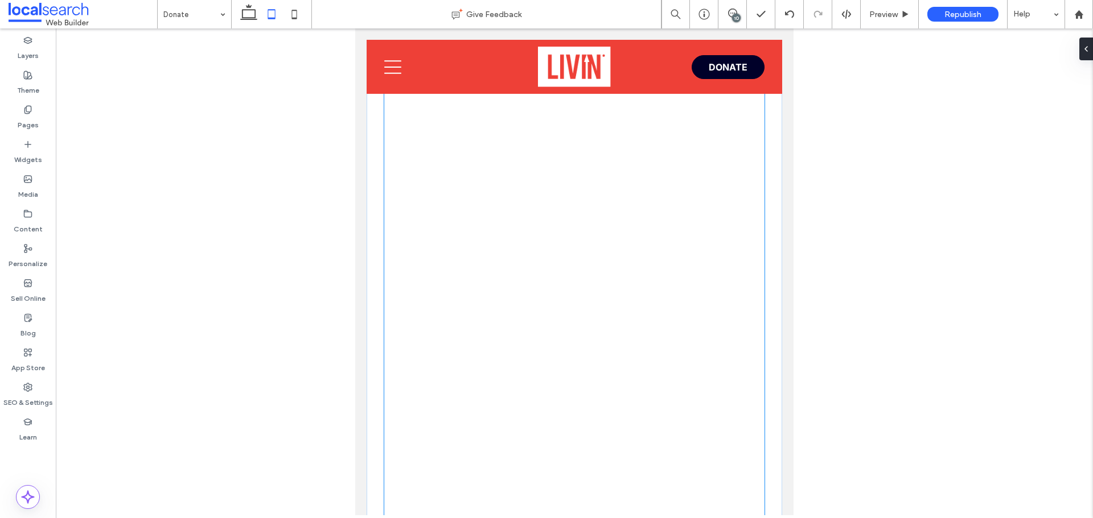
scroll to position [1185, 0]
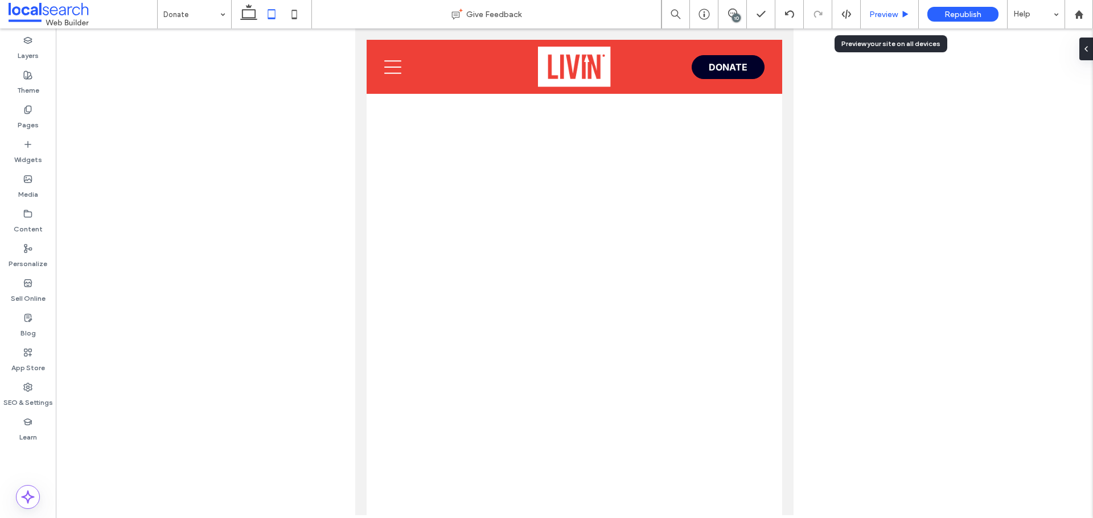
click at [886, 13] on span "Preview" at bounding box center [883, 15] width 28 height 10
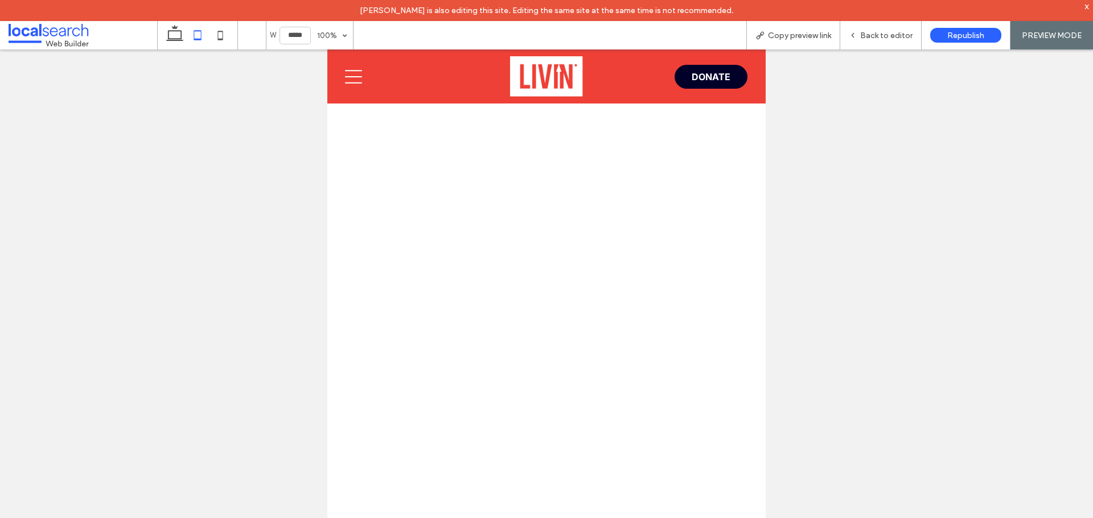
scroll to position [1443, 0]
click at [869, 36] on span "Back to editor" at bounding box center [886, 36] width 52 height 10
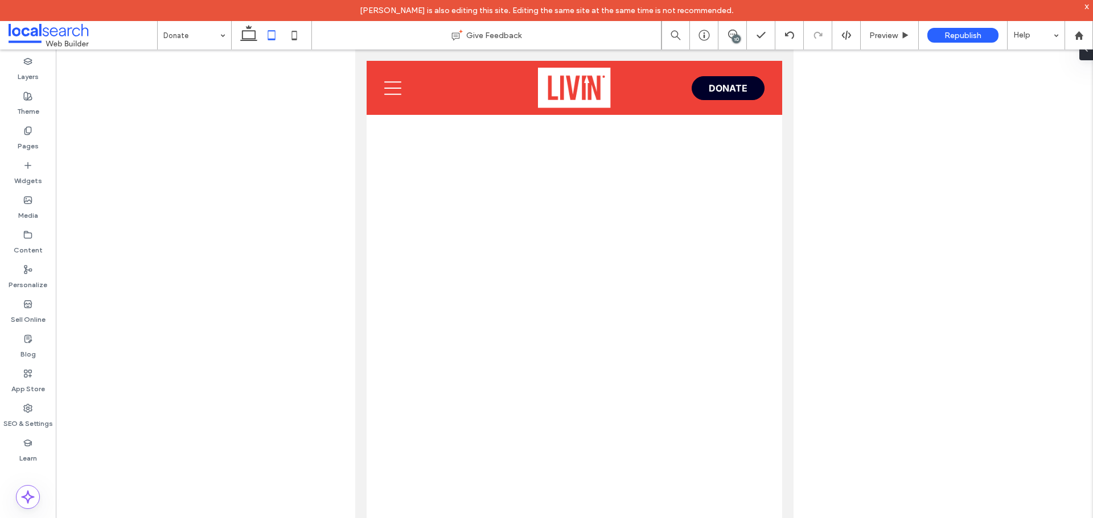
scroll to position [1451, 0]
click at [944, 38] on span "Republish" at bounding box center [962, 36] width 37 height 10
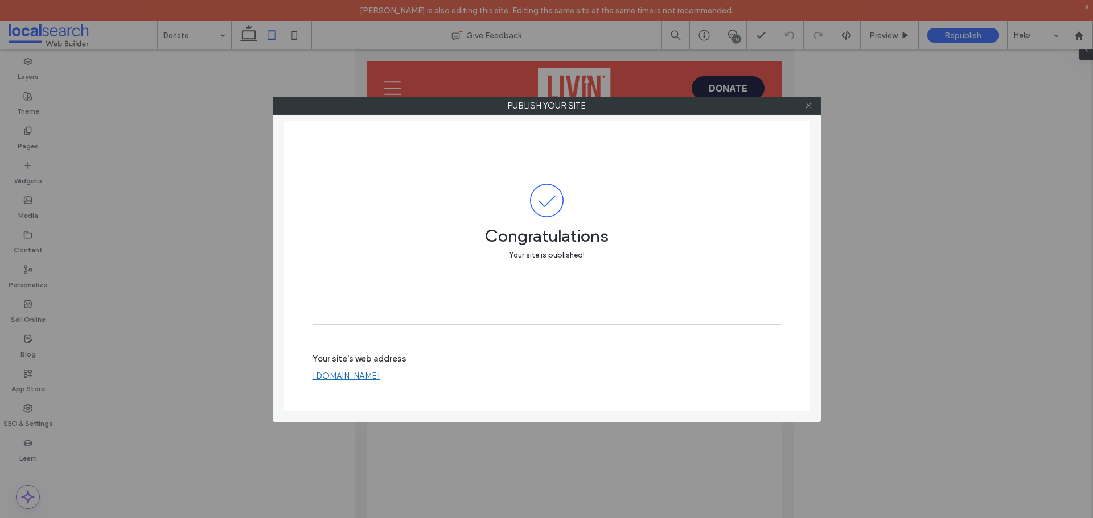
click at [812, 105] on icon at bounding box center [808, 105] width 9 height 9
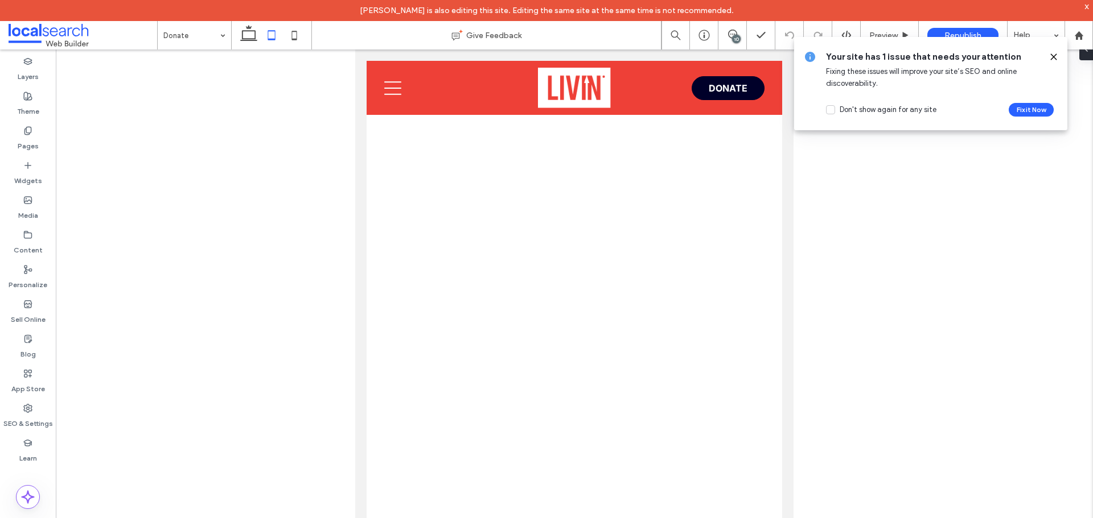
click at [1051, 57] on icon at bounding box center [1053, 56] width 9 height 9
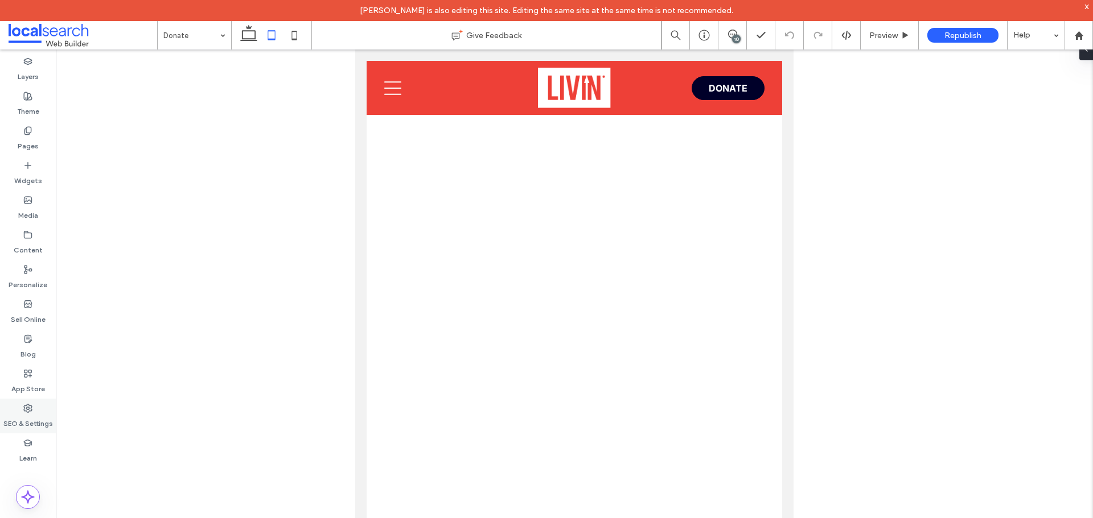
click at [27, 417] on label "SEO & Settings" at bounding box center [28, 421] width 50 height 16
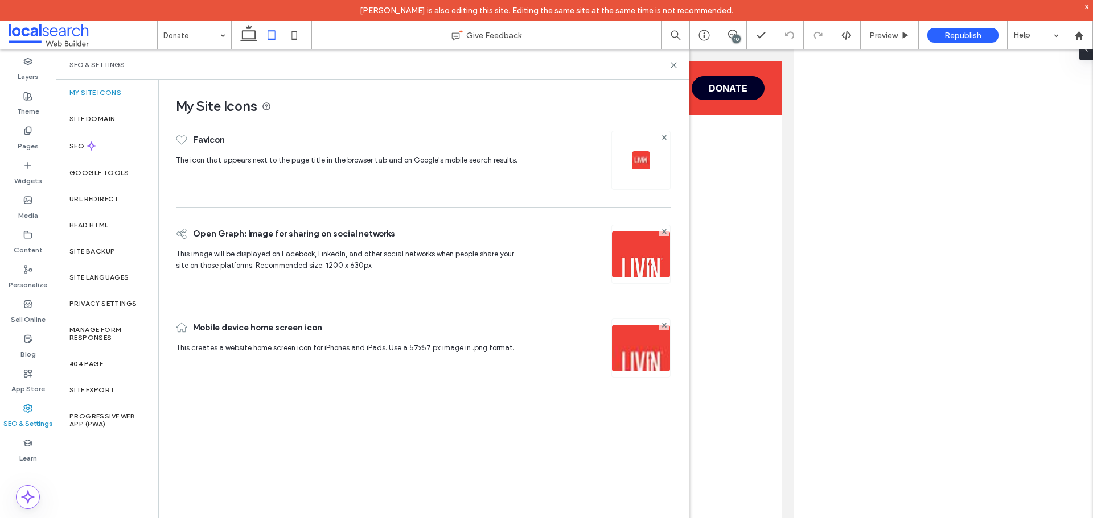
click at [30, 485] on div "Layers Theme Pages Widgets Media Content Personalize Sell Online Blog App Store…" at bounding box center [28, 295] width 56 height 490
click at [30, 493] on icon at bounding box center [28, 498] width 14 height 14
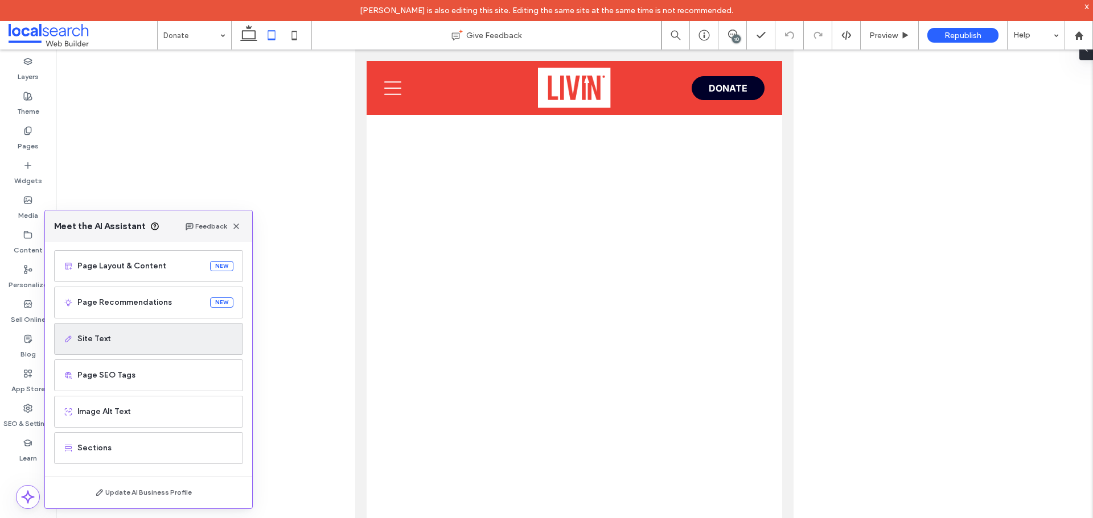
scroll to position [69, 0]
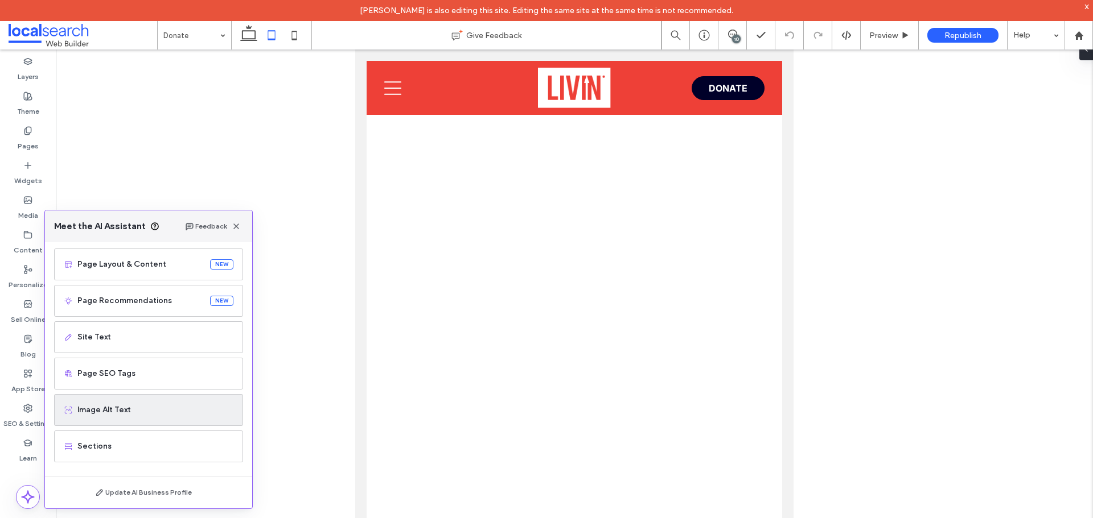
click at [158, 406] on span "Image Alt Text" at bounding box center [155, 410] width 156 height 11
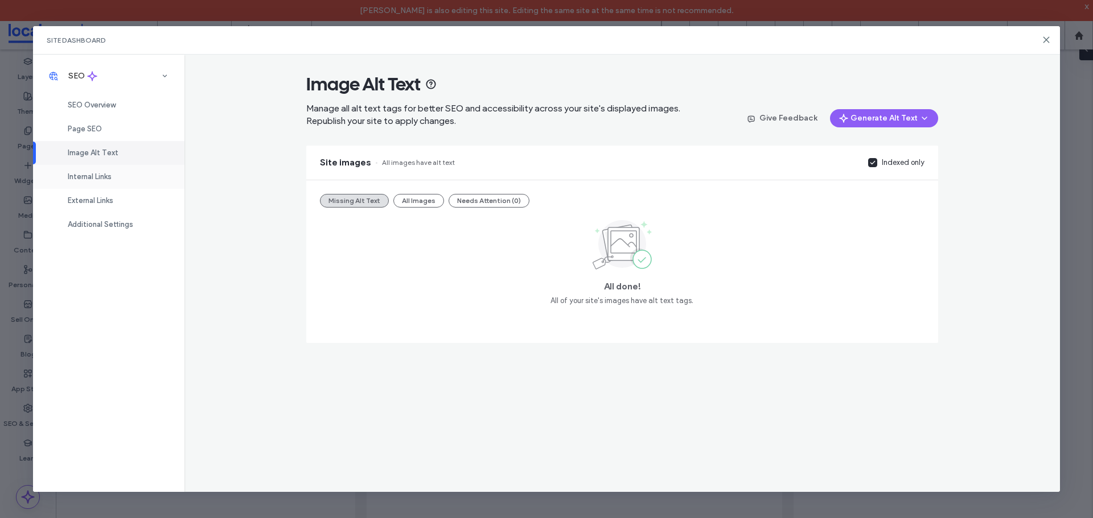
click at [110, 178] on span "Internal Links" at bounding box center [90, 176] width 44 height 9
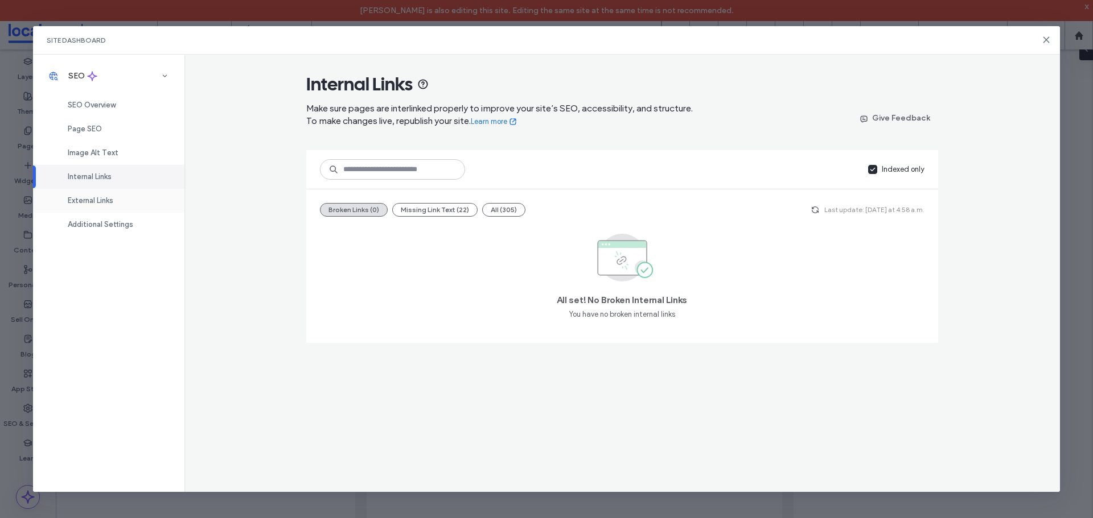
click at [100, 199] on span "External Links" at bounding box center [91, 200] width 46 height 9
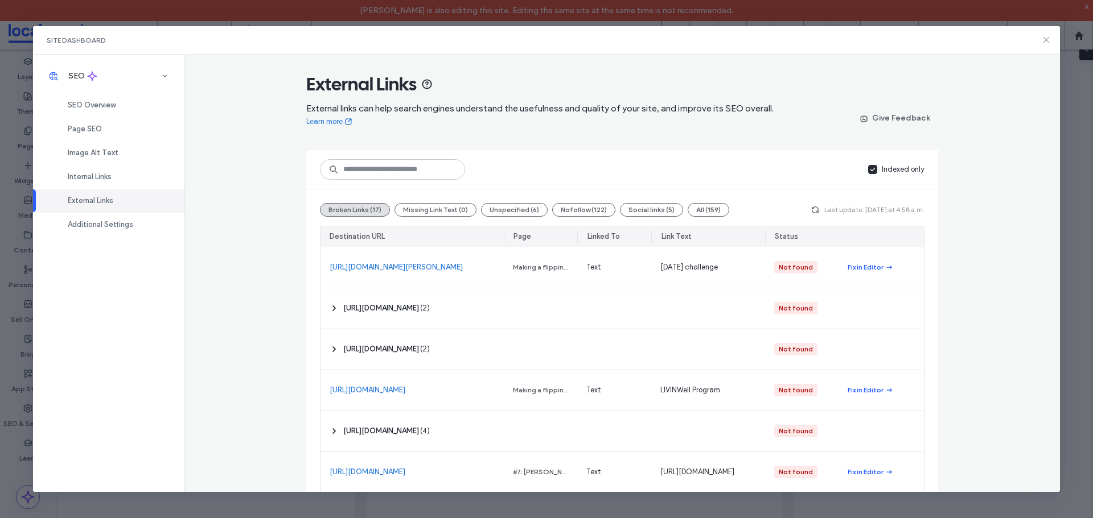
click at [1045, 42] on icon at bounding box center [1045, 39] width 9 height 9
